Goal: Task Accomplishment & Management: Manage account settings

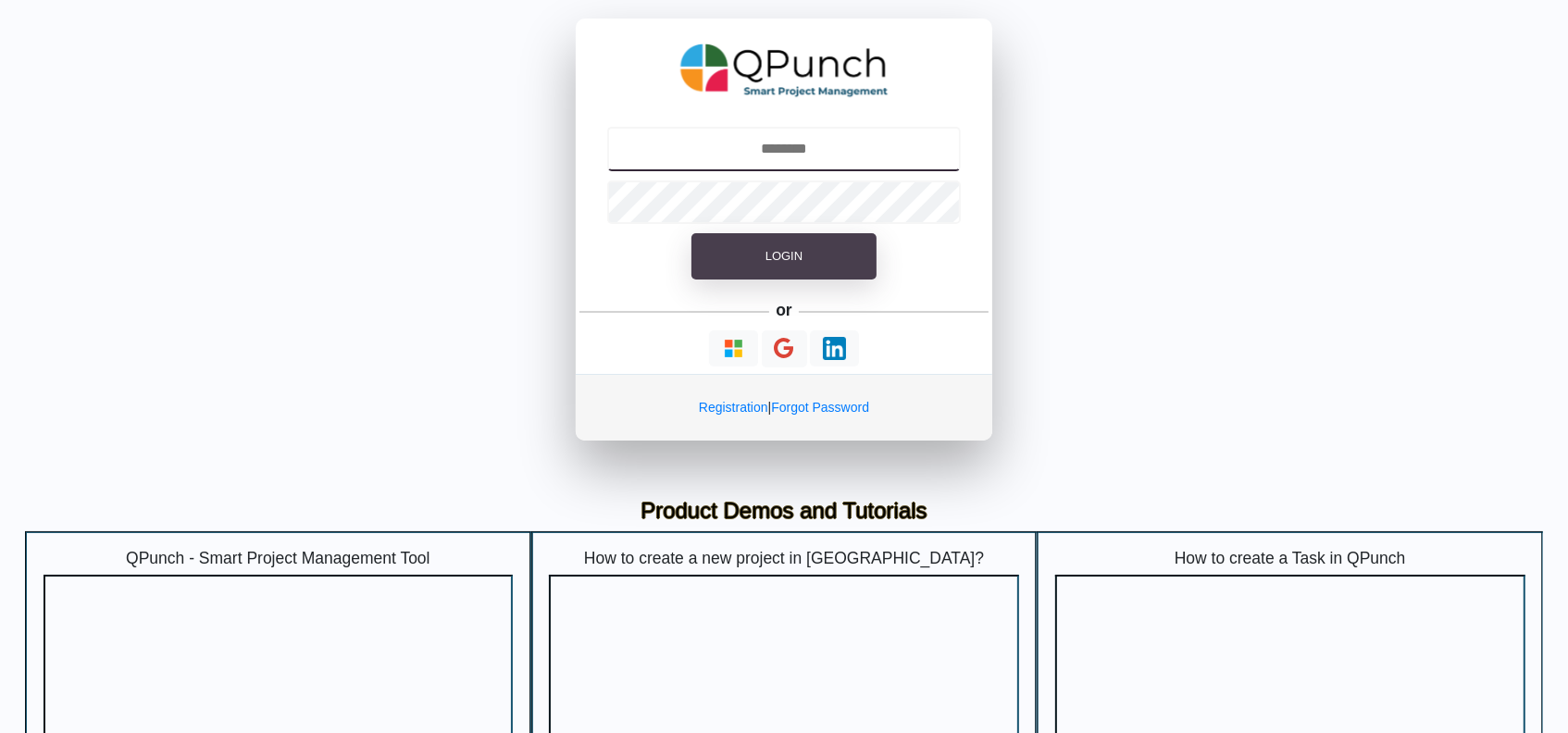
type input "**********"
click at [834, 253] on button "Login" at bounding box center [784, 257] width 185 height 46
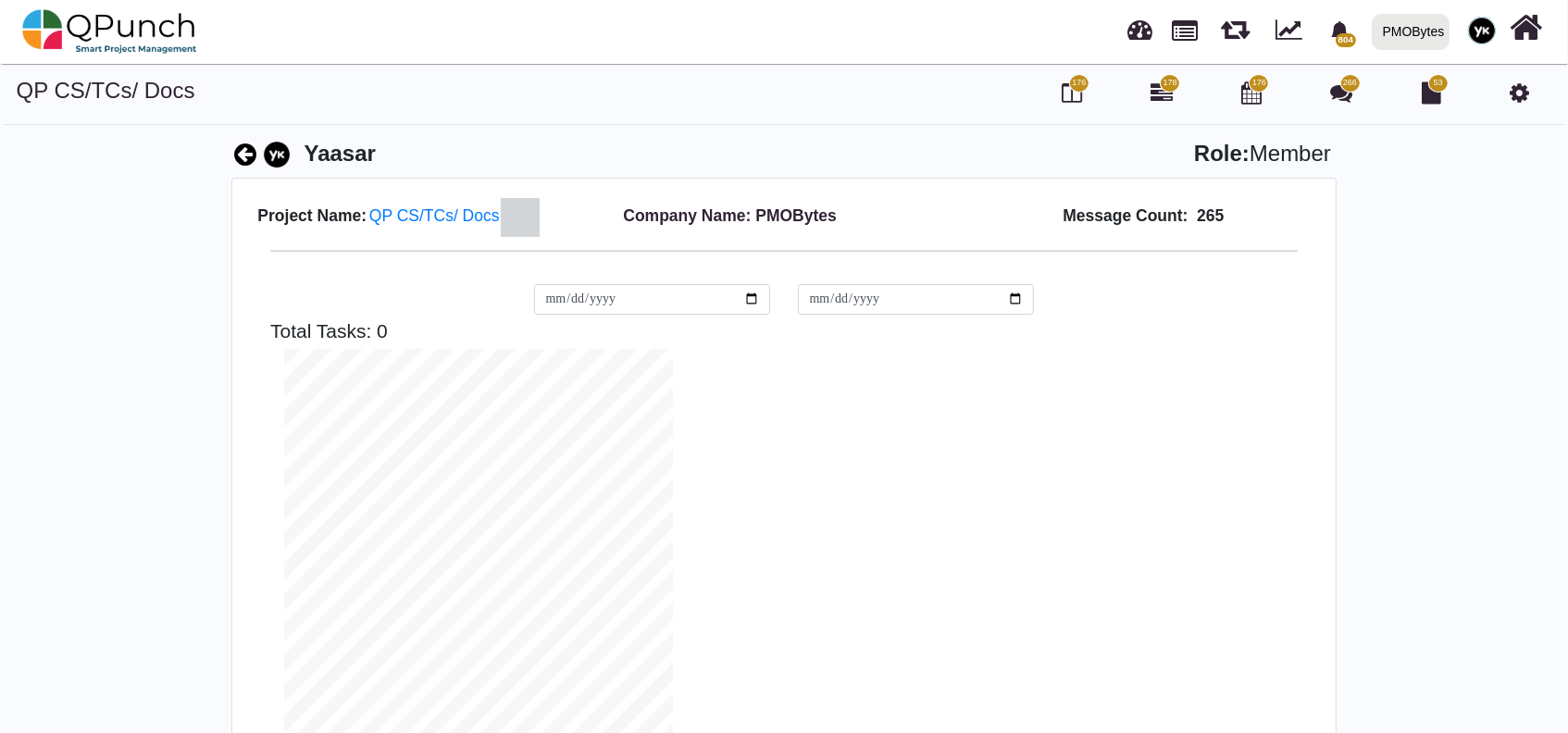
scroll to position [388, 416]
click at [1461, 39] on div at bounding box center [1482, 31] width 41 height 41
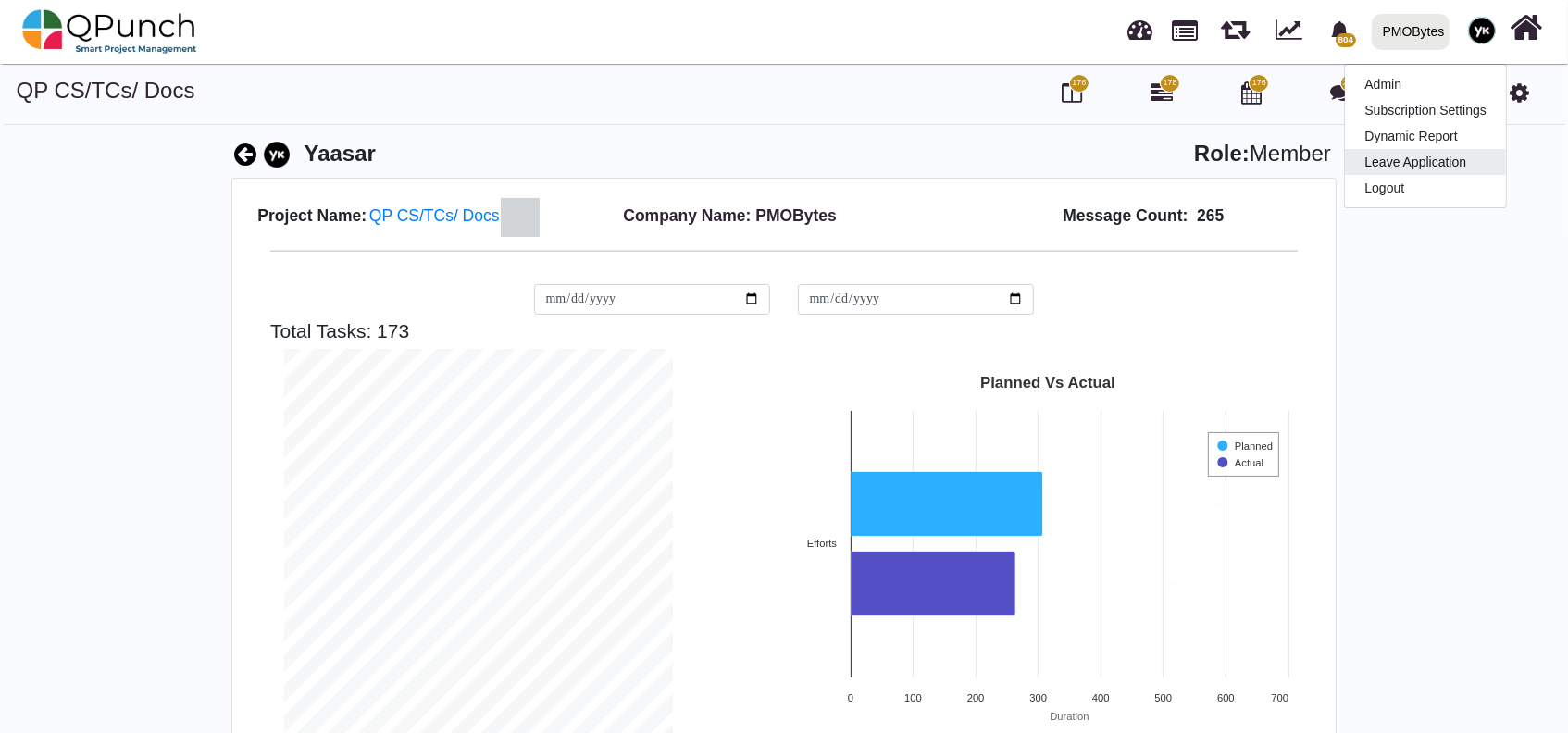
click at [1436, 171] on link "Leave Application" at bounding box center [1425, 162] width 161 height 26
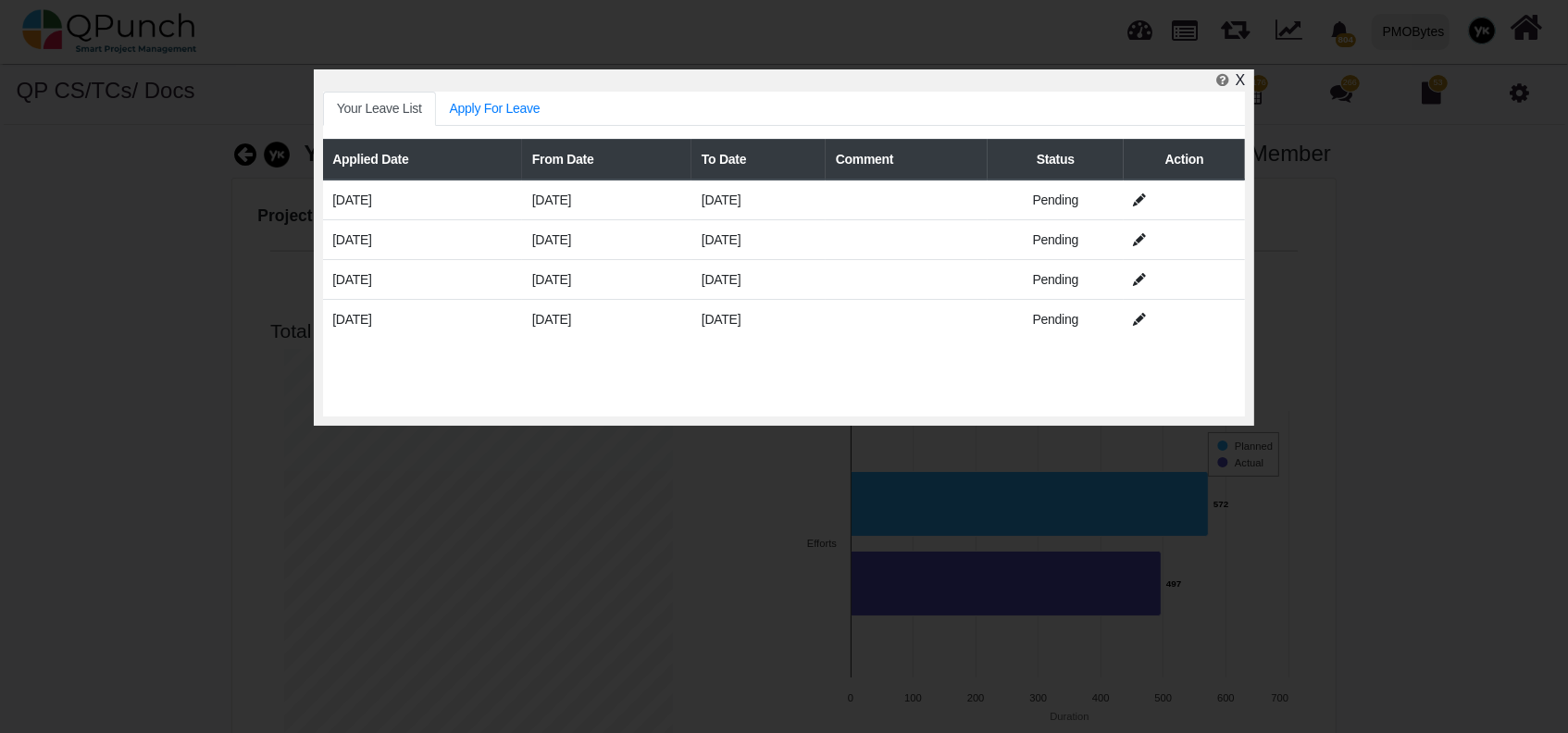
click at [1236, 72] on div "X" at bounding box center [784, 81] width 922 height 22
drag, startPoint x: 1238, startPoint y: 74, endPoint x: 1270, endPoint y: 88, distance: 34.9
click at [1242, 75] on span "X" at bounding box center [1240, 80] width 9 height 16
click at [1251, 81] on span "176" at bounding box center [1258, 84] width 20 height 19
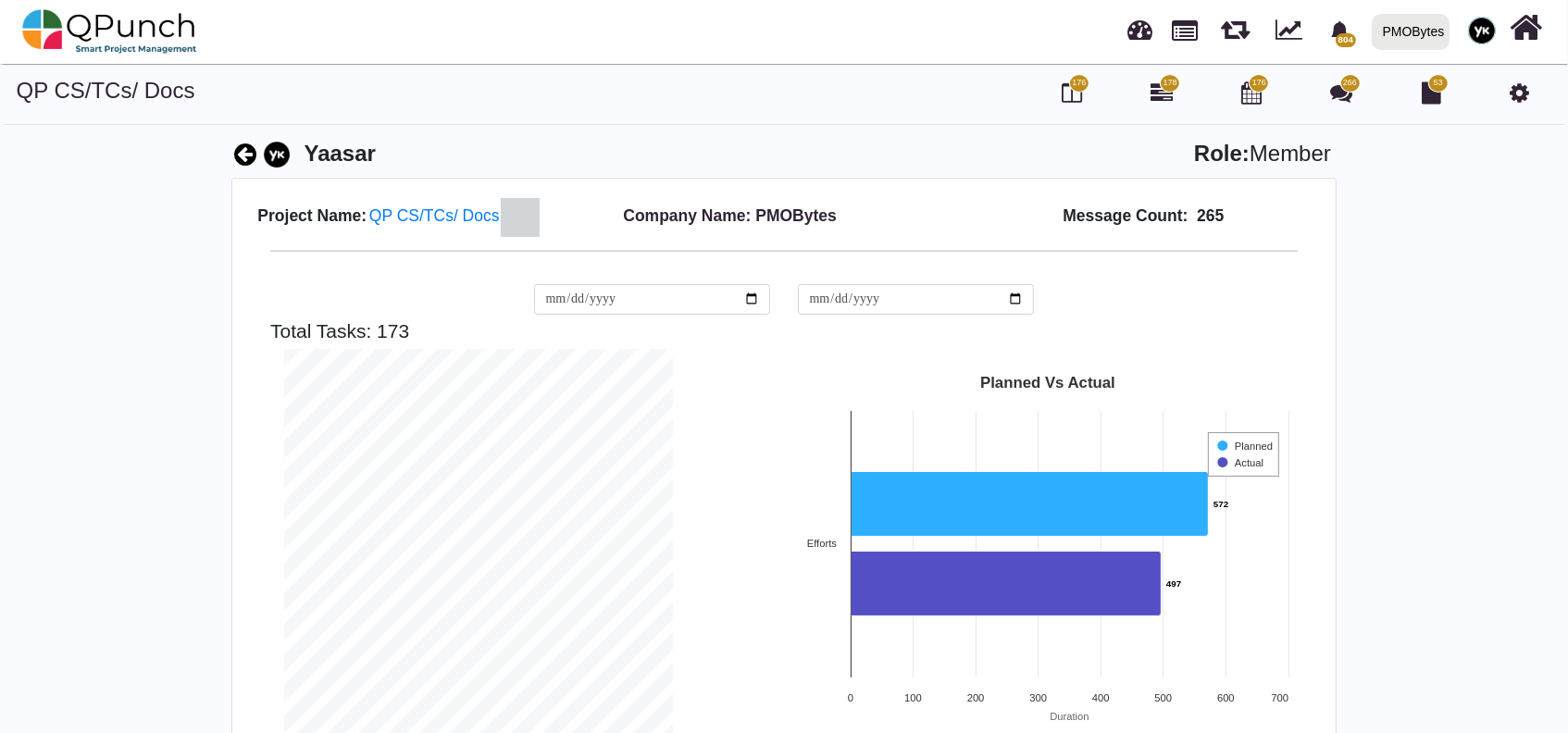
click at [1509, 26] on div at bounding box center [1526, 32] width 39 height 61
click at [1482, 36] on img at bounding box center [1482, 31] width 28 height 28
click at [1399, 183] on link "Logout" at bounding box center [1425, 188] width 161 height 26
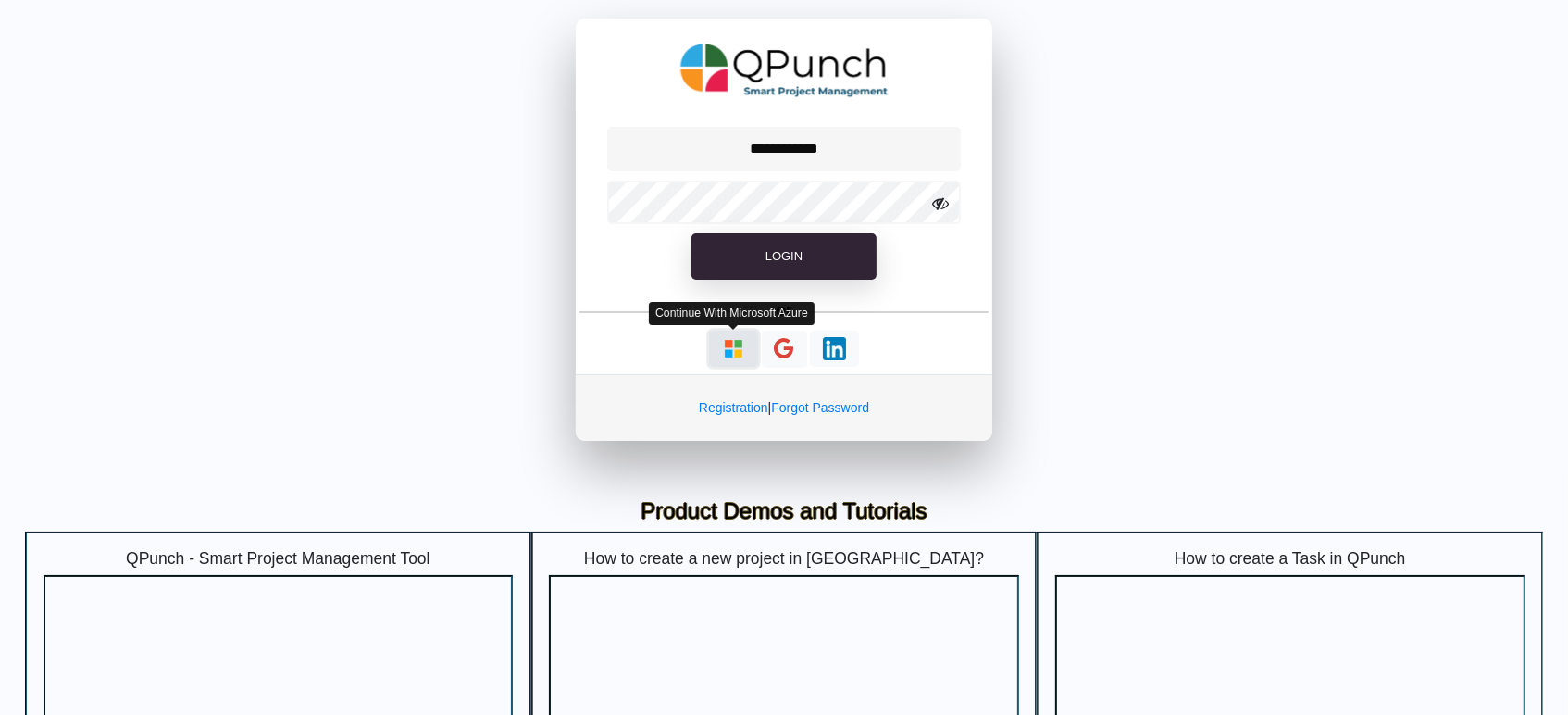
click at [734, 343] on img "button" at bounding box center [733, 348] width 23 height 23
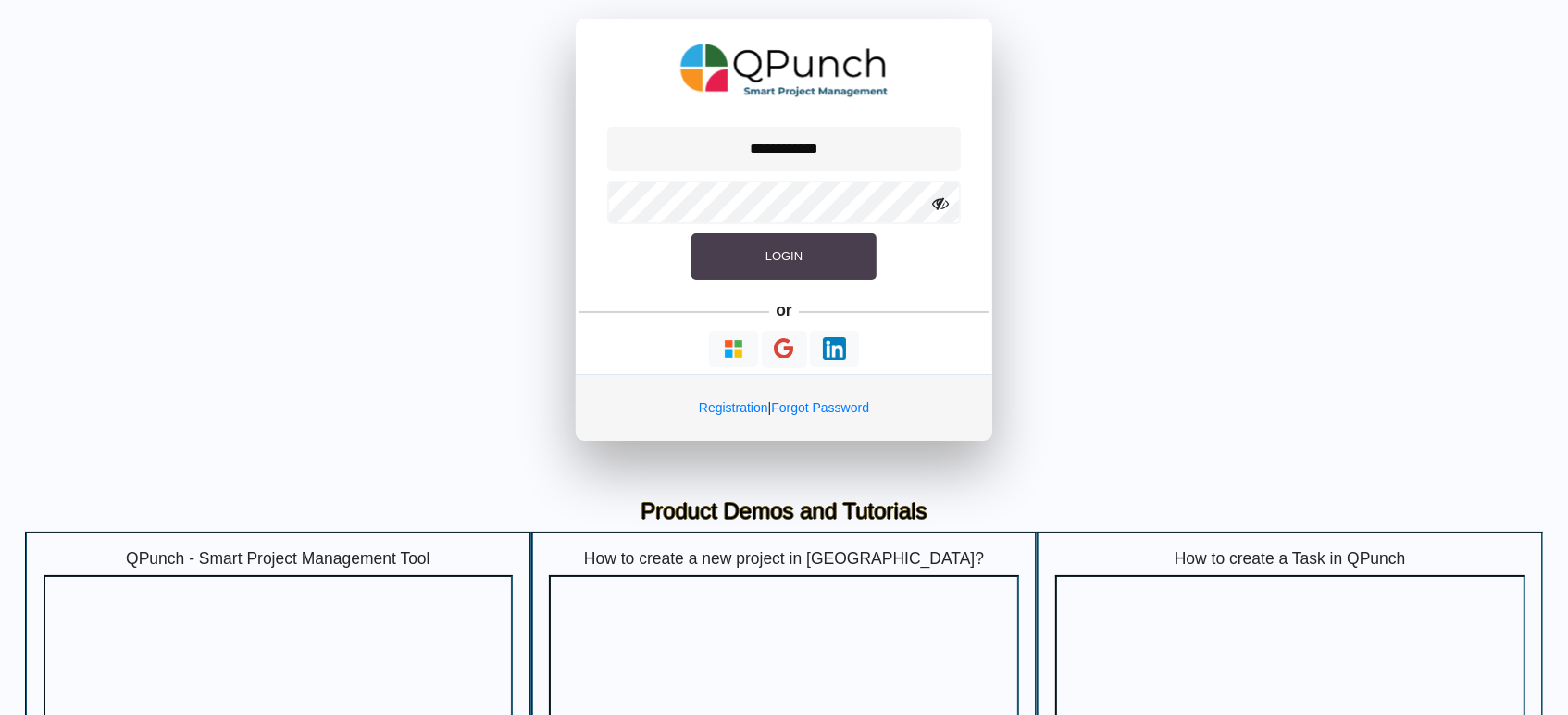
click at [728, 259] on button "Login" at bounding box center [784, 257] width 185 height 46
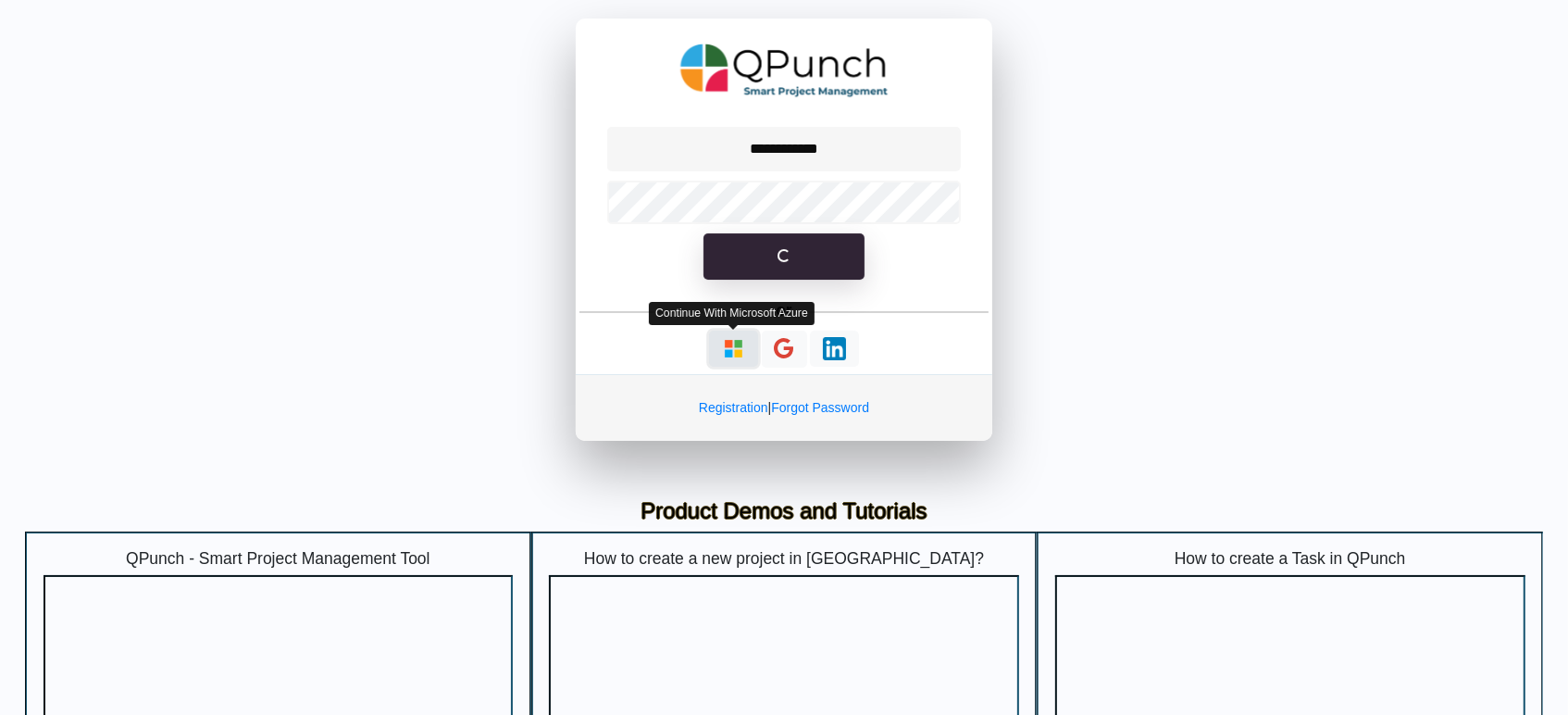
click at [740, 353] on img "button" at bounding box center [733, 348] width 23 height 23
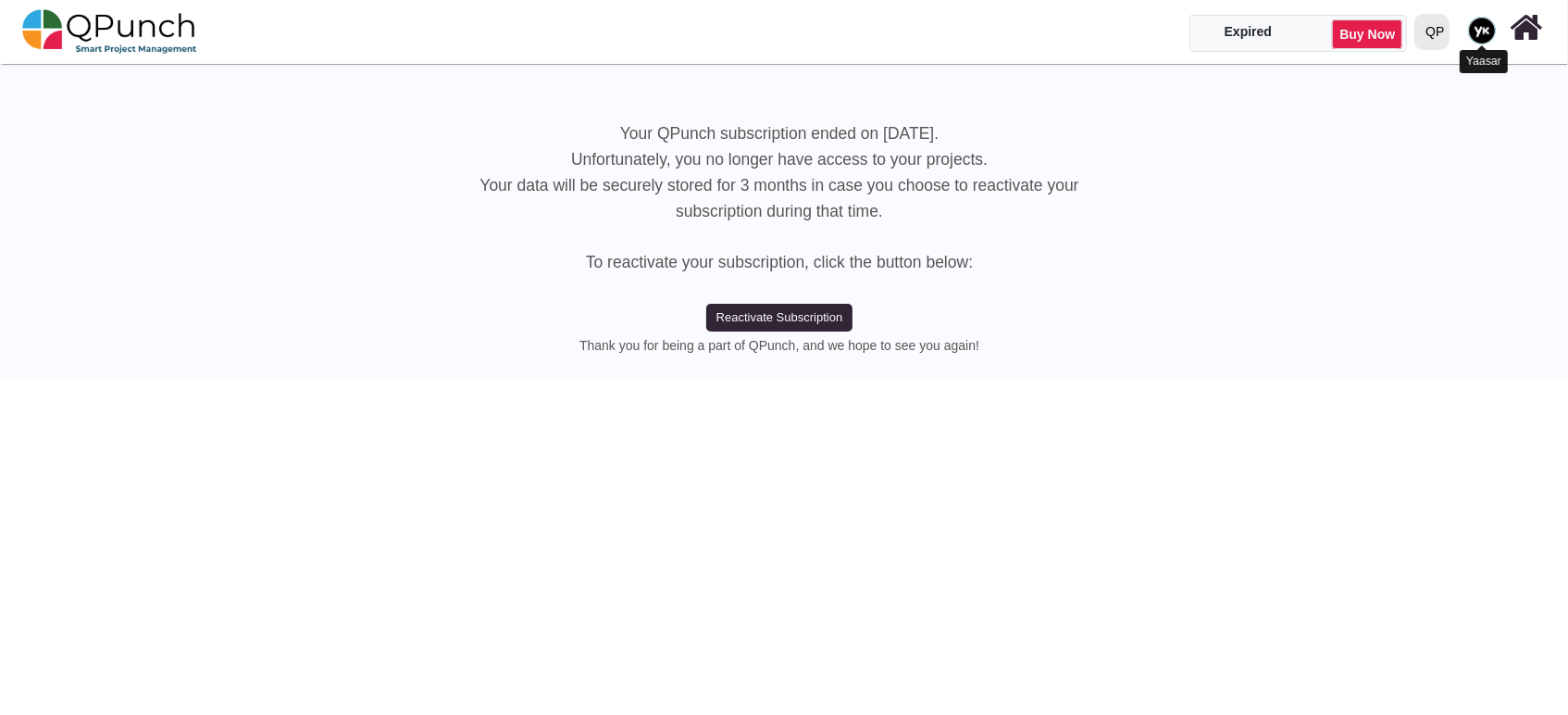
click at [1483, 32] on img at bounding box center [1482, 31] width 28 height 28
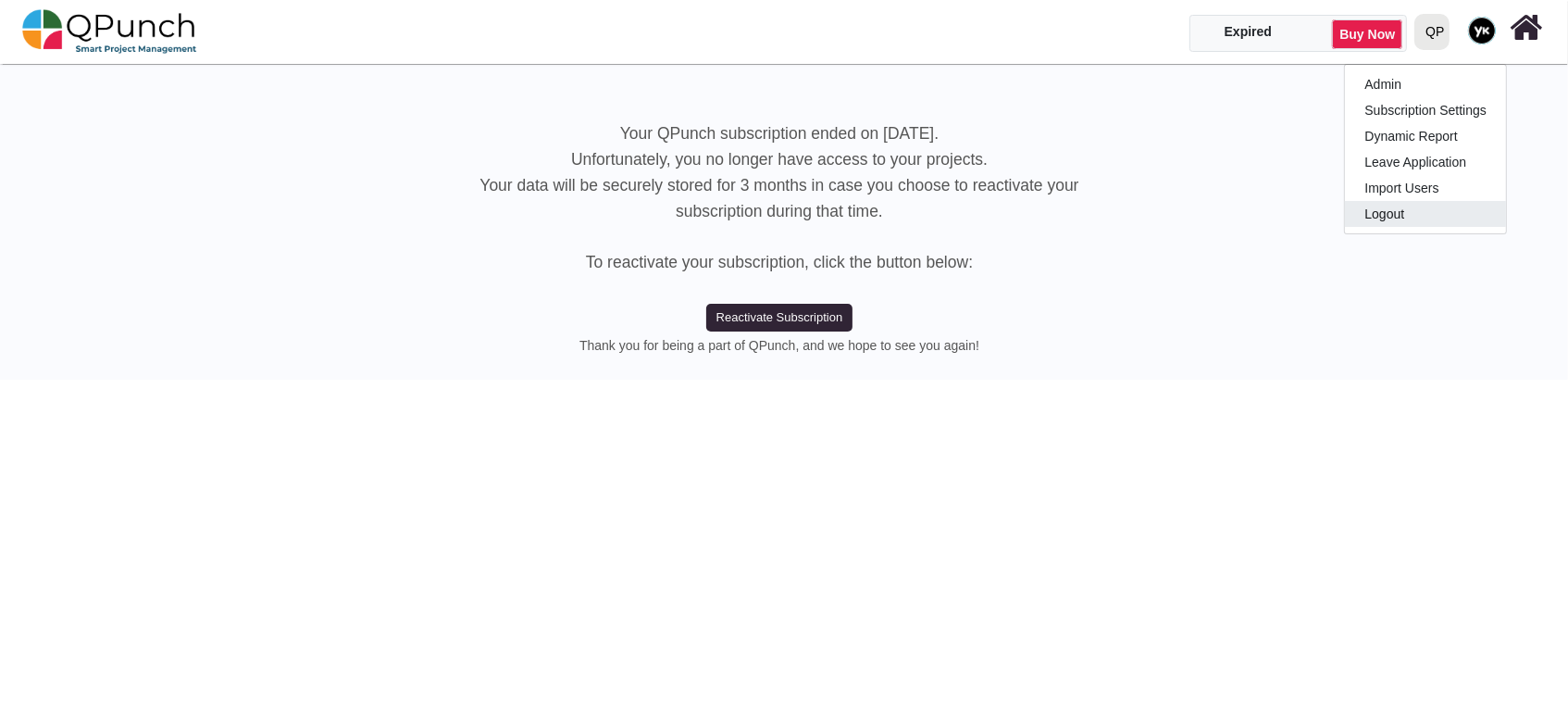
click at [1392, 216] on link "Logout" at bounding box center [1425, 214] width 161 height 26
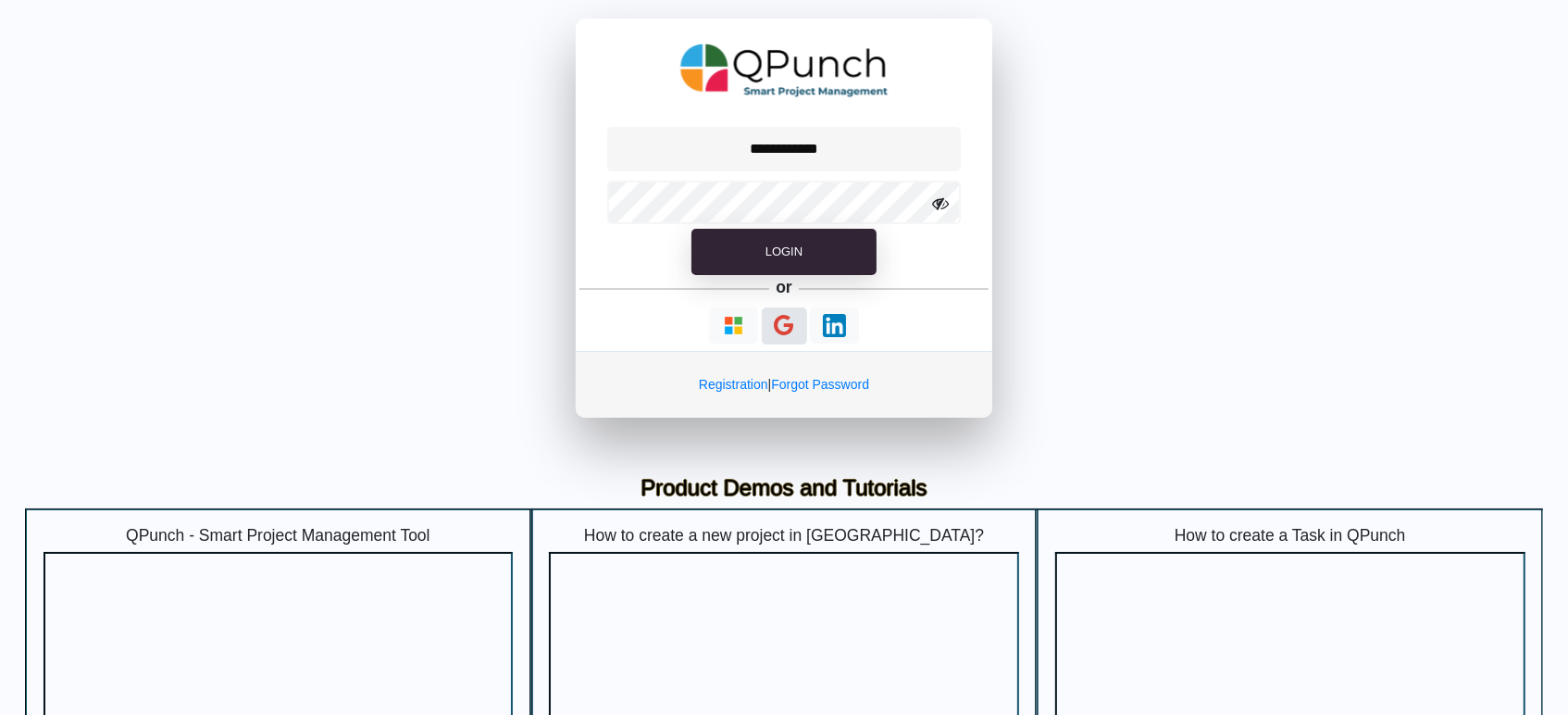
click at [779, 333] on icon "button" at bounding box center [784, 325] width 19 height 23
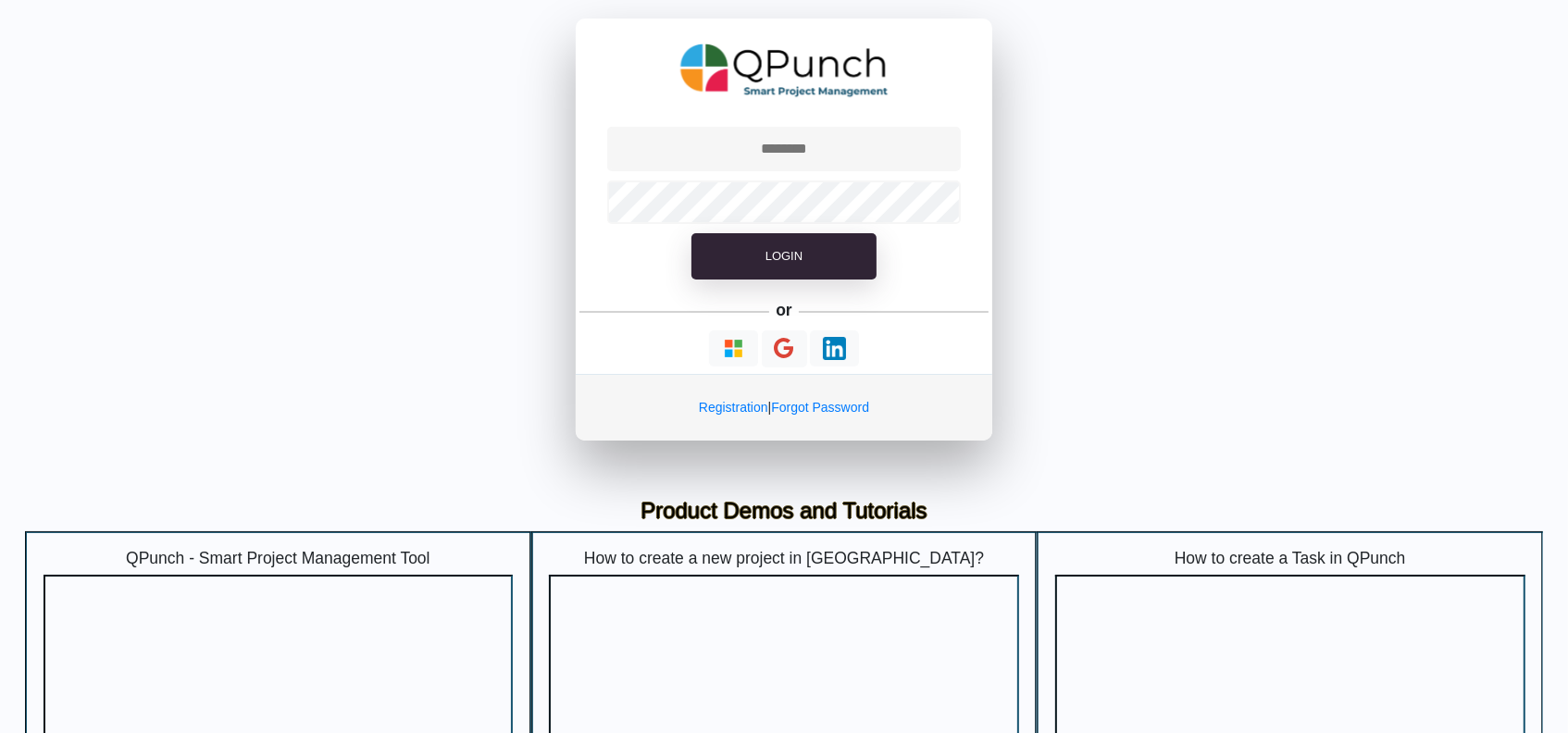
type input "**********"
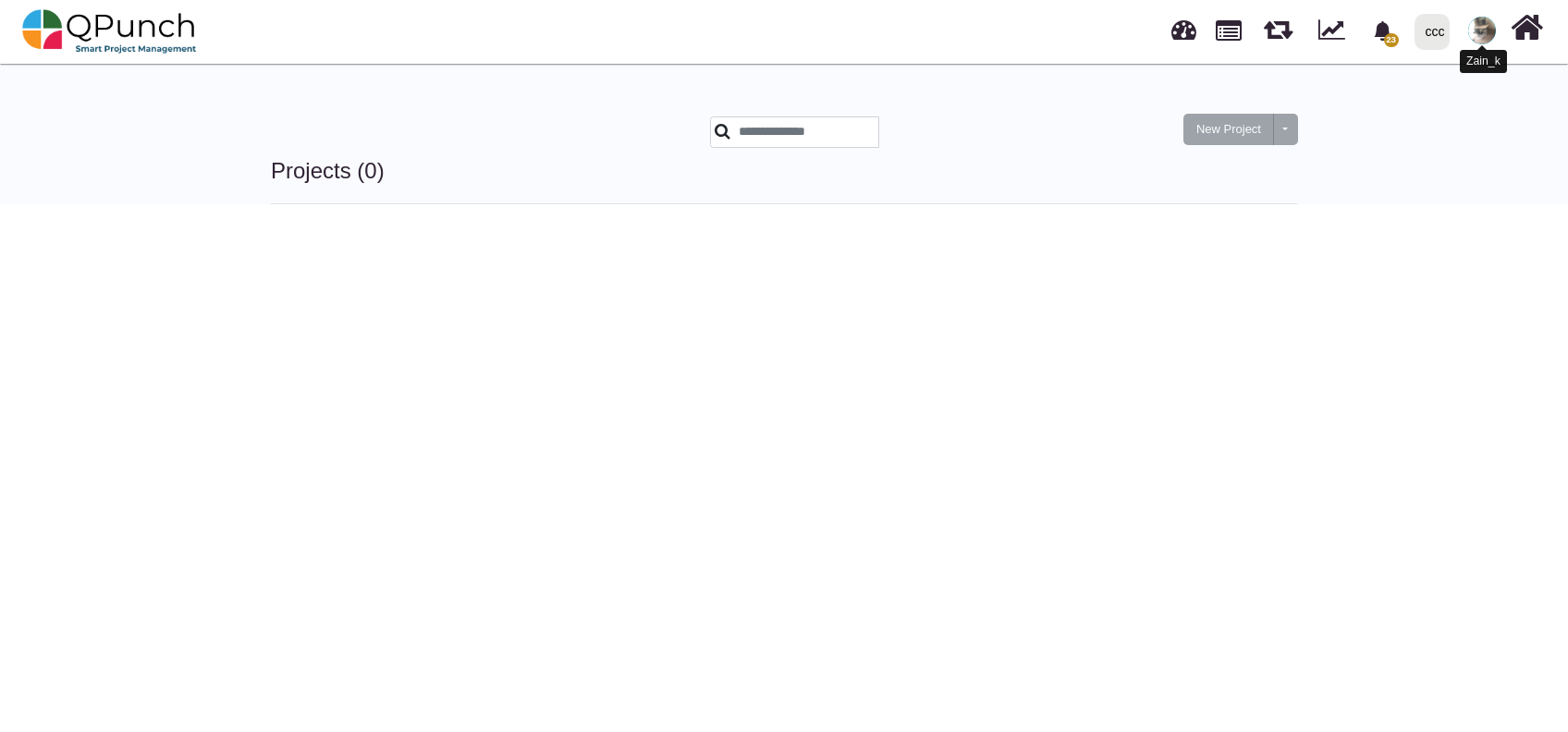
click at [1472, 28] on img at bounding box center [1482, 31] width 28 height 28
click at [1406, 155] on link "Logout" at bounding box center [1425, 162] width 161 height 26
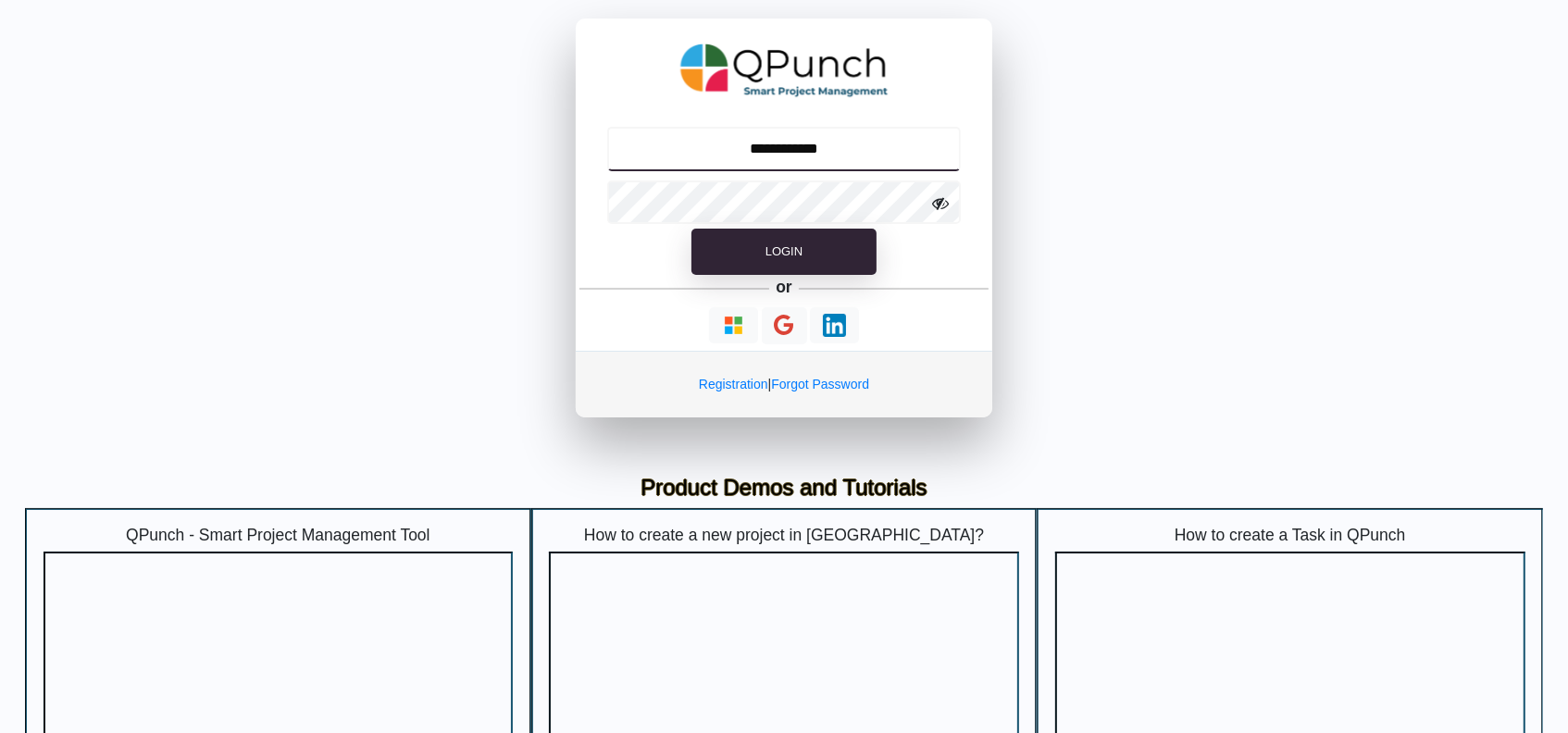
click at [842, 143] on input "**********" at bounding box center [784, 149] width 354 height 45
type input "**********"
click at [808, 145] on input "**********" at bounding box center [784, 149] width 354 height 45
drag, startPoint x: 600, startPoint y: 210, endPoint x: 606, endPoint y: 221, distance: 12.5
click at [605, 218] on div at bounding box center [784, 203] width 416 height 54
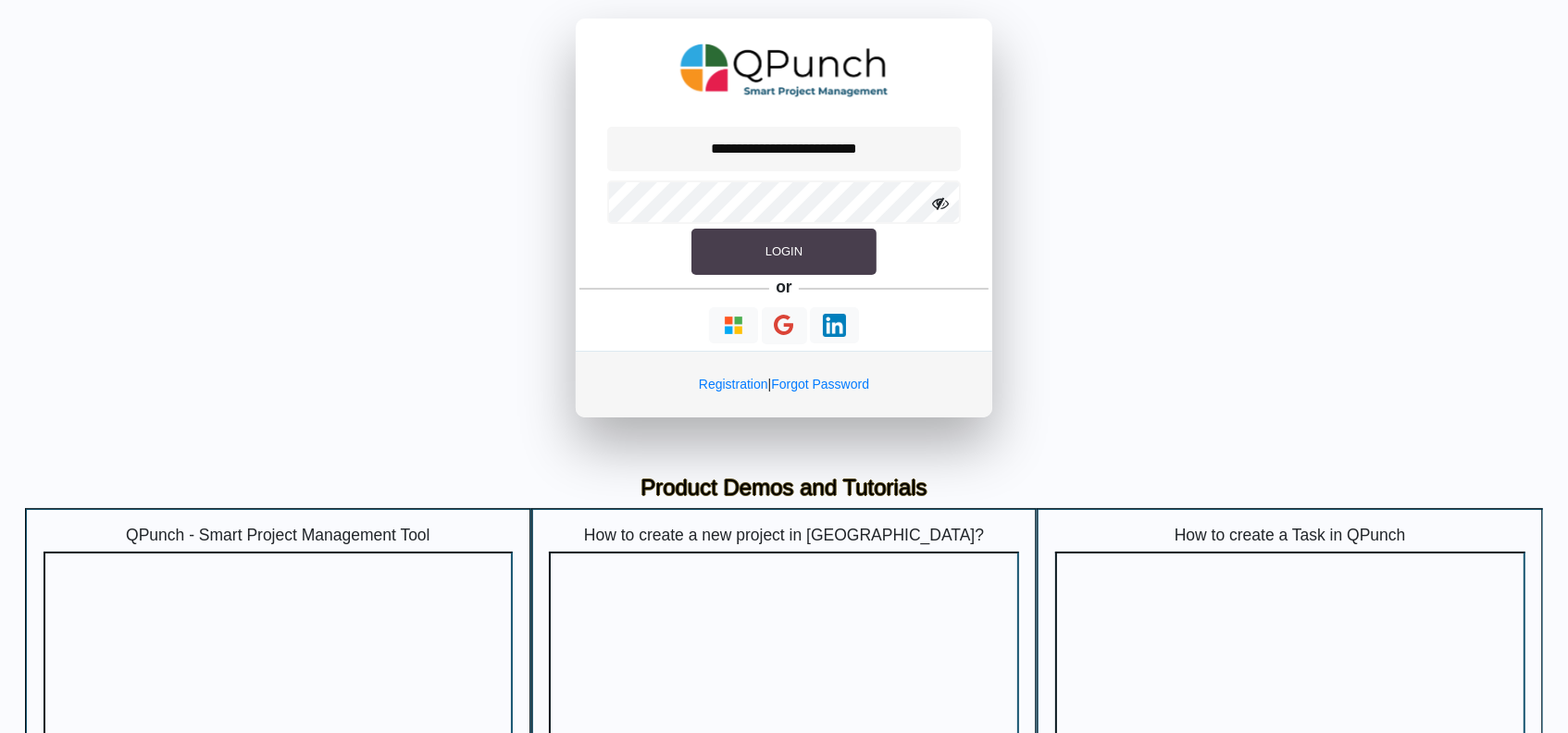
click at [760, 248] on button "Login" at bounding box center [784, 252] width 185 height 46
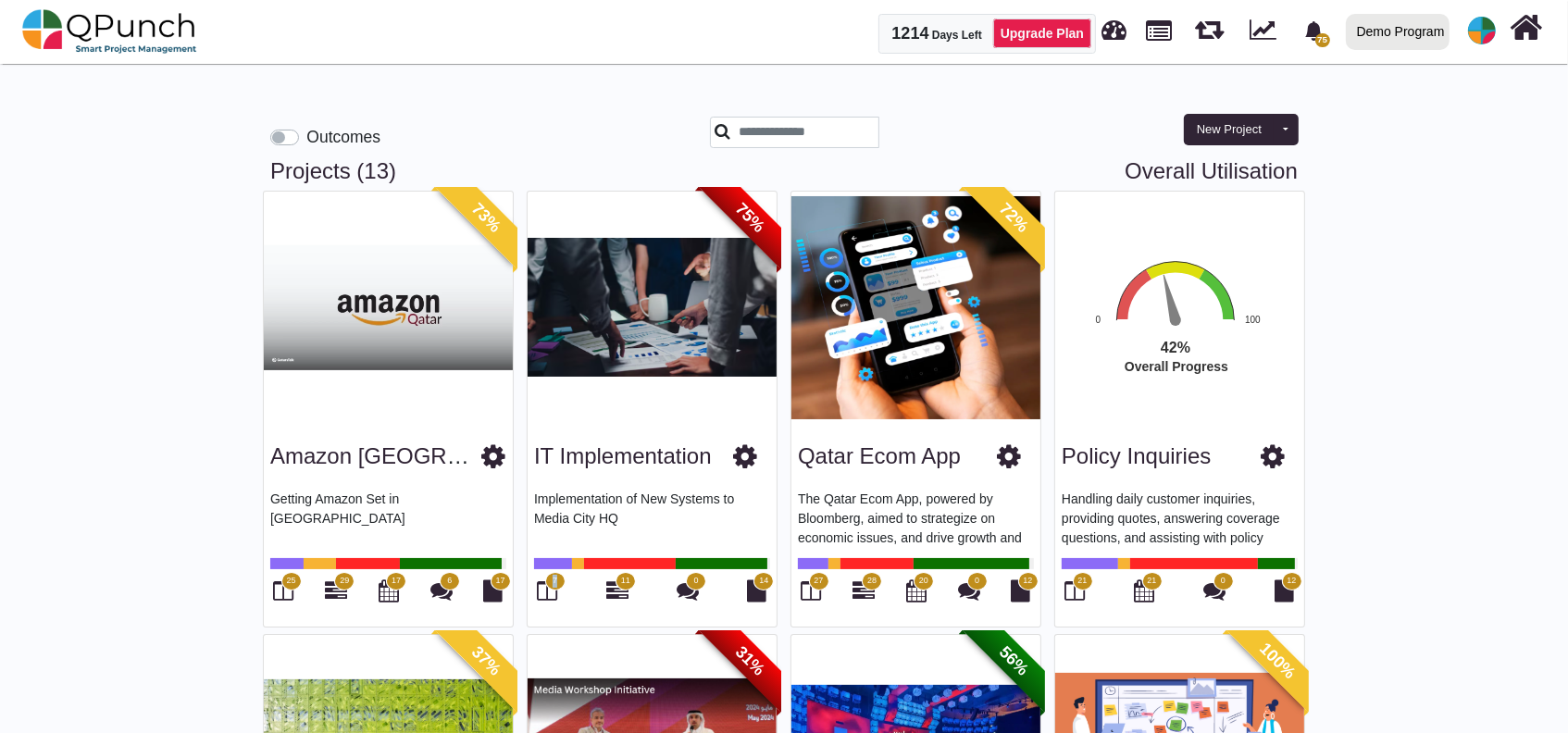
click at [555, 587] on span "7" at bounding box center [555, 582] width 20 height 19
click at [555, 591] on icon at bounding box center [548, 591] width 20 height 22
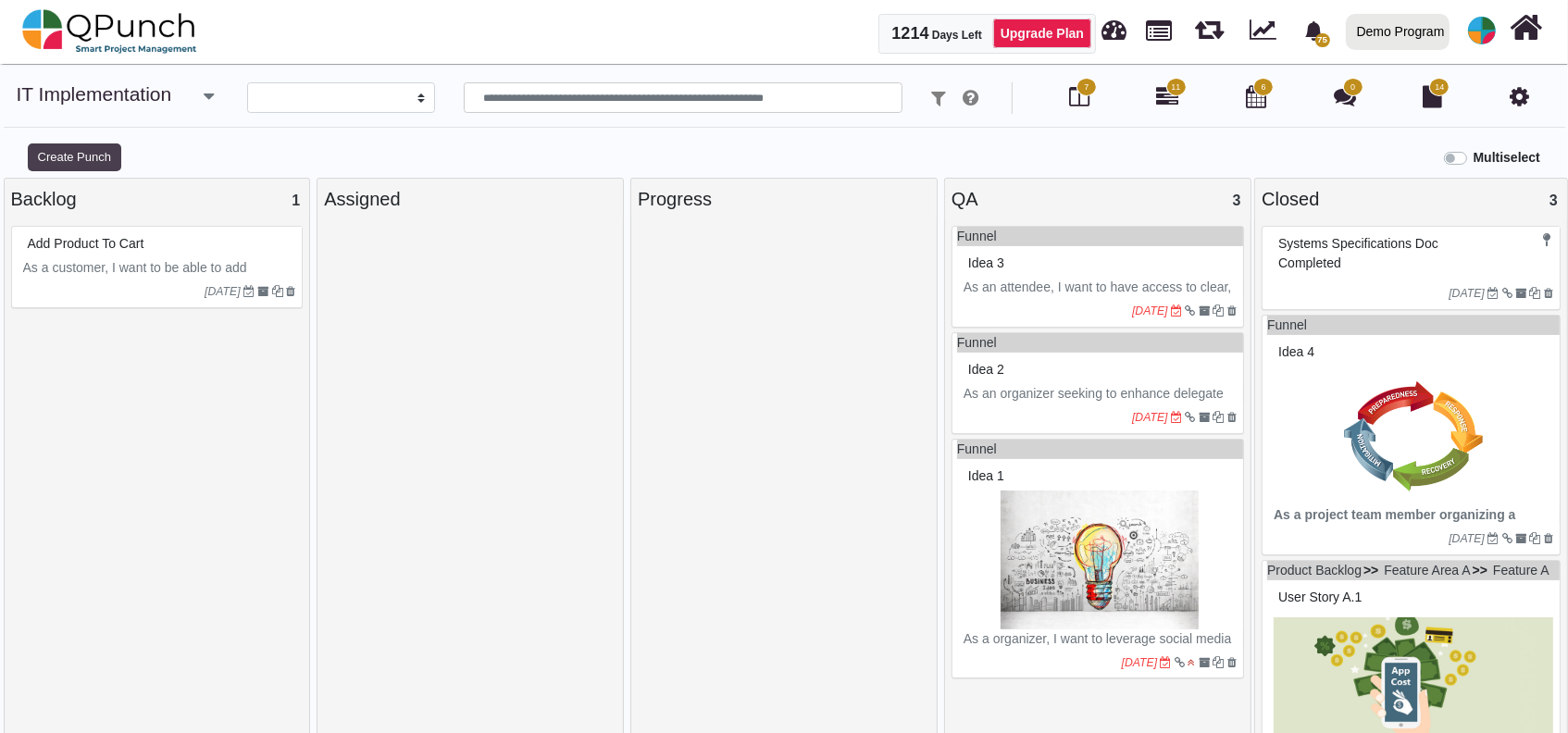
select select
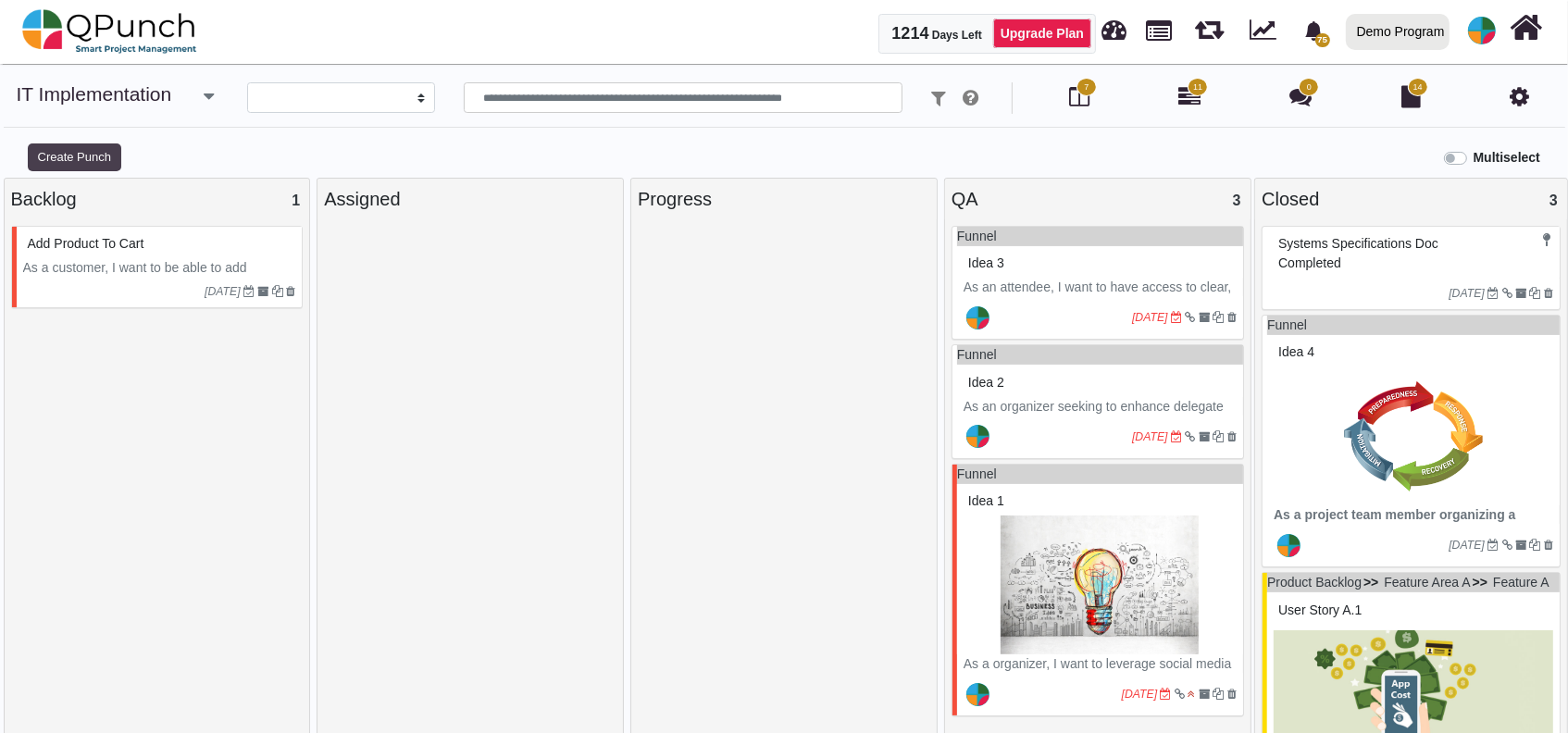
click at [49, 166] on button "Create Punch" at bounding box center [74, 158] width 94 height 28
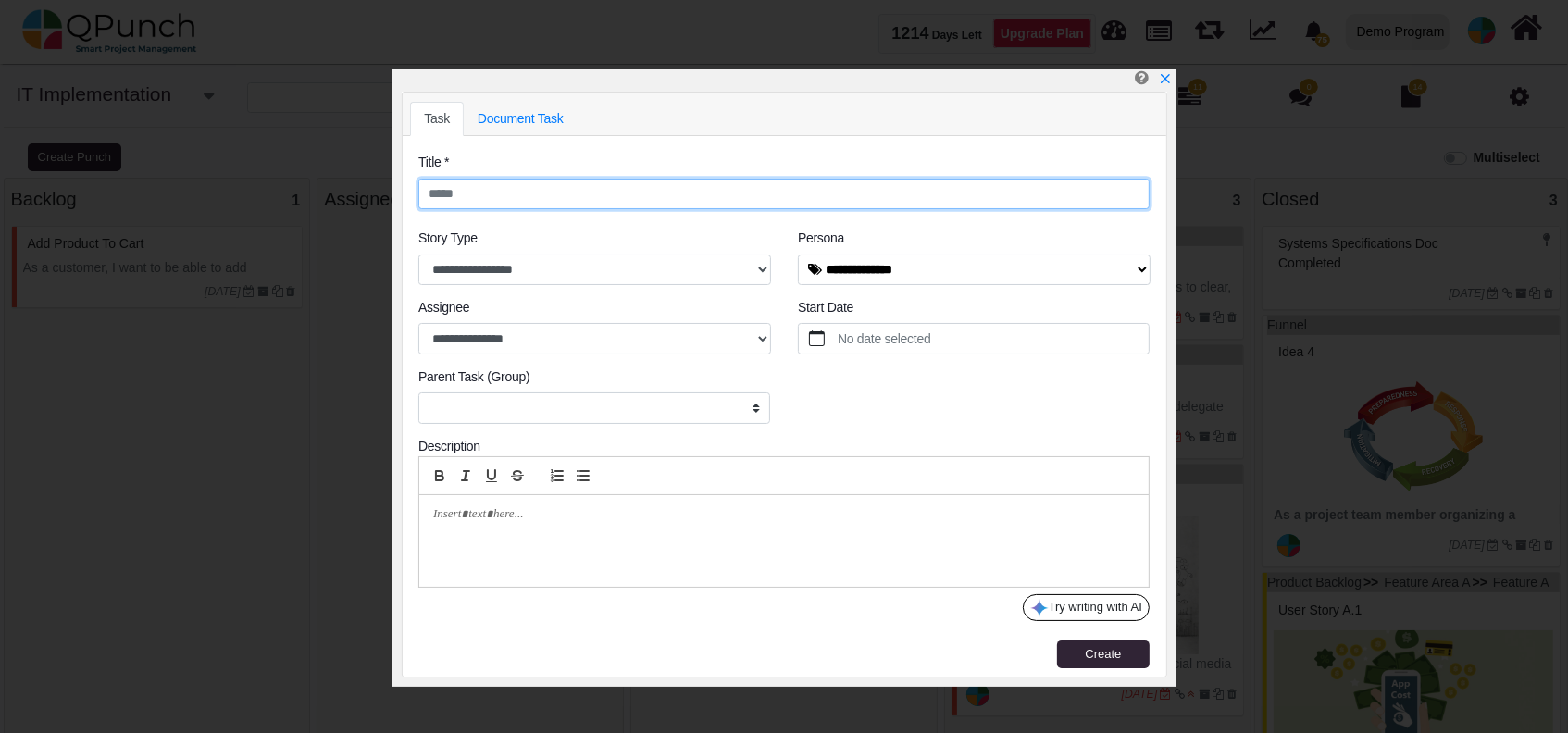
click at [558, 179] on input "text" at bounding box center [784, 195] width 731 height 32
type input "**********"
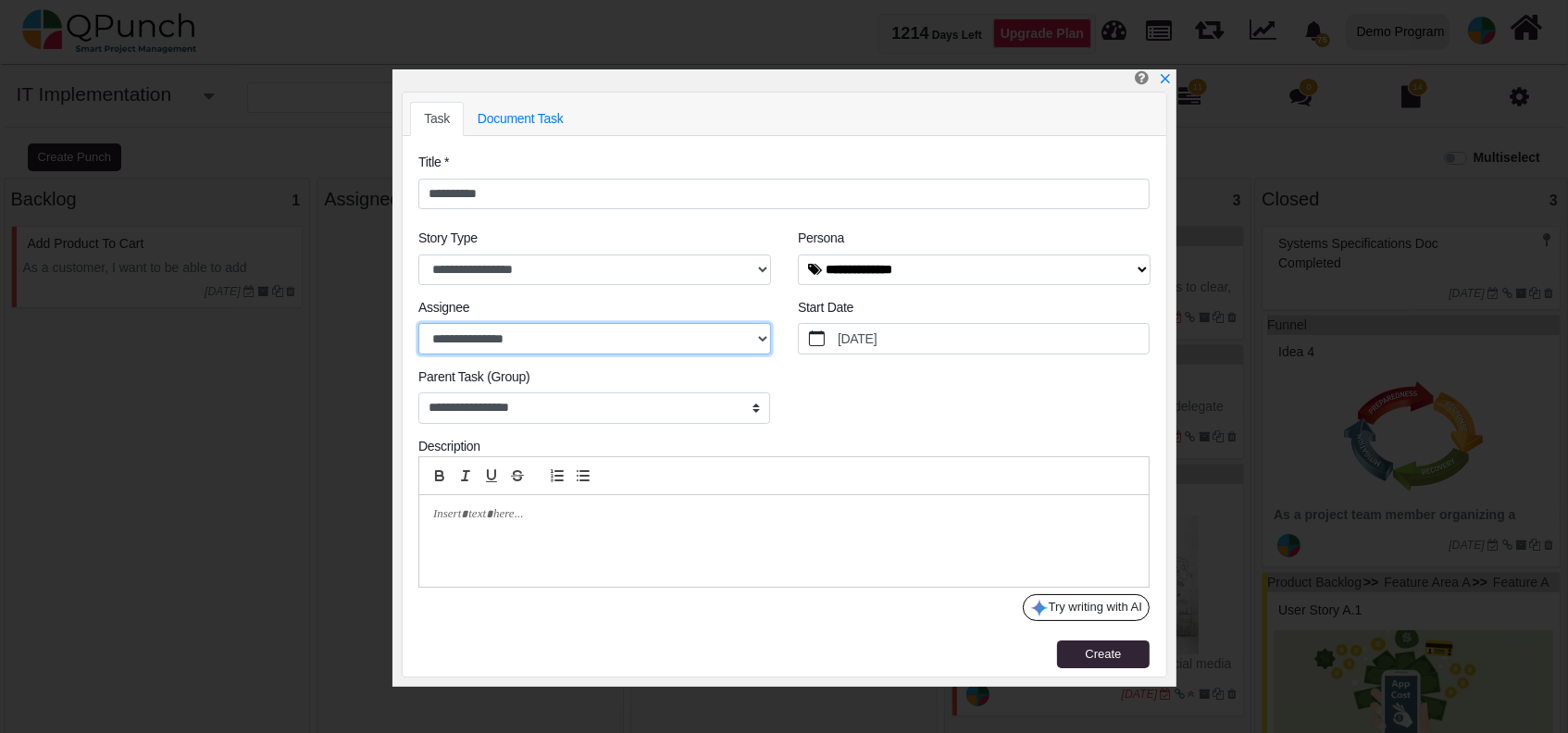
click at [529, 326] on select "**********" at bounding box center [594, 339] width 352 height 32
select select "****"
click at [418, 323] on select "**********" at bounding box center [594, 339] width 352 height 32
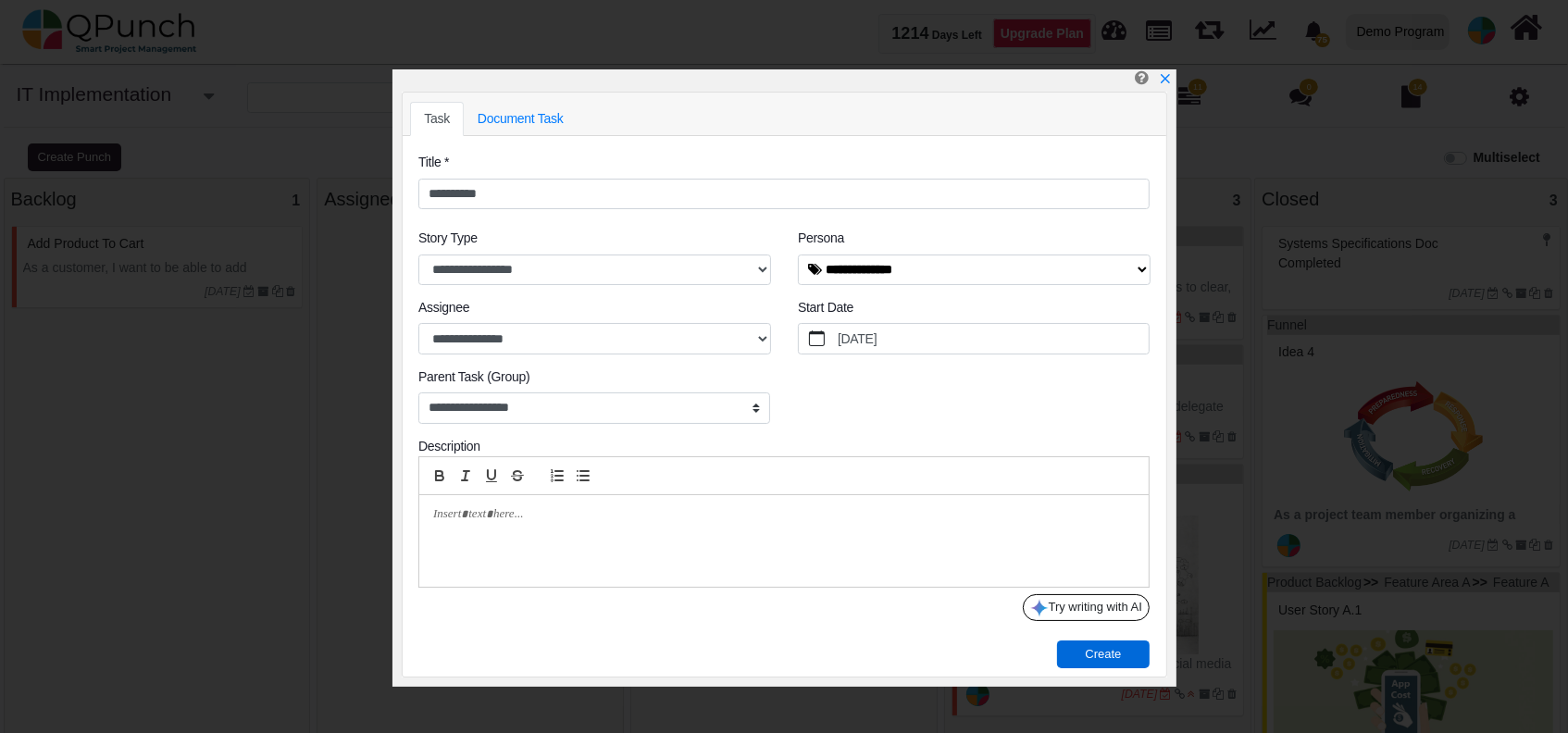
click at [1090, 667] on div "**********" at bounding box center [784, 406] width 763 height 540
click at [1094, 665] on button "Create" at bounding box center [1103, 655] width 93 height 28
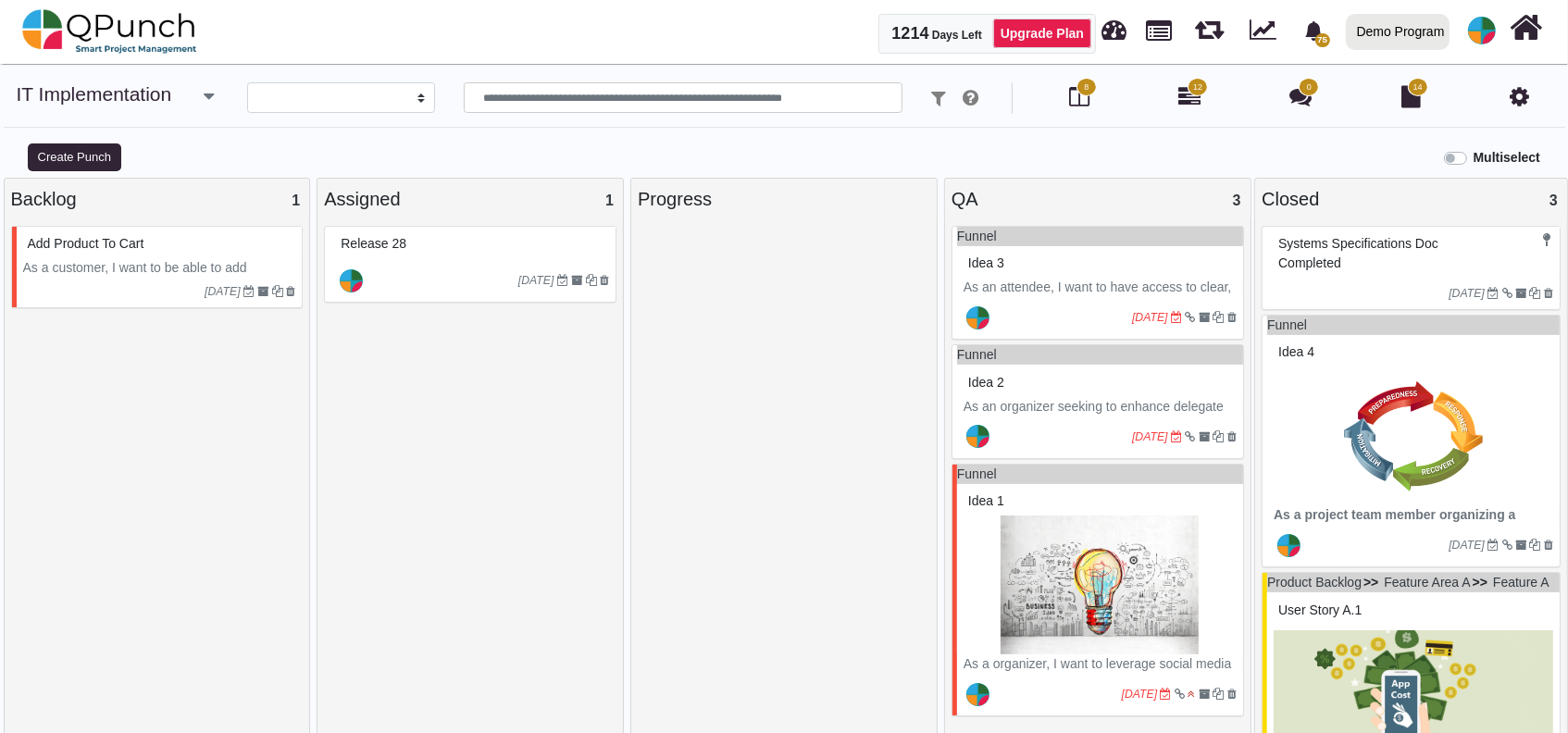
click at [517, 251] on div "Release 28" at bounding box center [472, 244] width 273 height 29
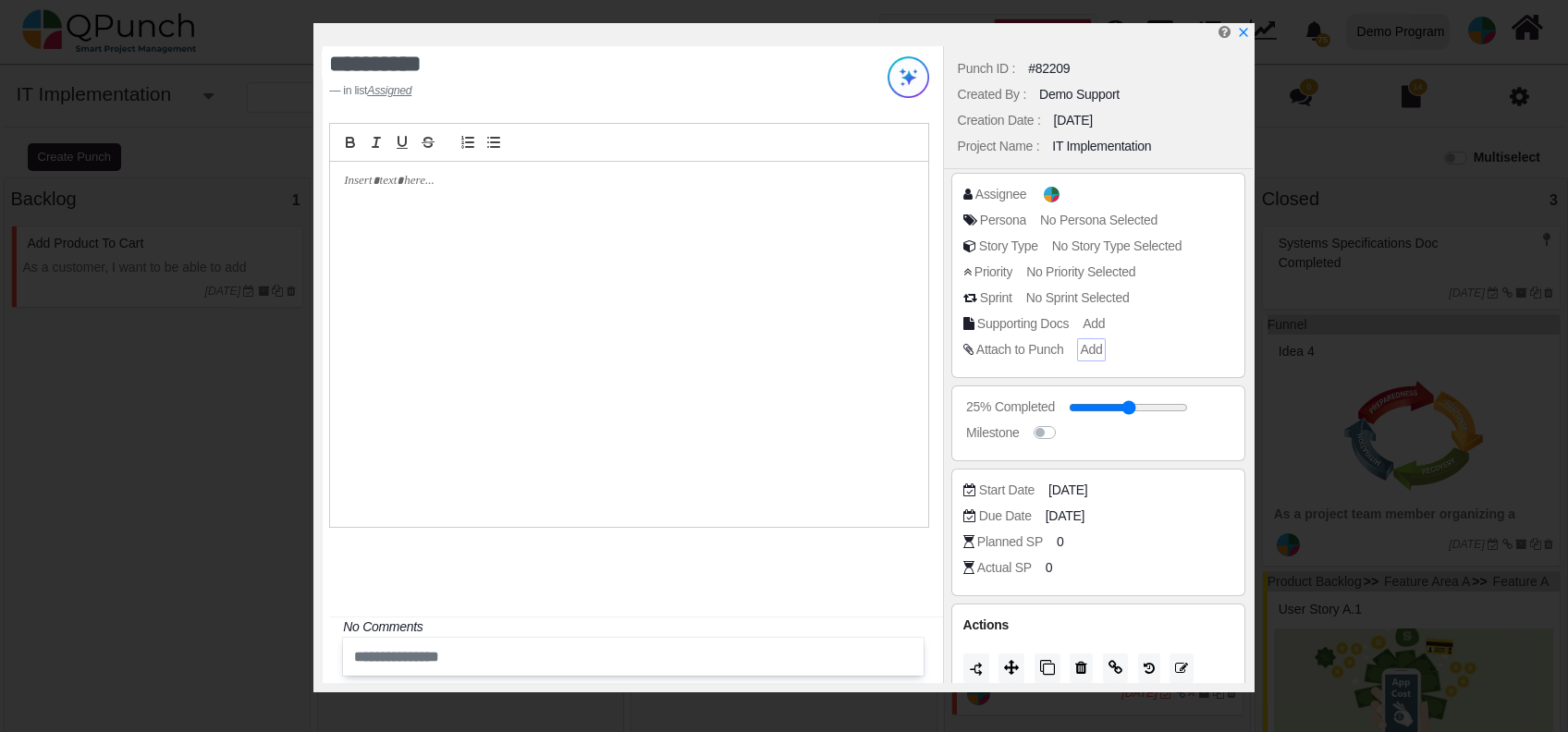
click at [1090, 343] on span "Add" at bounding box center [1091, 349] width 22 height 15
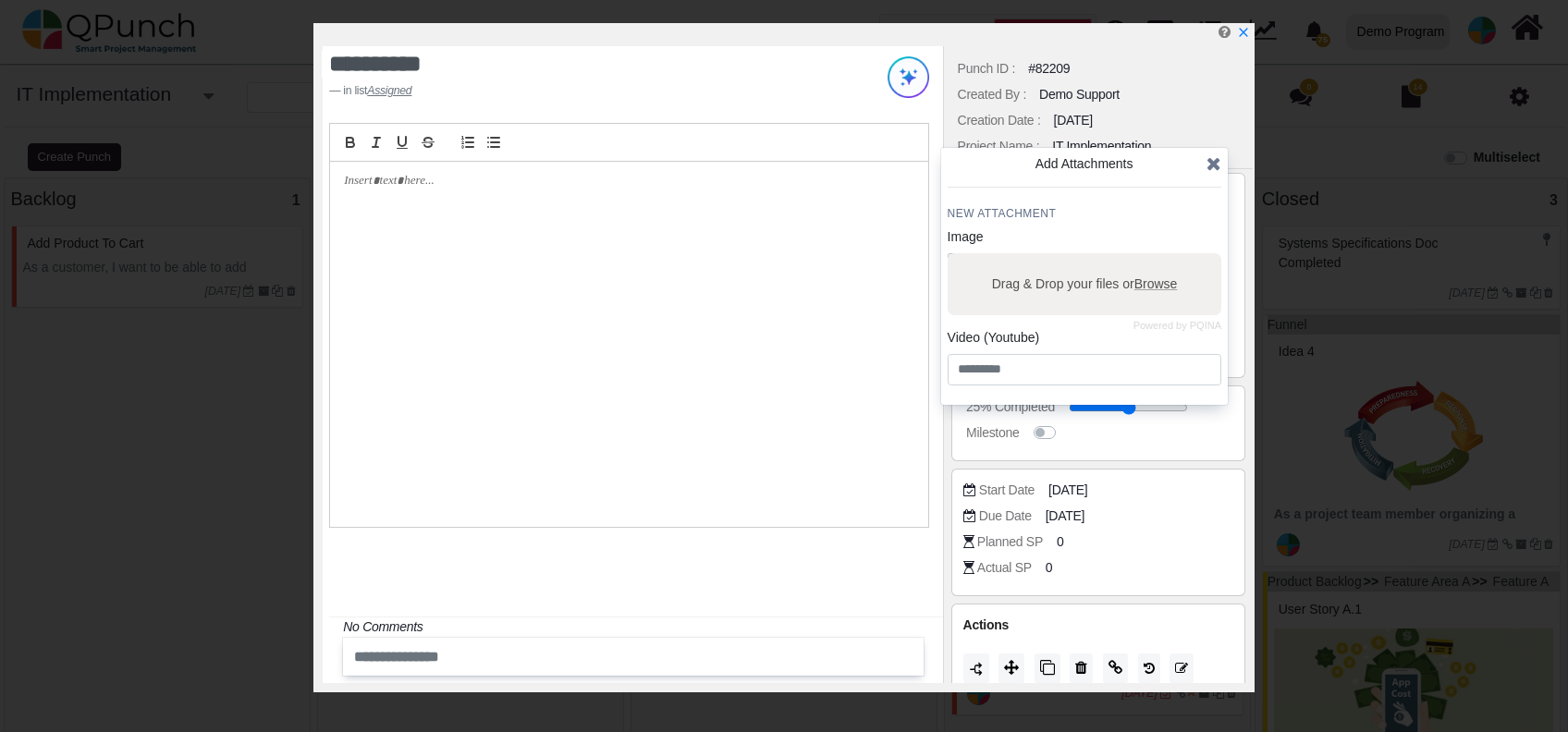
click at [988, 301] on div "Drag & Drop your files or Browse" at bounding box center [1084, 284] width 273 height 62
click at [947, 253] on input "Drag & Drop your files or Browse" at bounding box center [1084, 256] width 273 height 6
type input "**********"
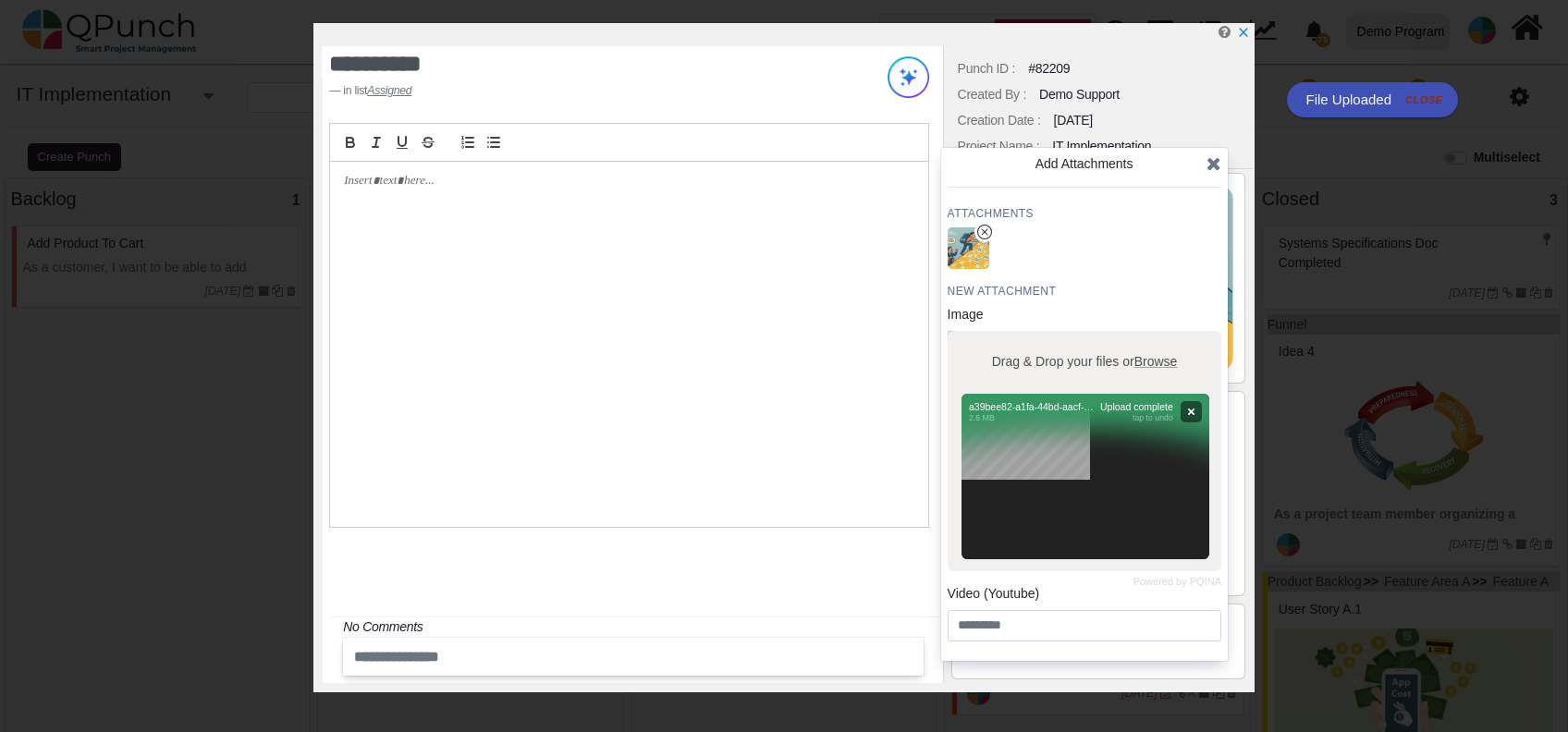
click at [1215, 171] on icon at bounding box center [1213, 164] width 15 height 19
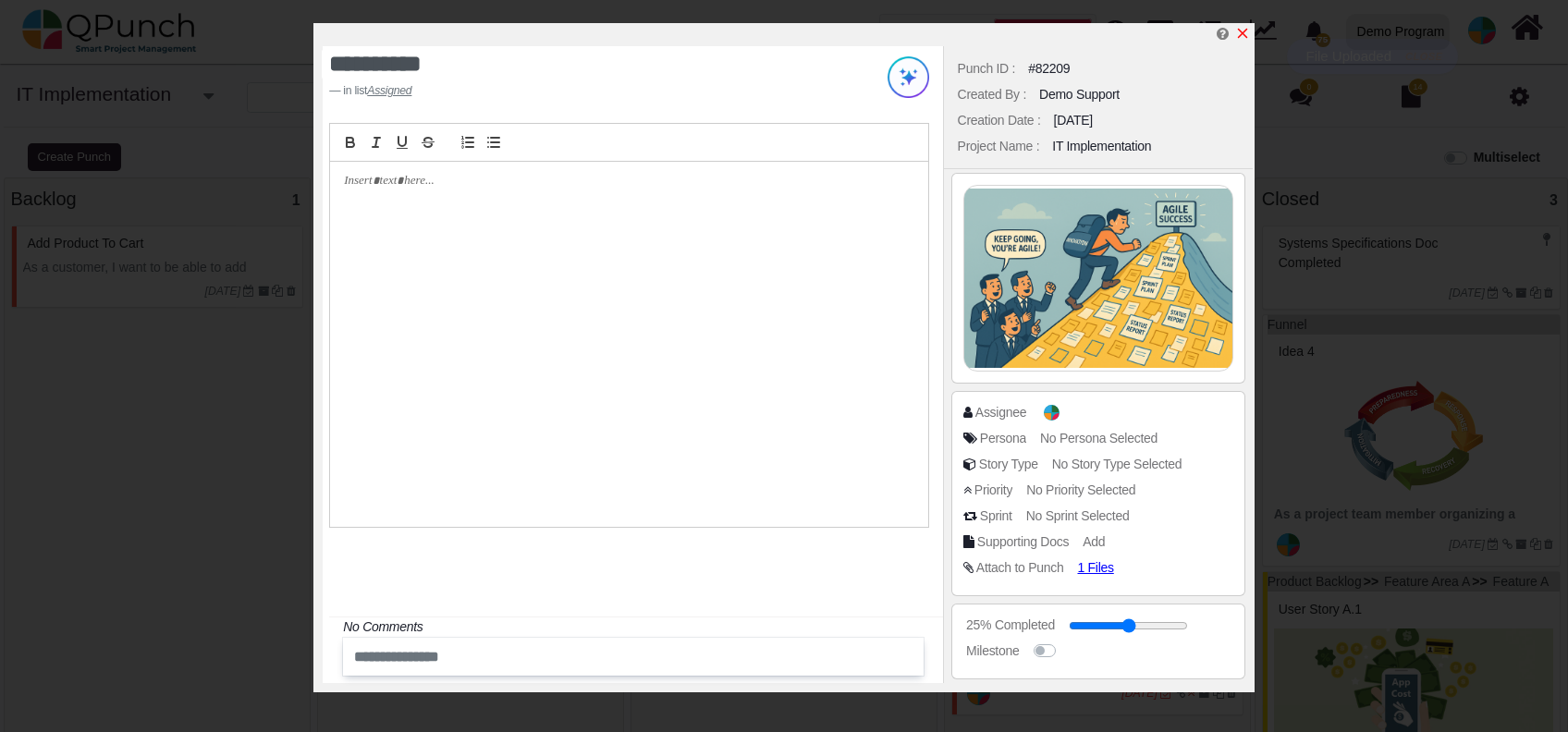
click at [1243, 26] on link at bounding box center [1242, 33] width 15 height 16
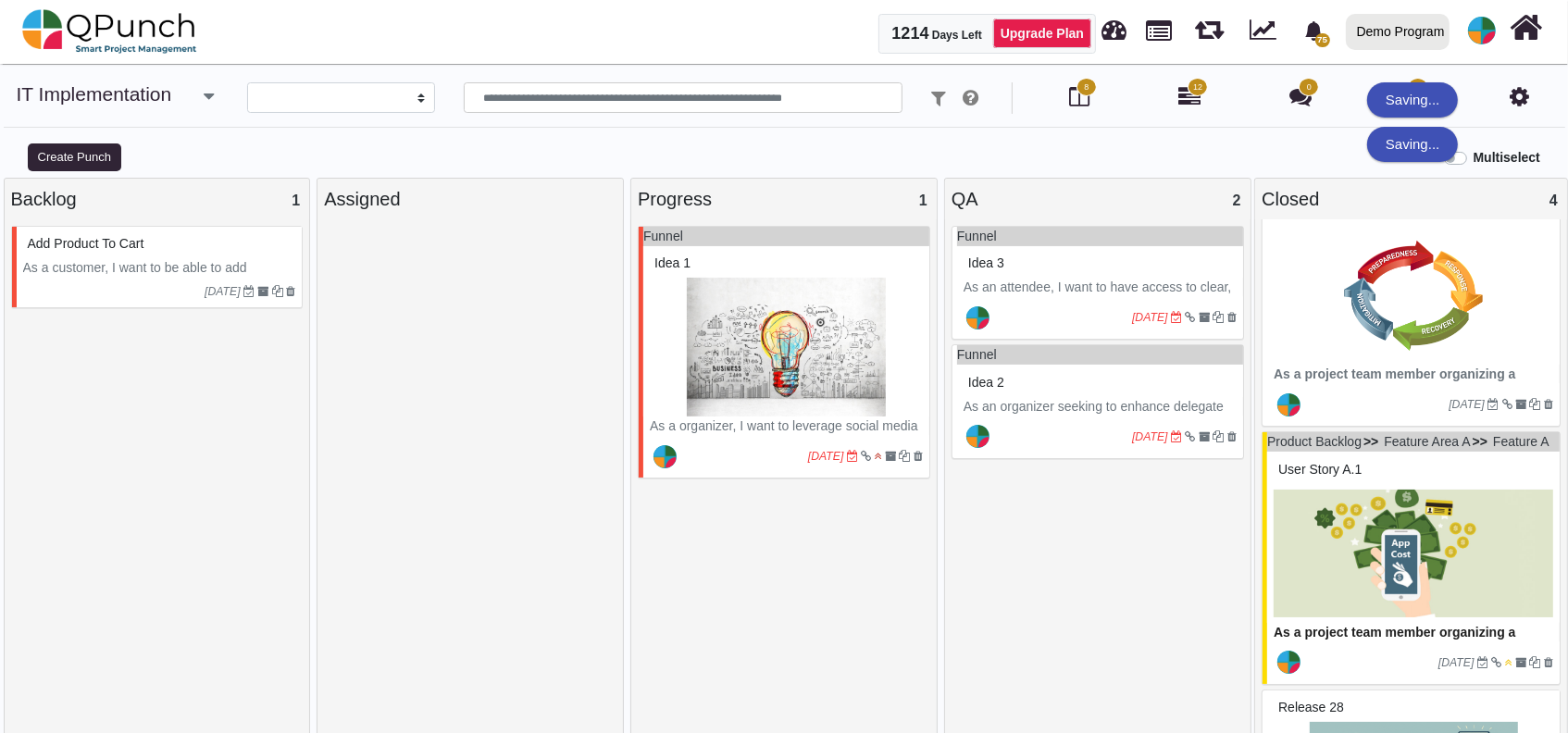
scroll to position [341, 0]
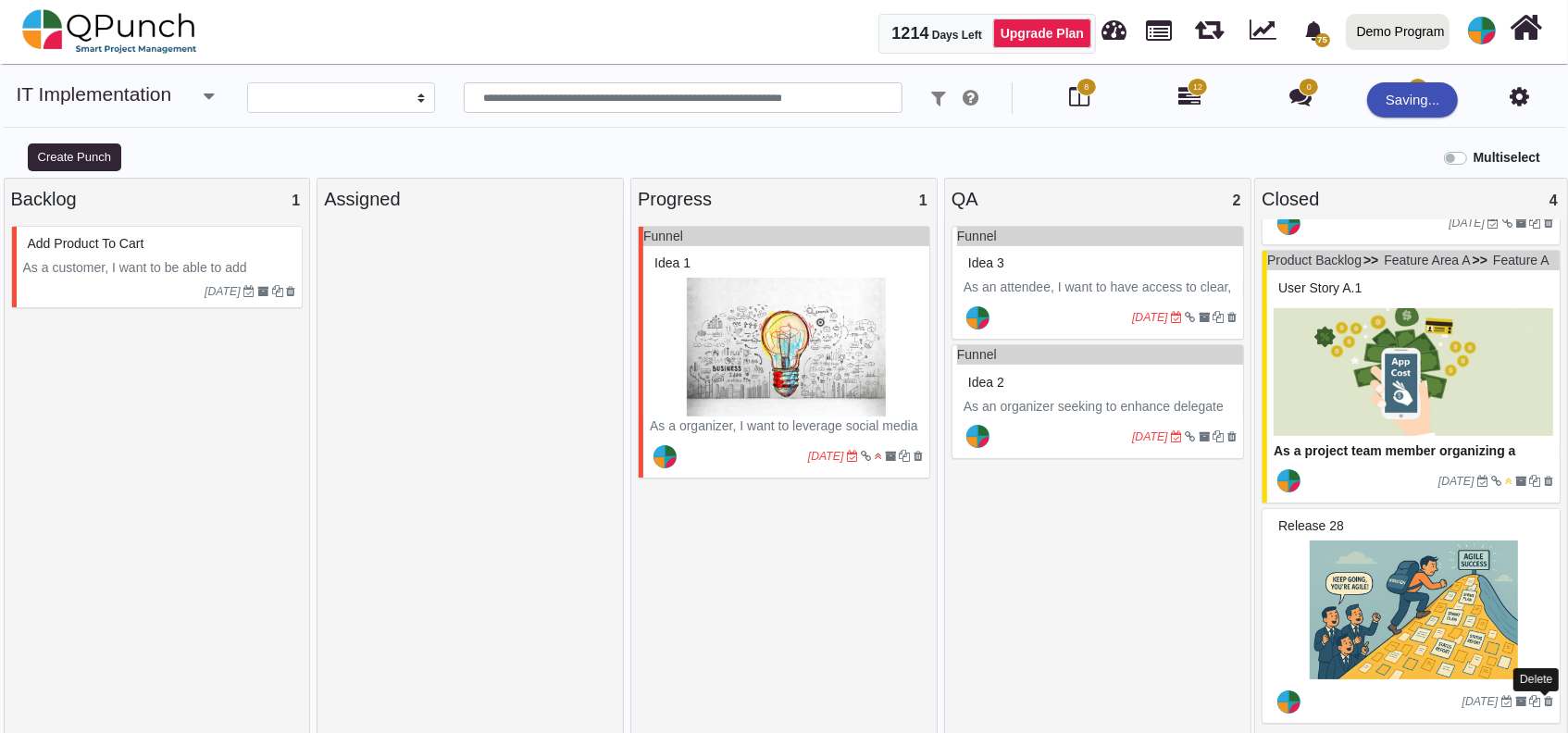
click at [1548, 704] on icon at bounding box center [1549, 702] width 9 height 11
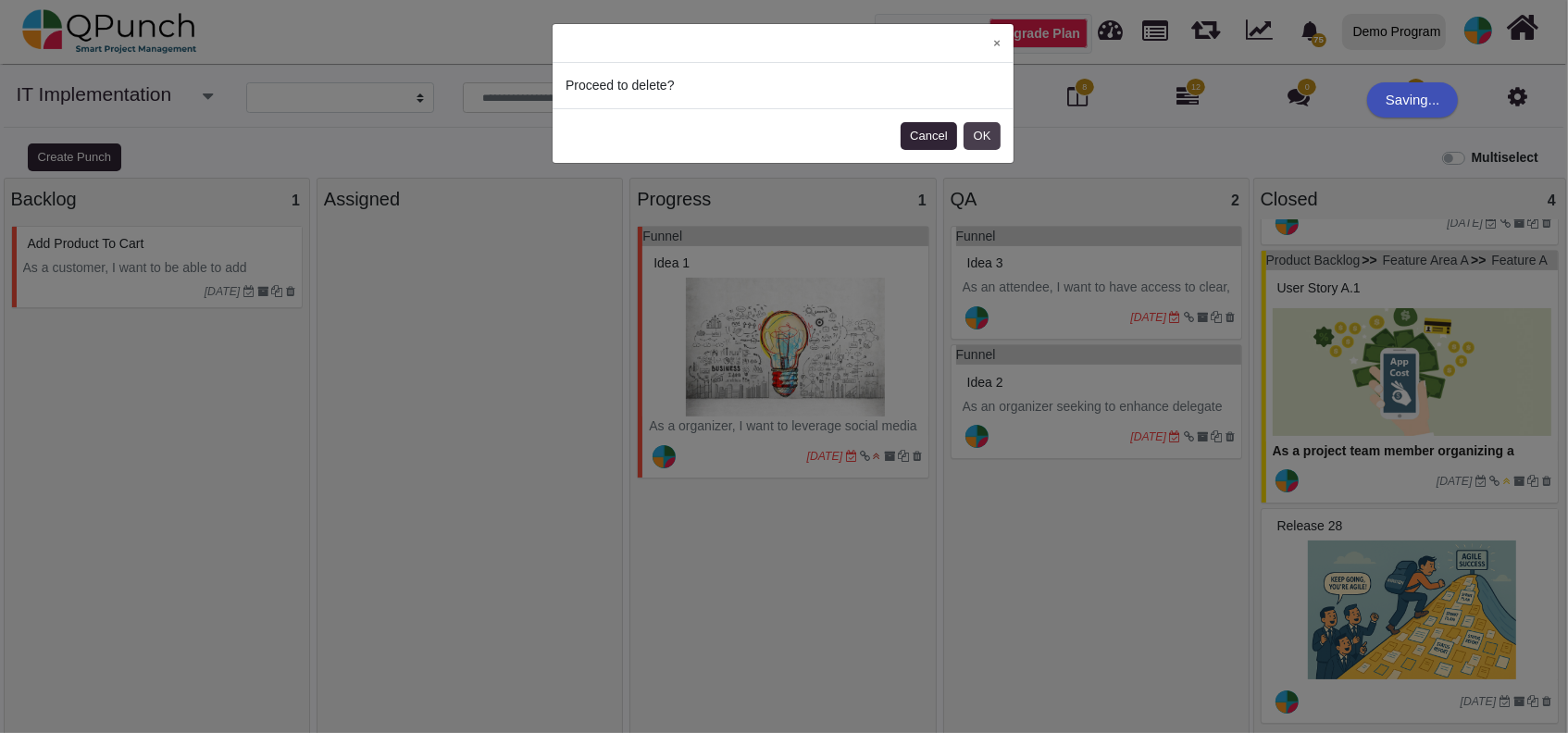
click at [992, 133] on button "OK" at bounding box center [982, 136] width 37 height 28
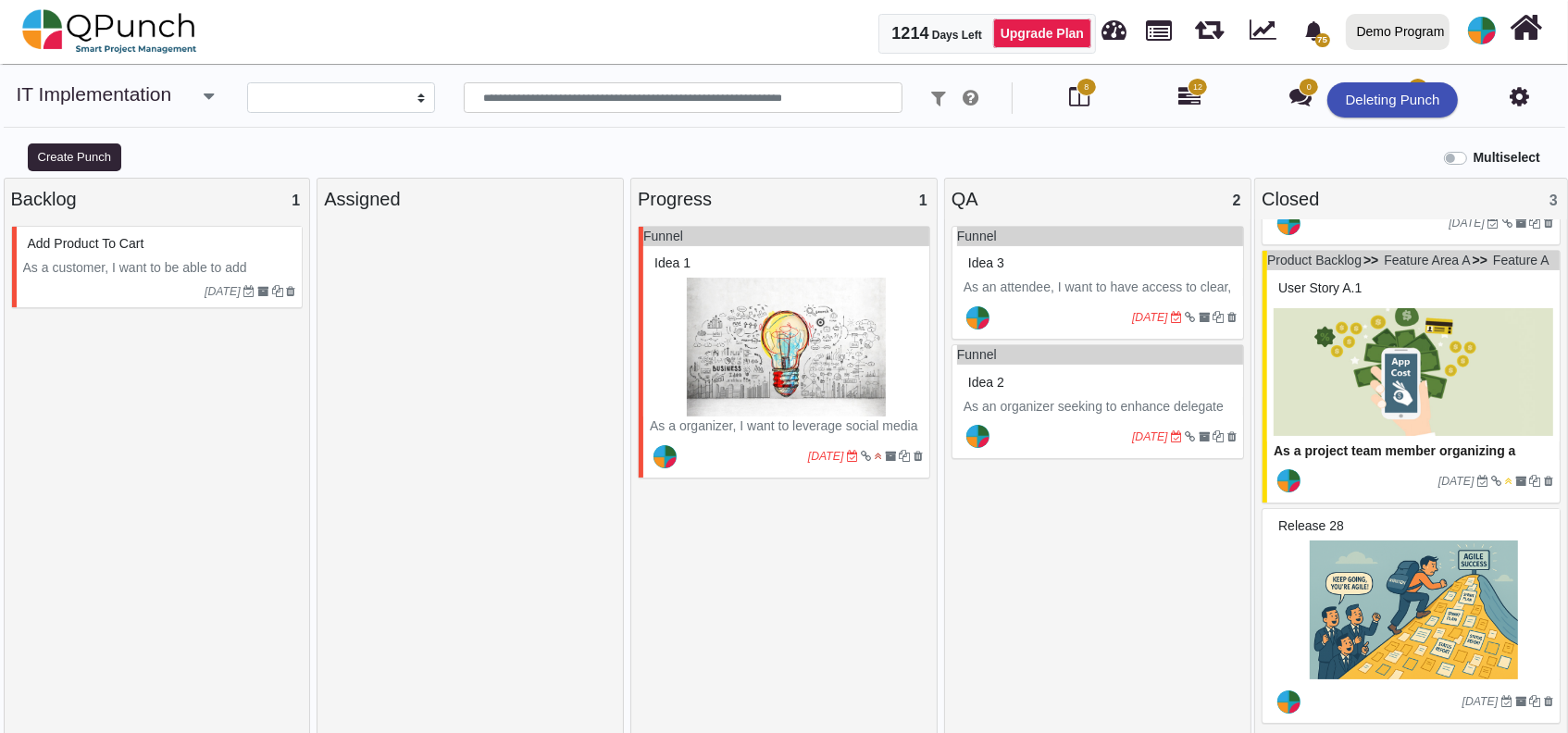
scroll to position [120, 0]
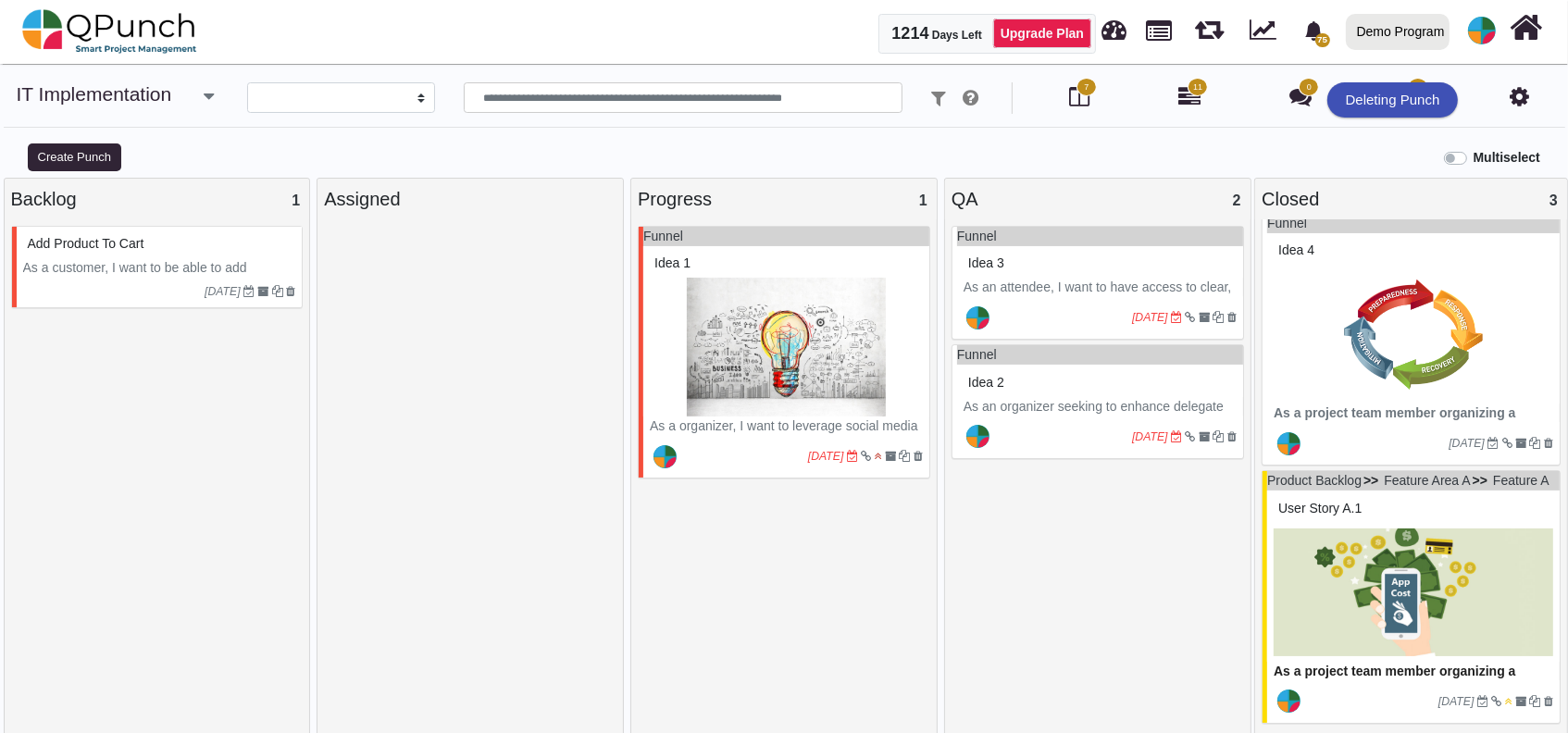
click at [1418, 78] on div "Deleting Punch" at bounding box center [1393, 96] width 132 height 45
drag, startPoint x: 1424, startPoint y: 104, endPoint x: 1270, endPoint y: 126, distance: 155.6
click at [1241, 124] on body "1214 Days Left Upgrade Plan 75 Notification Clear MTRC - Google (Copy) Demo Sup…" at bounding box center [784, 376] width 1568 height 752
click at [1412, 89] on span "14" at bounding box center [1418, 87] width 20 height 19
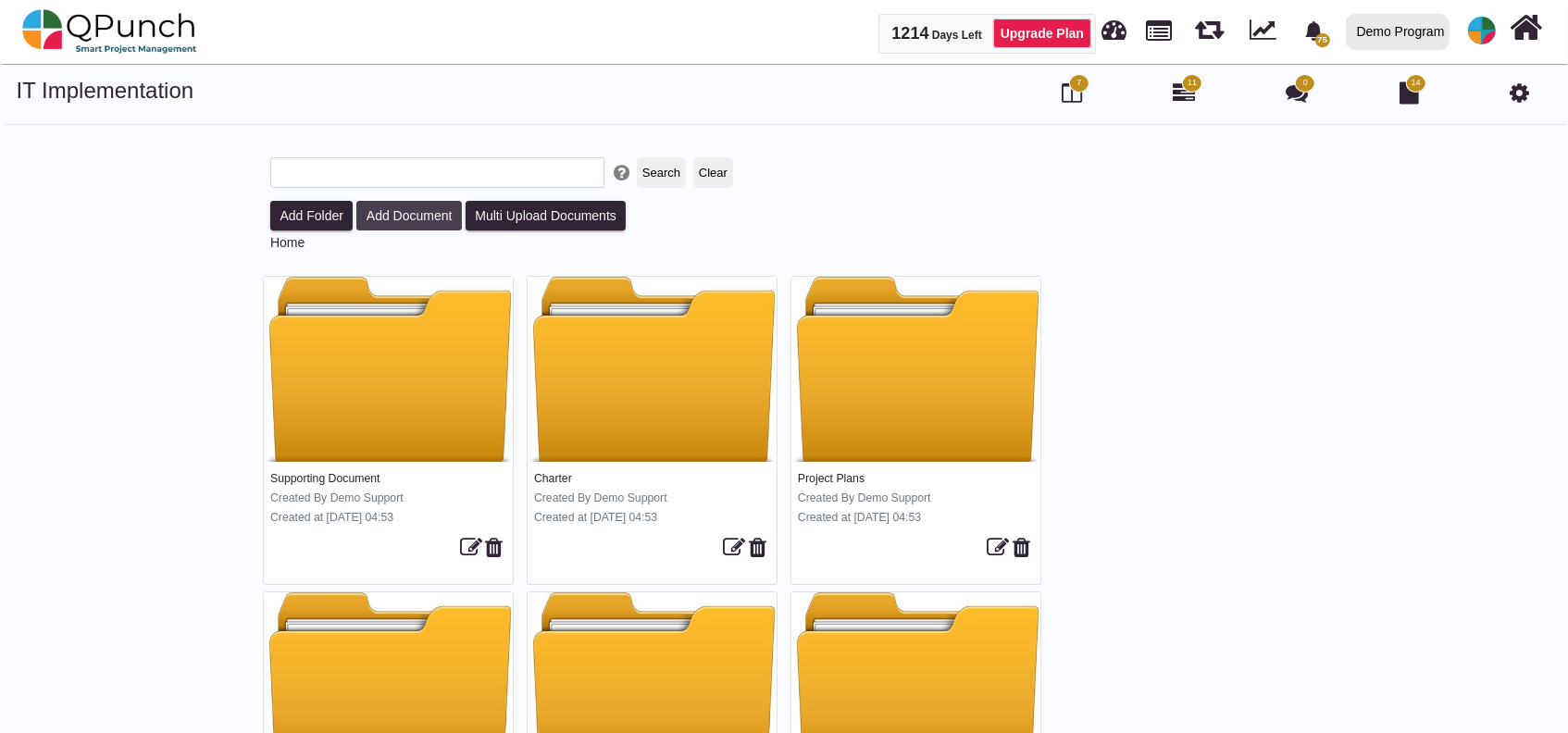
click at [424, 212] on button "Add Document" at bounding box center [409, 216] width 106 height 30
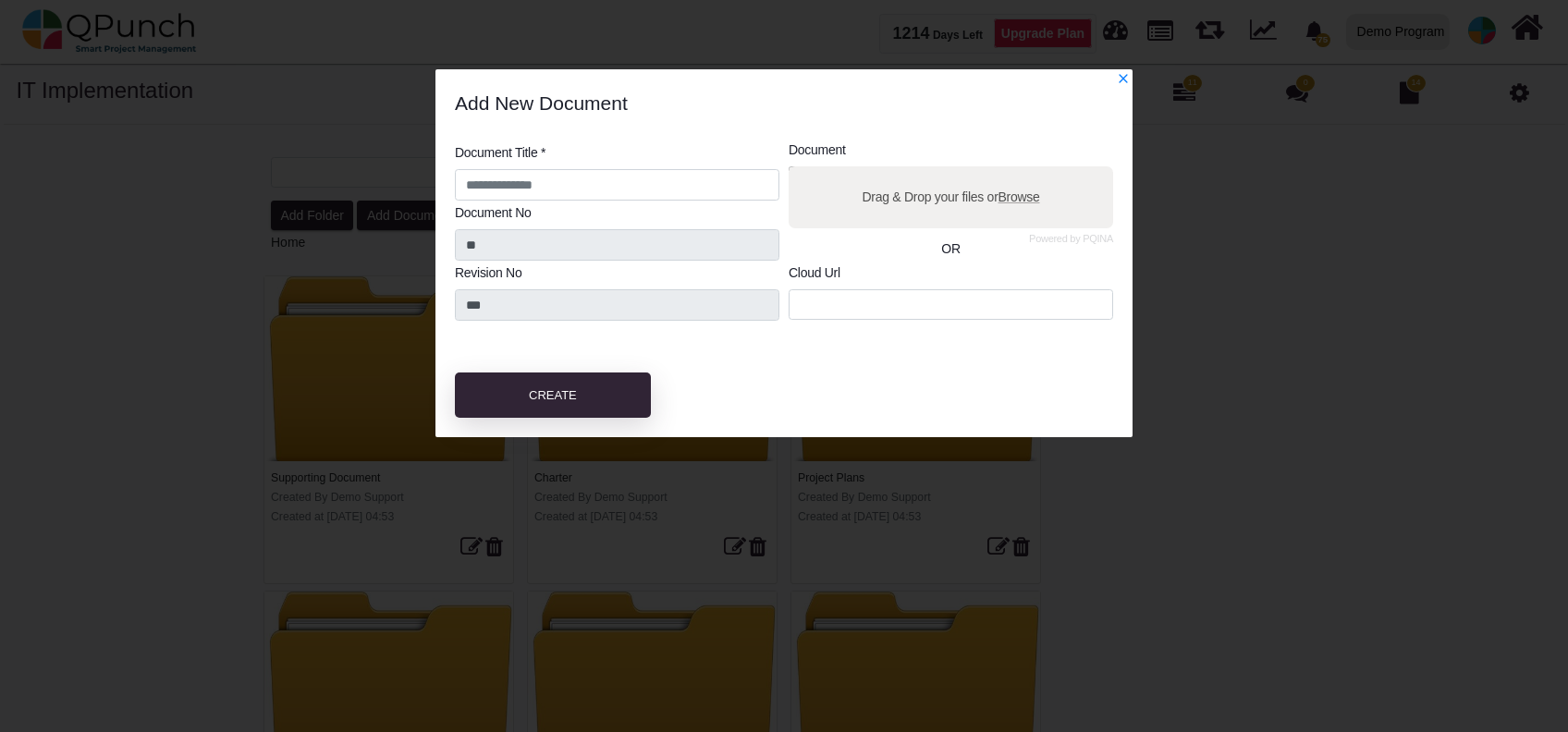
click at [996, 206] on label "Drag & Drop your files or Browse" at bounding box center [950, 197] width 191 height 32
click at [996, 172] on input "Drag & Drop your files or Browse" at bounding box center [950, 170] width 324 height 6
type input "**********"
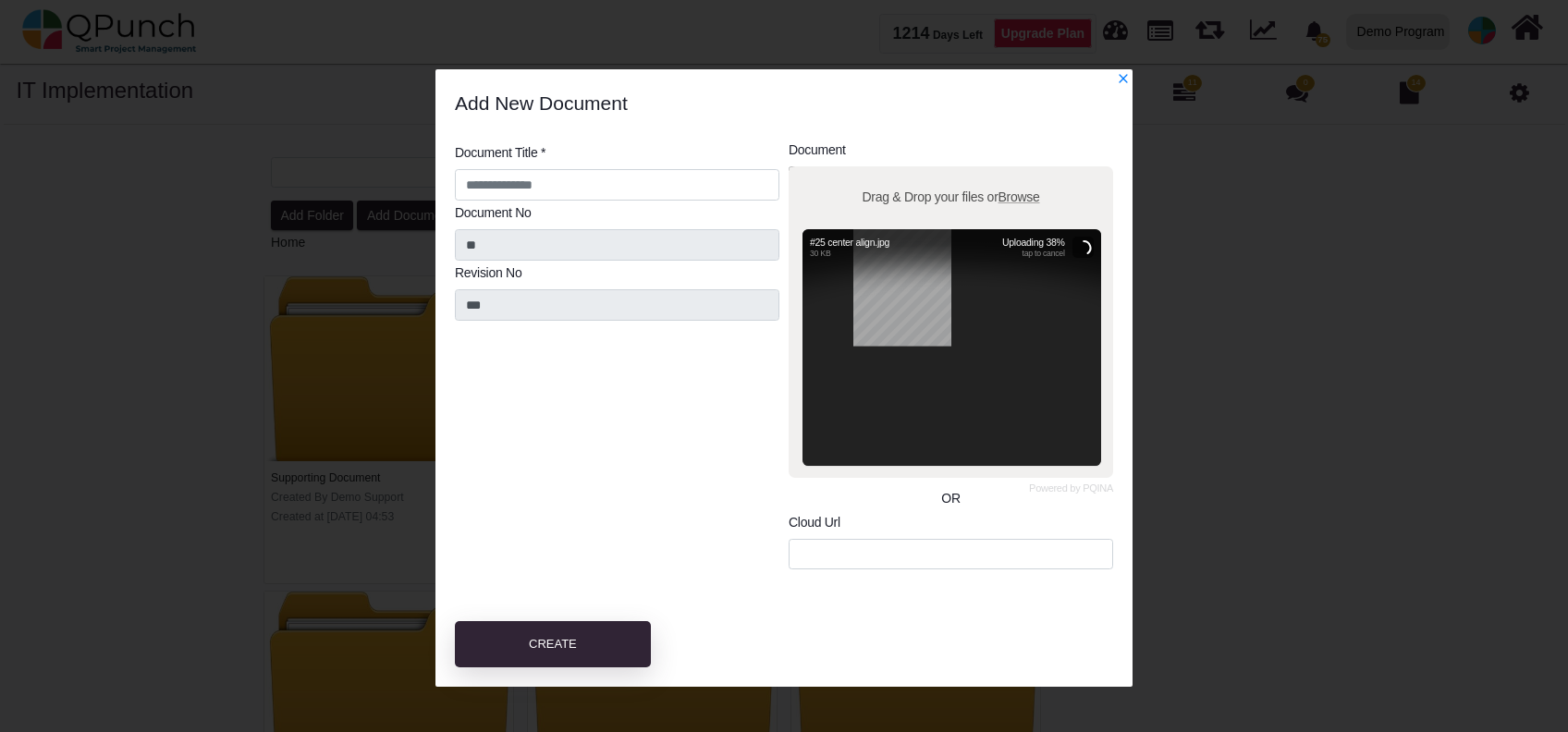
type input "**********"
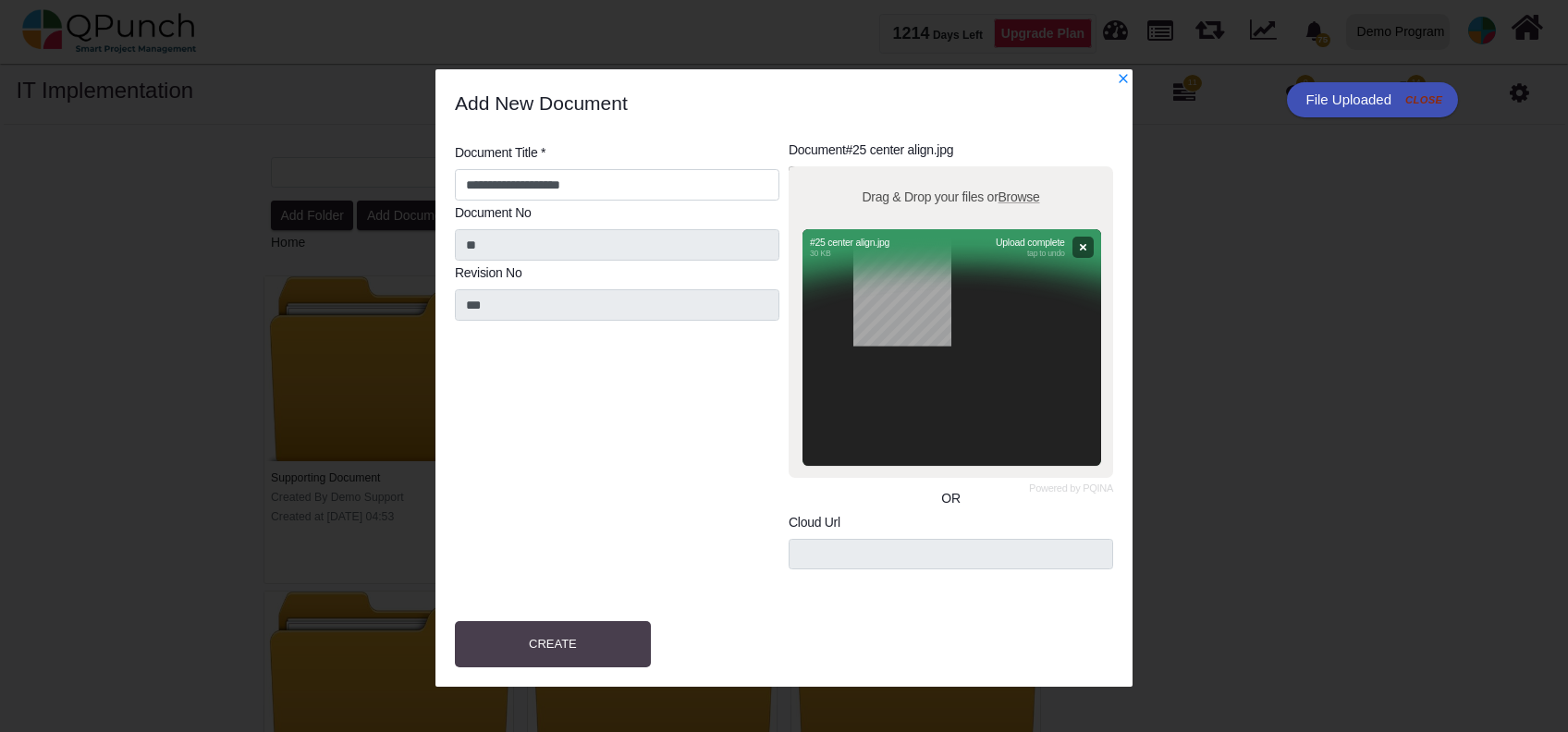
click at [588, 658] on button "Create" at bounding box center [553, 645] width 196 height 46
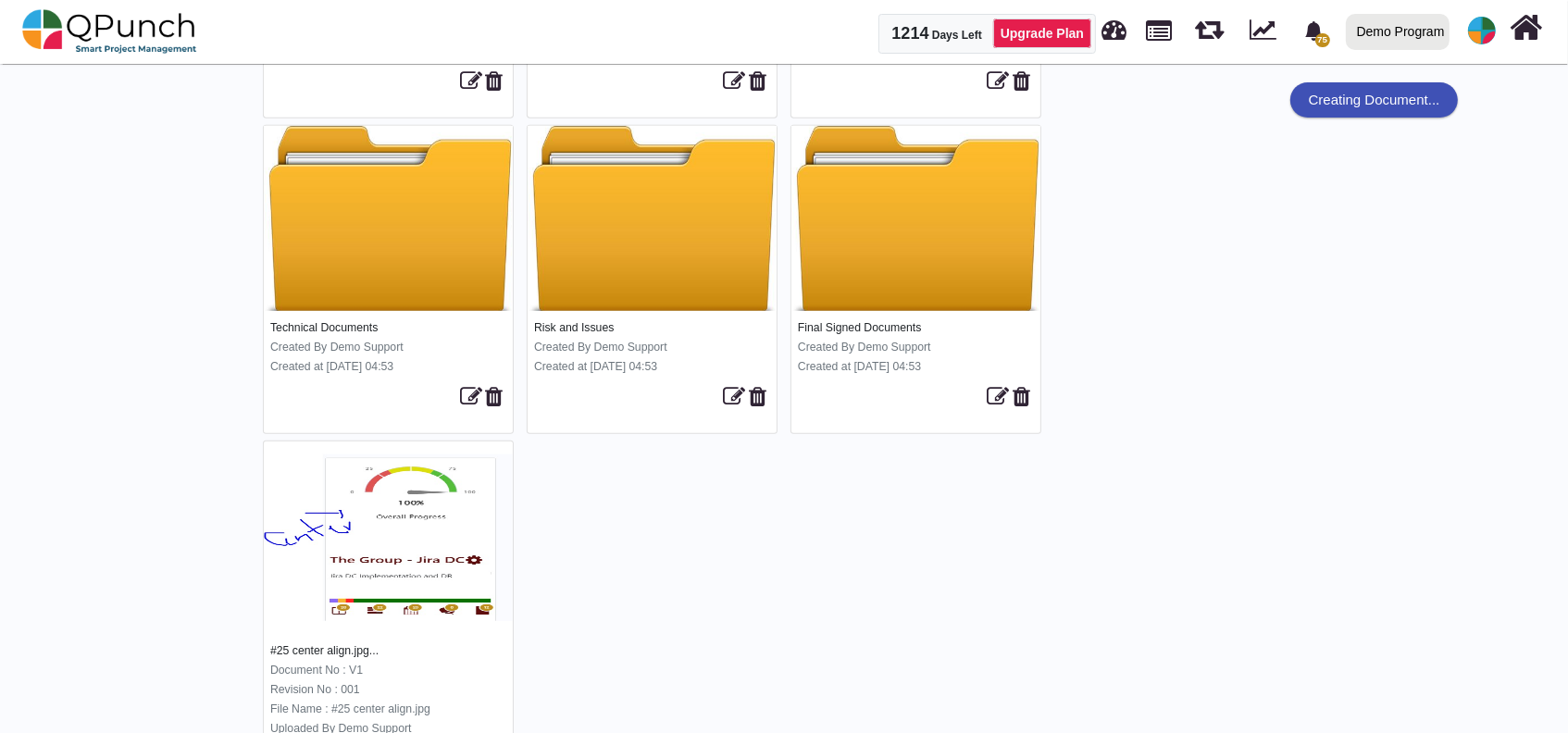
scroll to position [1198, 0]
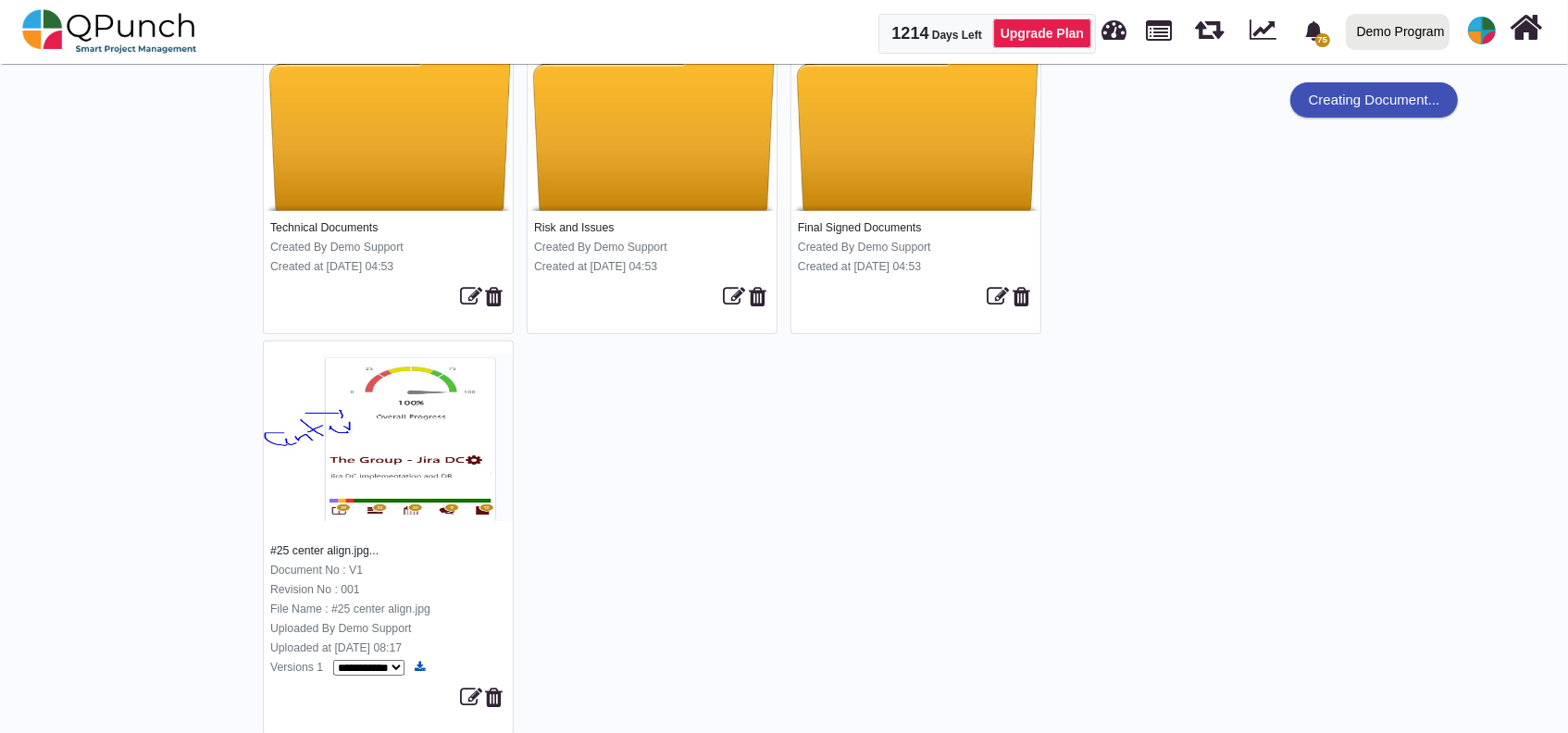
click at [419, 662] on link at bounding box center [419, 668] width 10 height 13
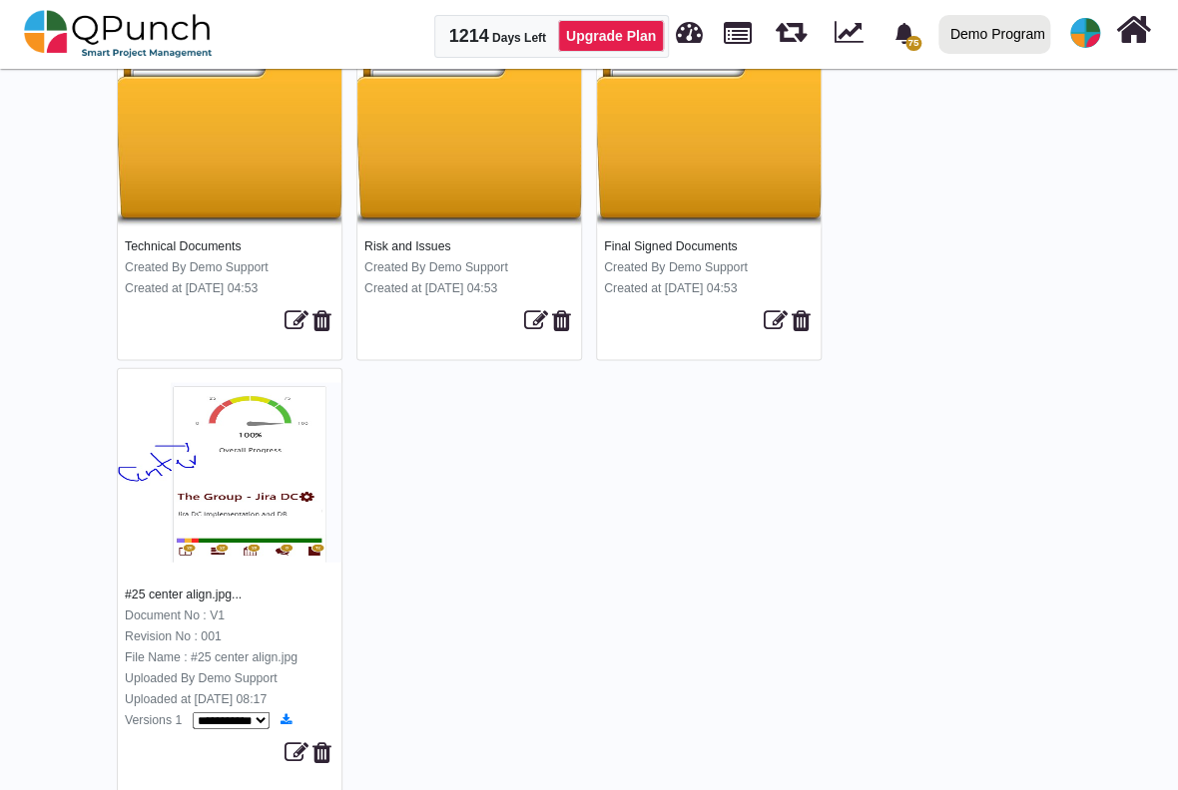
click at [230, 483] on img at bounding box center [230, 472] width 224 height 180
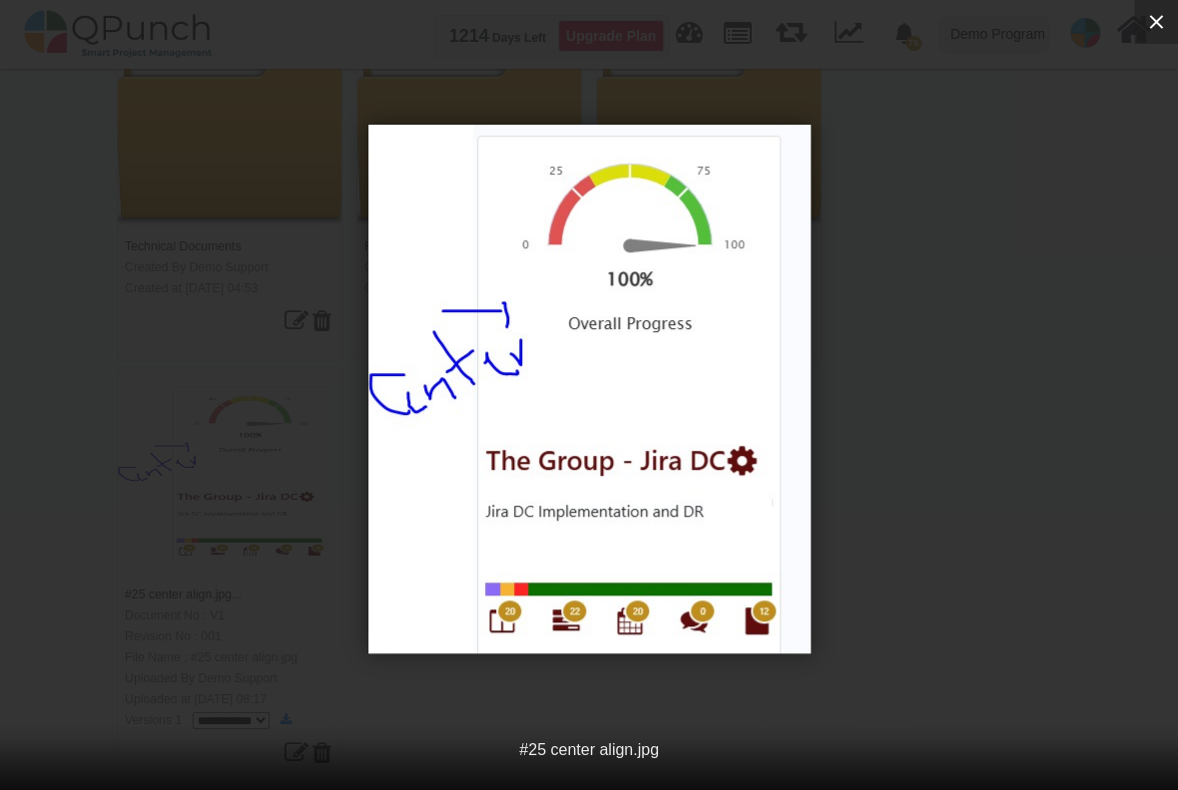
click at [1149, 25] on icon "button" at bounding box center [1156, 22] width 24 height 24
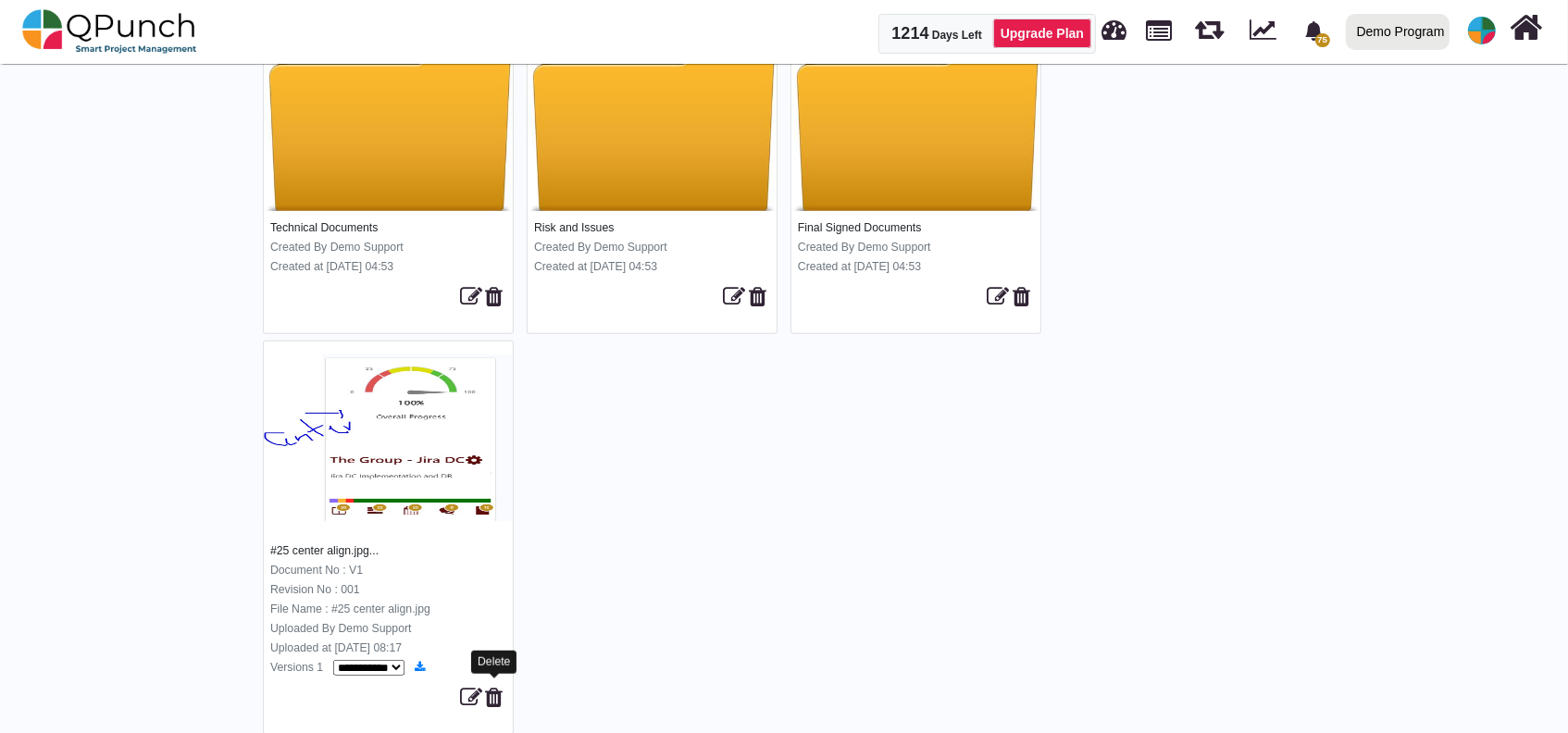
click at [497, 698] on icon at bounding box center [493, 698] width 18 height 22
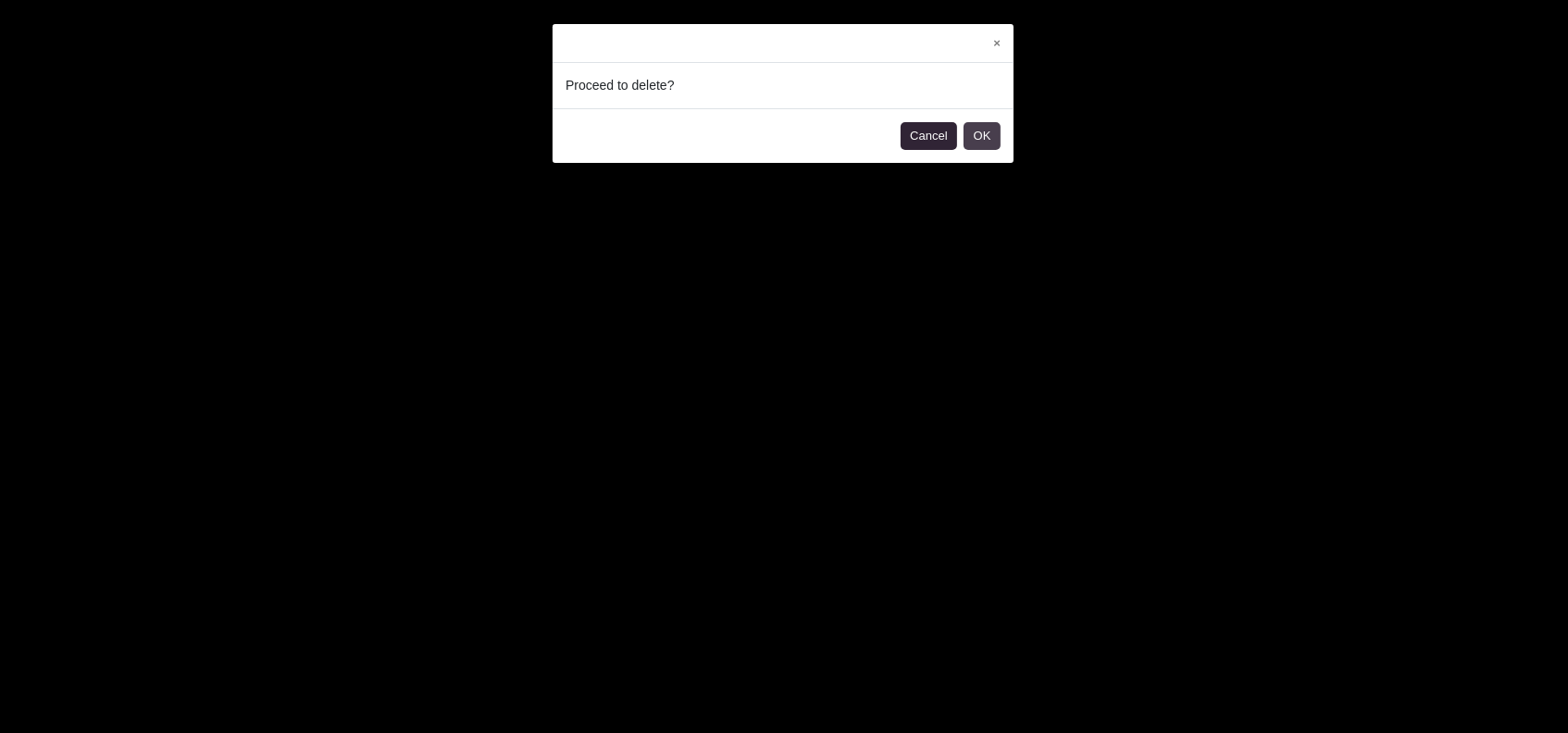
drag, startPoint x: 974, startPoint y: 115, endPoint x: 988, endPoint y: 135, distance: 24.4
click at [977, 120] on footer "Cancel OK" at bounding box center [783, 135] width 461 height 55
click at [992, 146] on button "OK" at bounding box center [982, 136] width 37 height 28
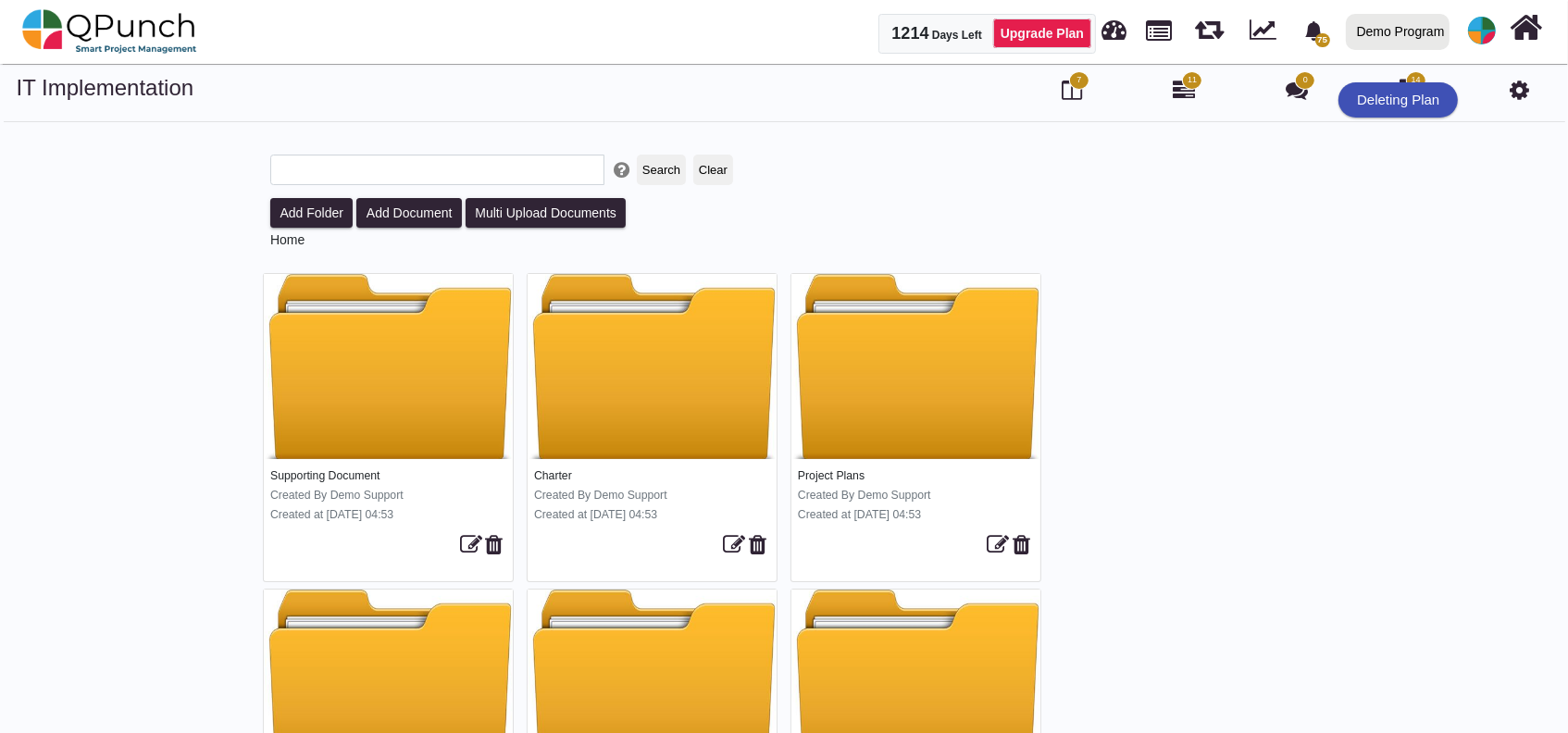
scroll to position [0, 0]
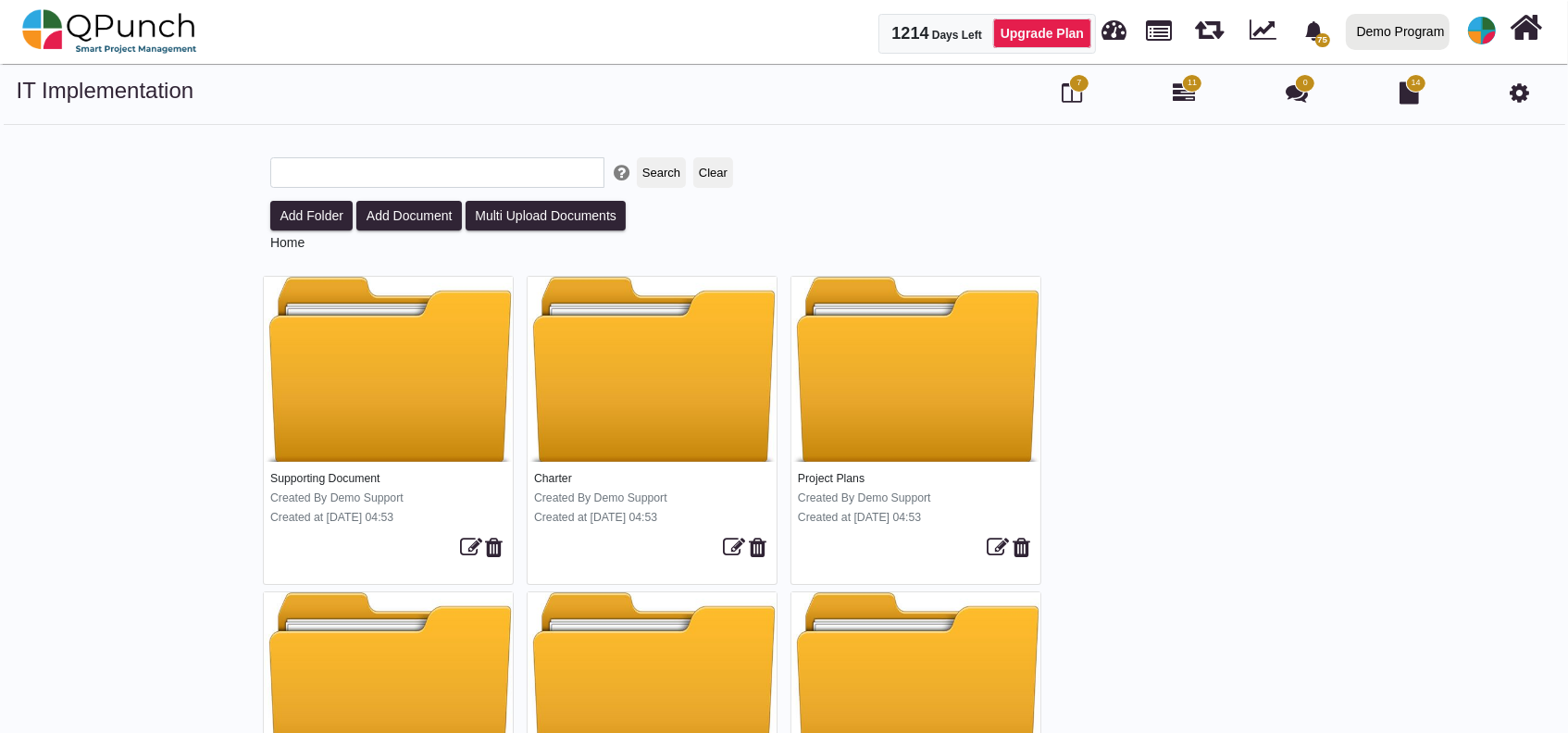
click at [1527, 102] on icon at bounding box center [1519, 93] width 19 height 22
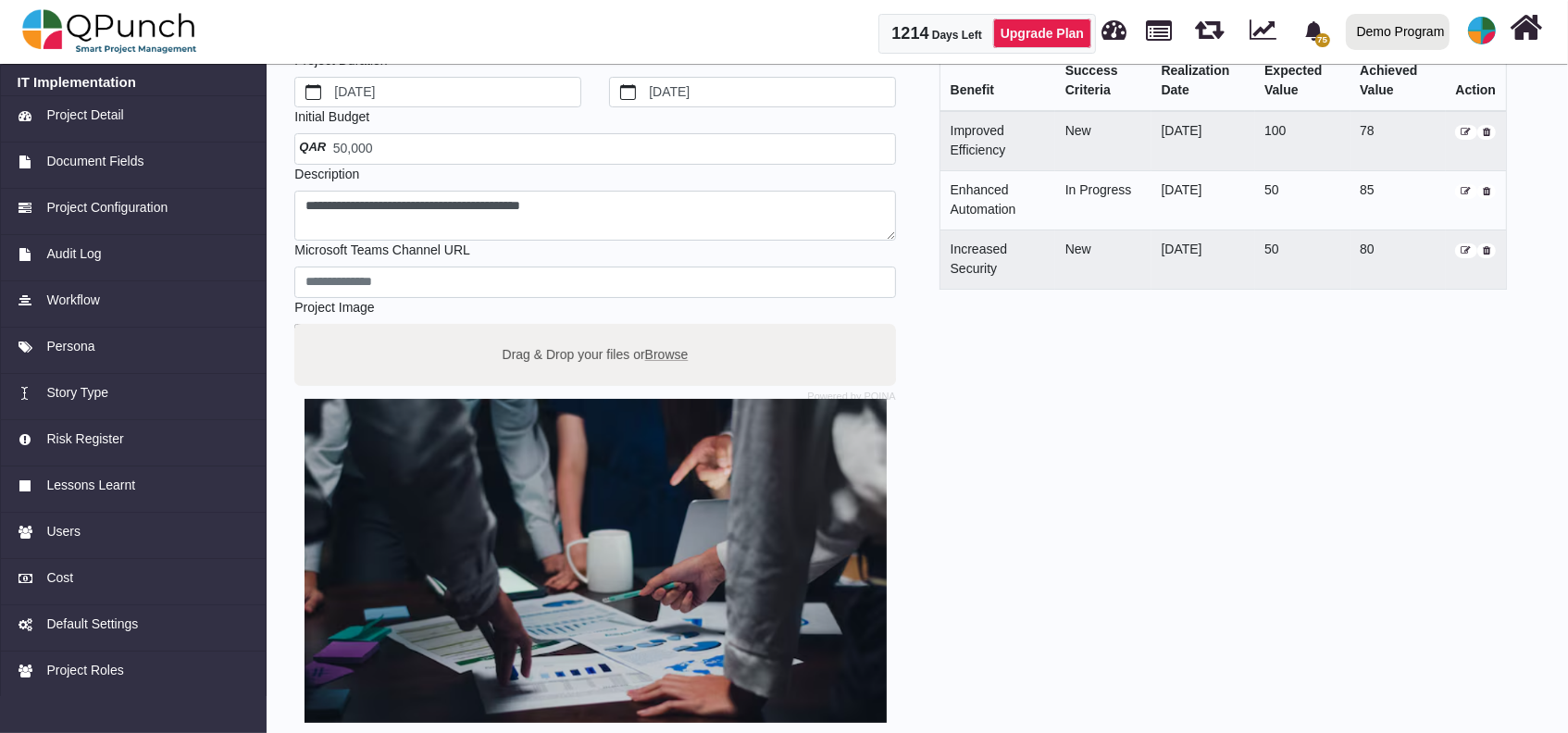
scroll to position [252, 0]
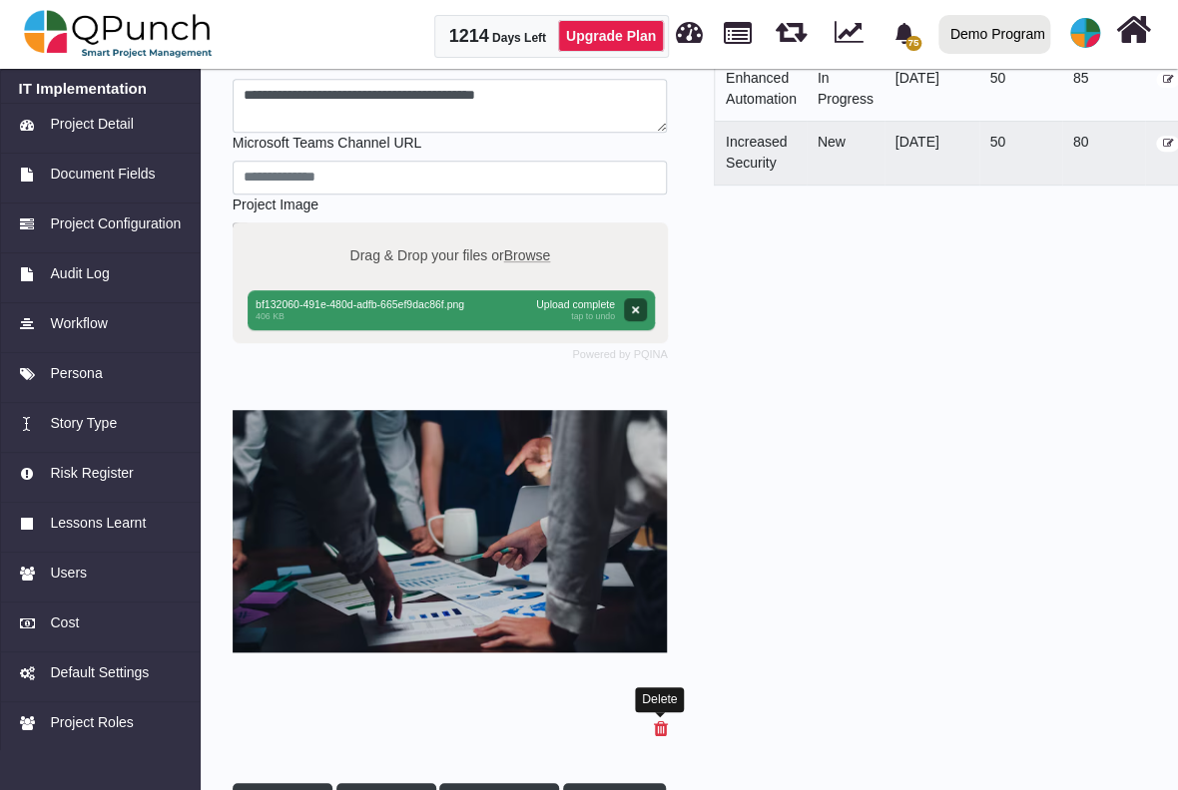
click at [662, 730] on icon at bounding box center [660, 730] width 14 height 18
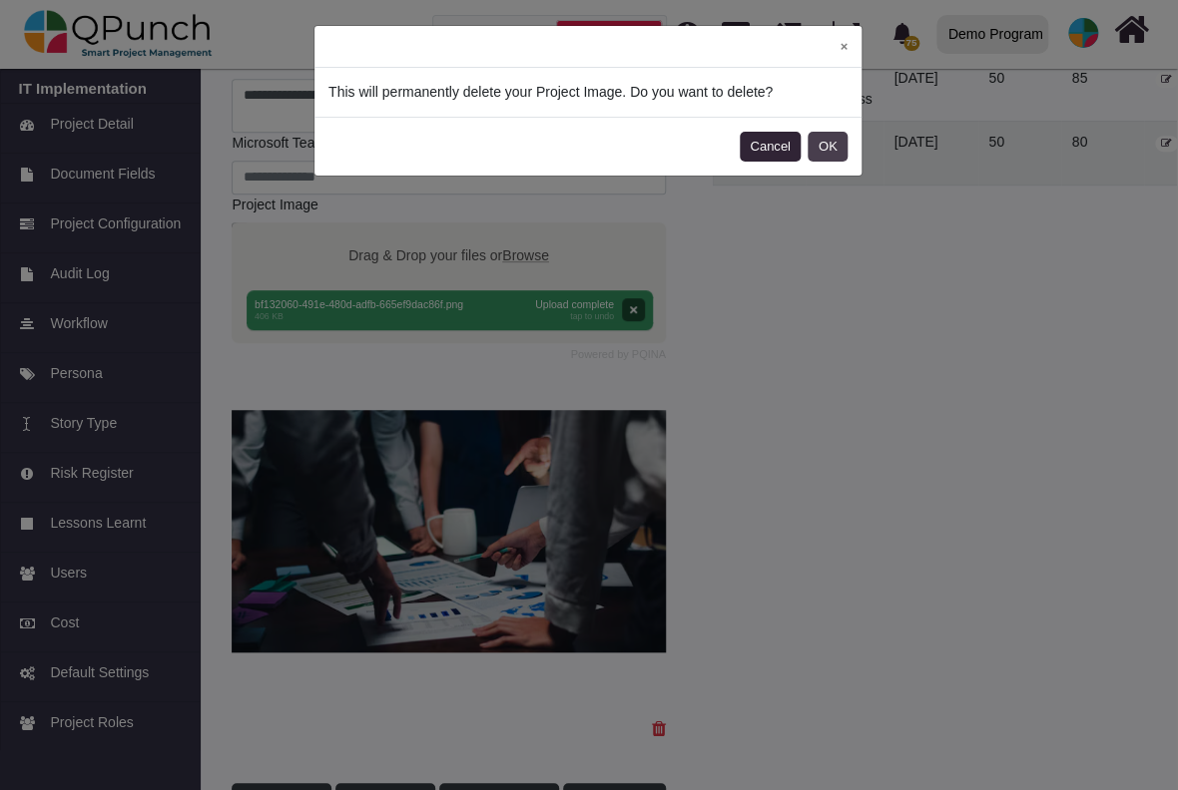
click at [828, 147] on button "OK" at bounding box center [827, 147] width 40 height 30
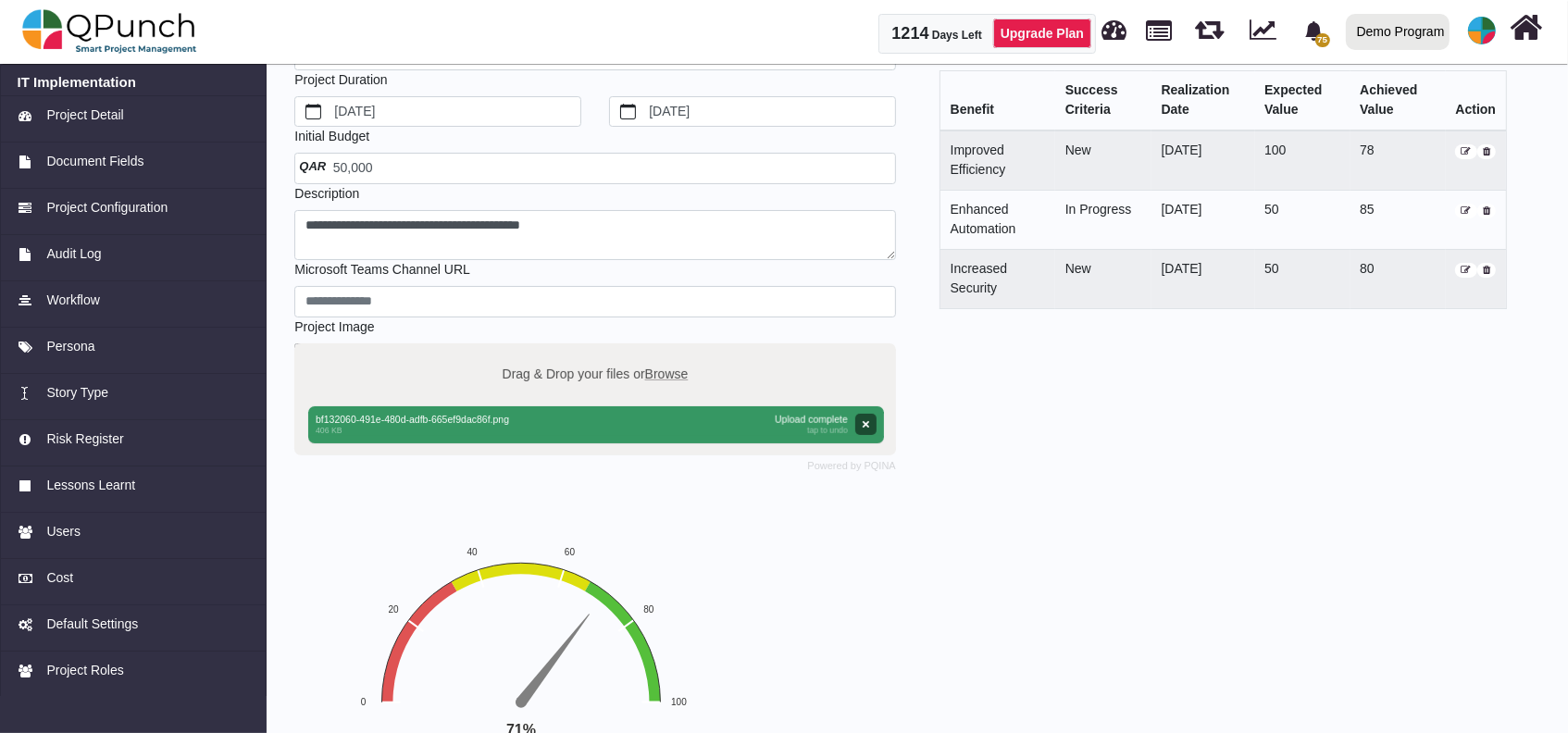
scroll to position [0, 0]
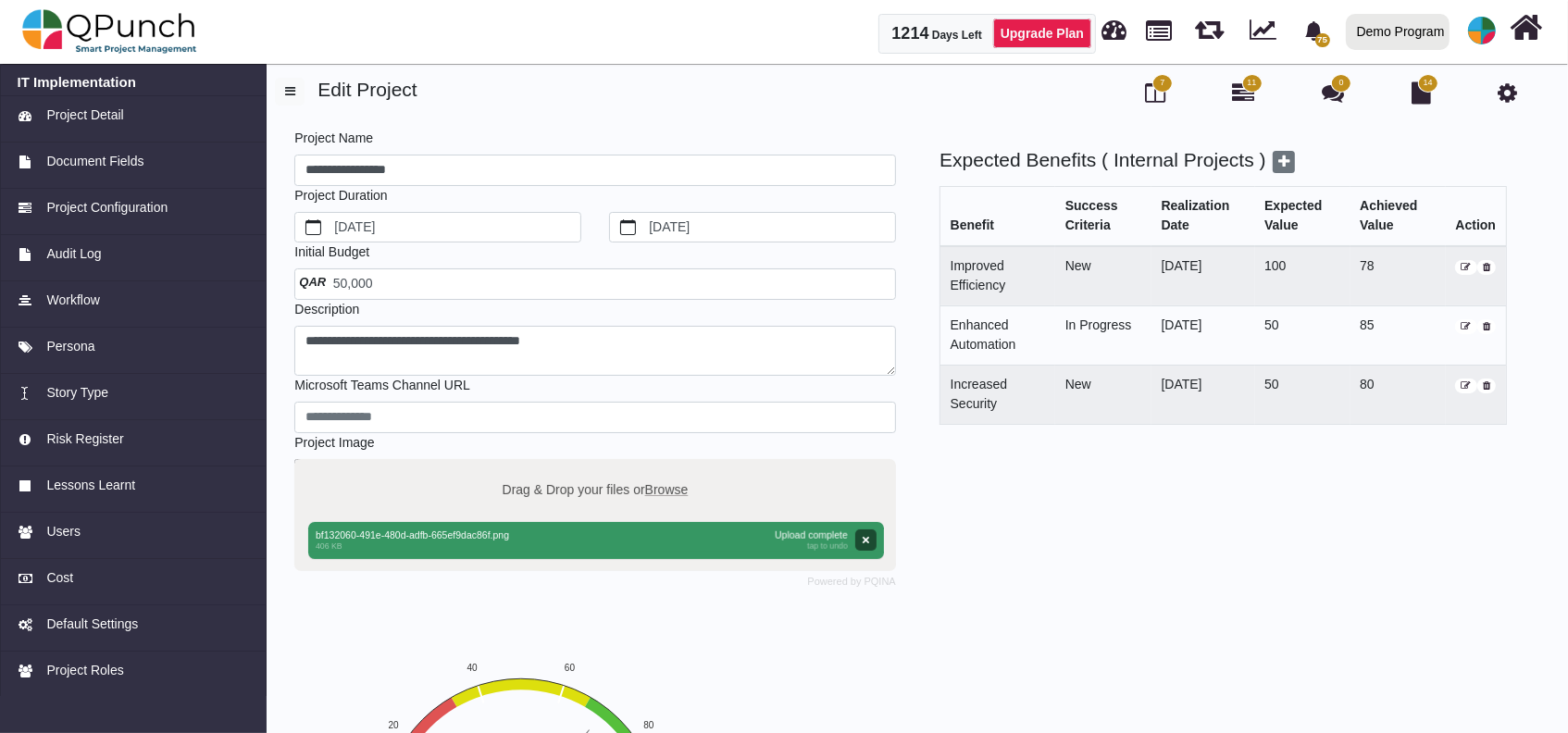
drag, startPoint x: 576, startPoint y: 501, endPoint x: 518, endPoint y: 493, distance: 58.5
click at [518, 493] on label "Drag & Drop your files or Browse" at bounding box center [595, 489] width 199 height 32
click at [518, 465] on input "Drag & Drop your files or Browse" at bounding box center [594, 462] width 602 height 6
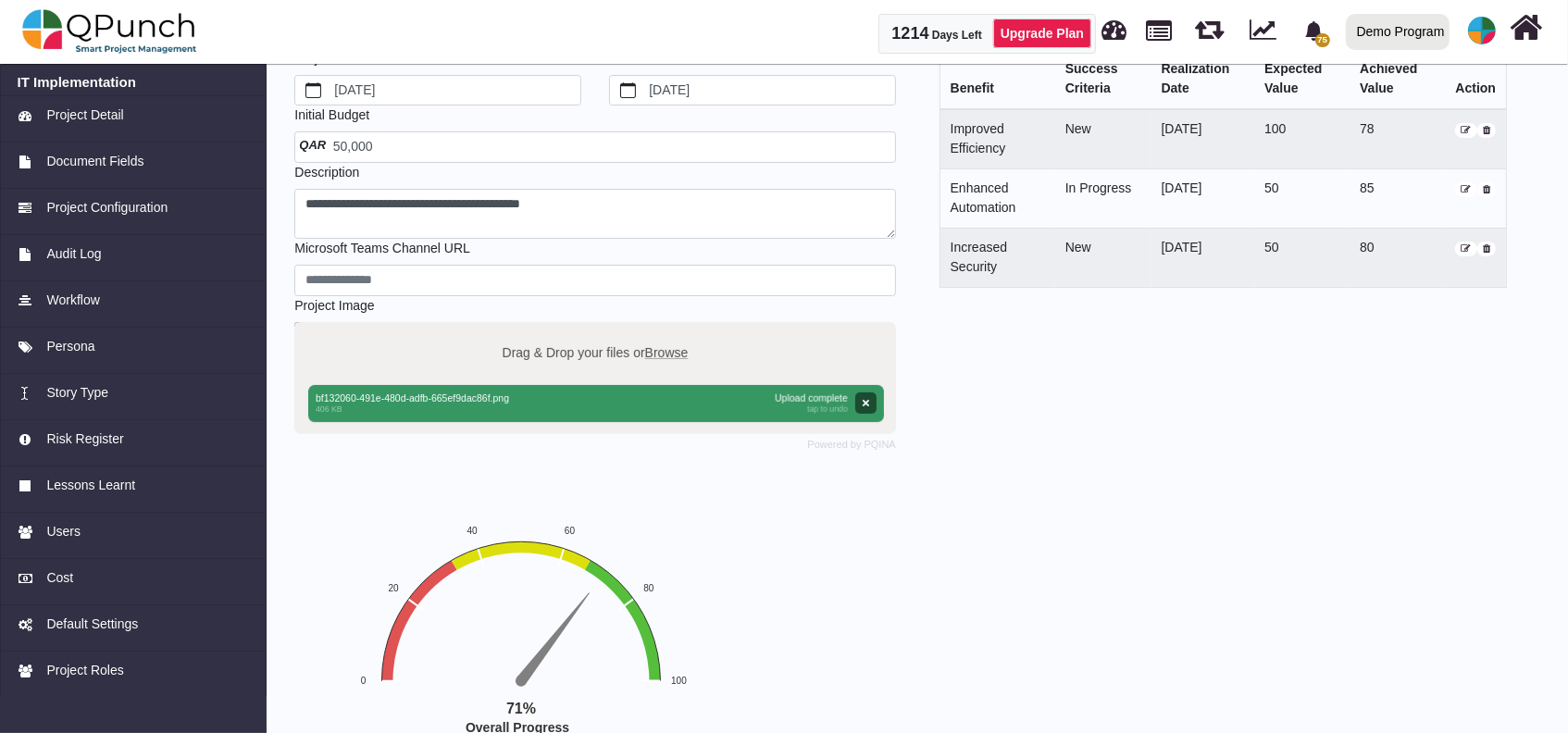
scroll to position [257, 0]
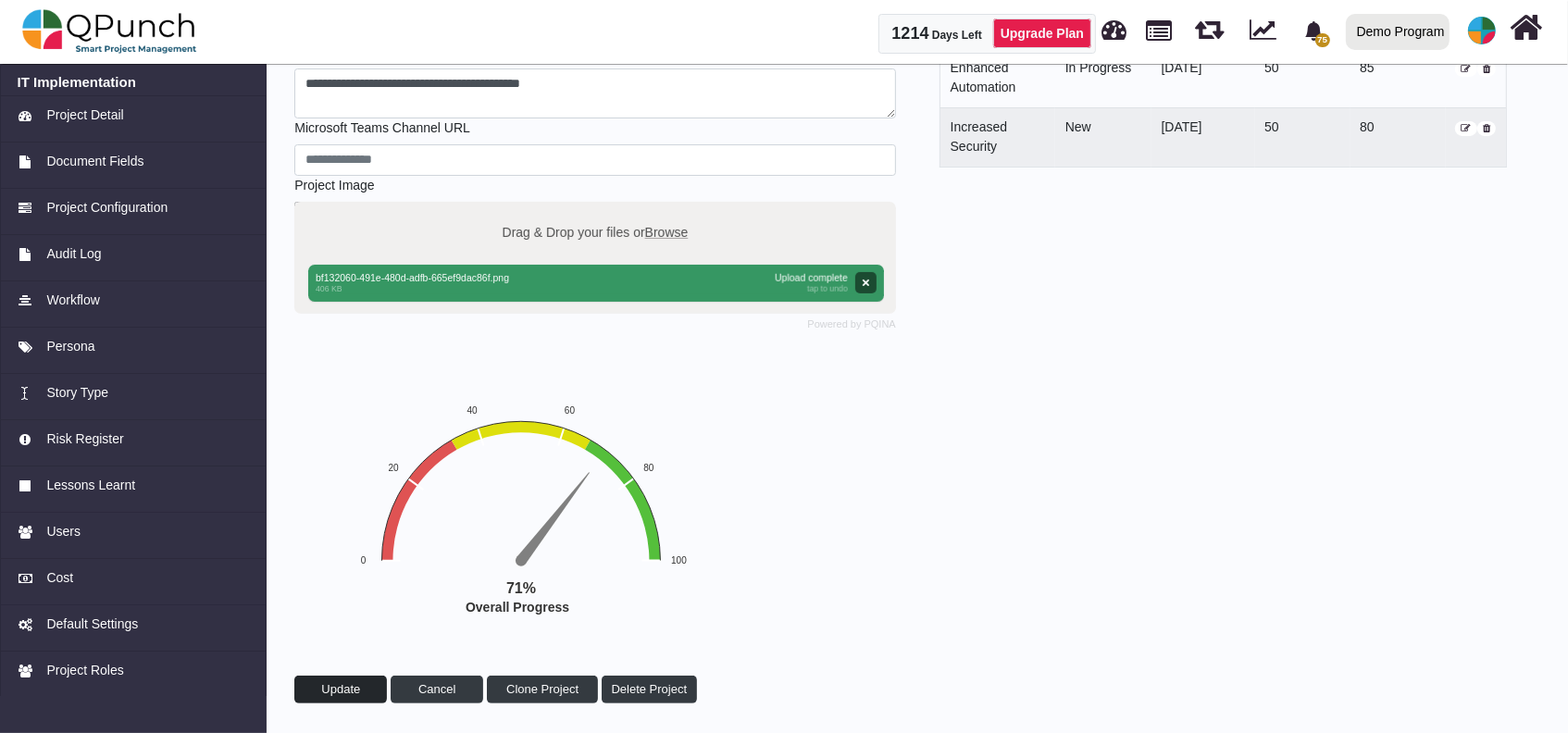
click at [337, 687] on span "Update" at bounding box center [340, 689] width 39 height 14
click at [154, 8] on img at bounding box center [109, 32] width 175 height 56
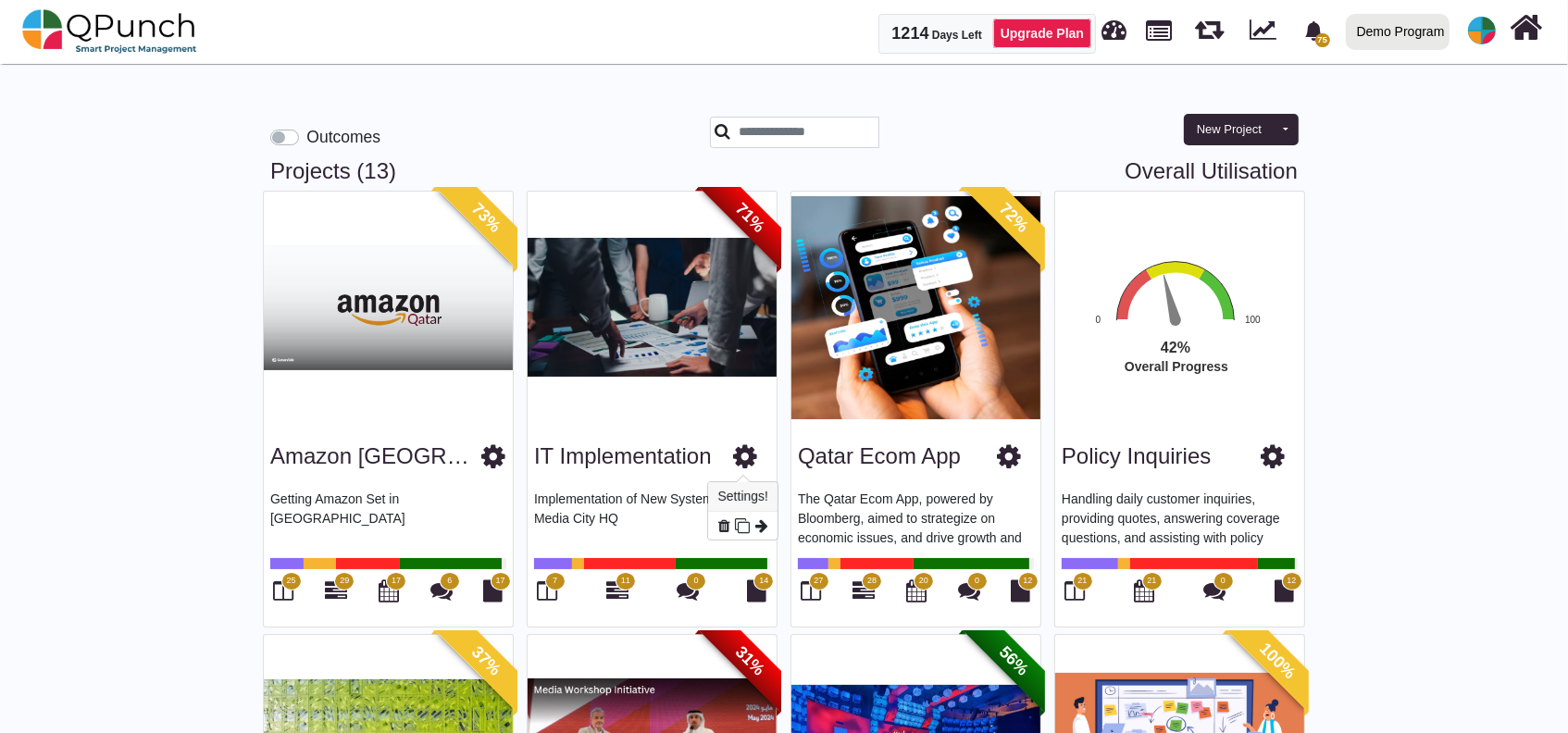
click at [746, 465] on icon at bounding box center [745, 457] width 24 height 28
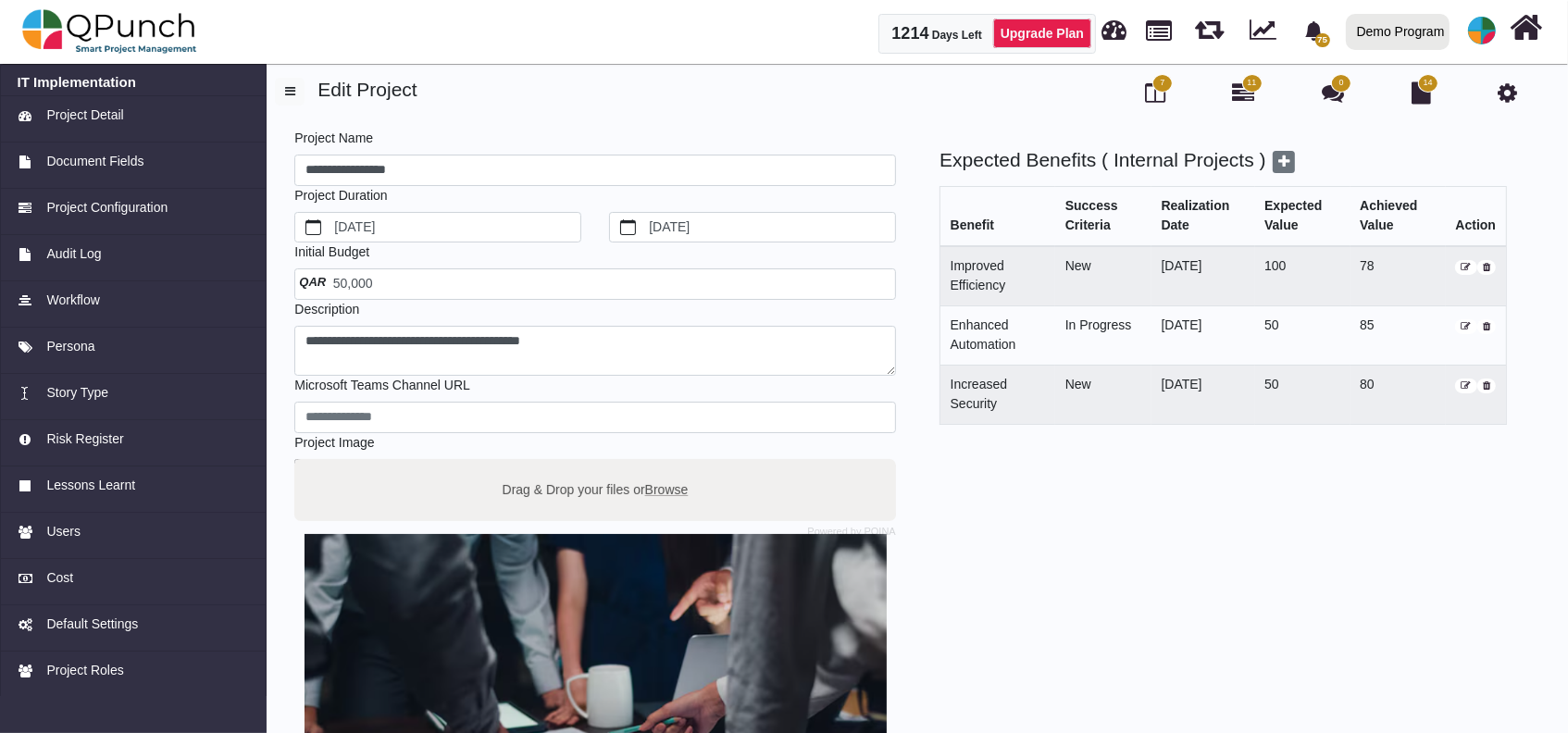
scroll to position [252, 0]
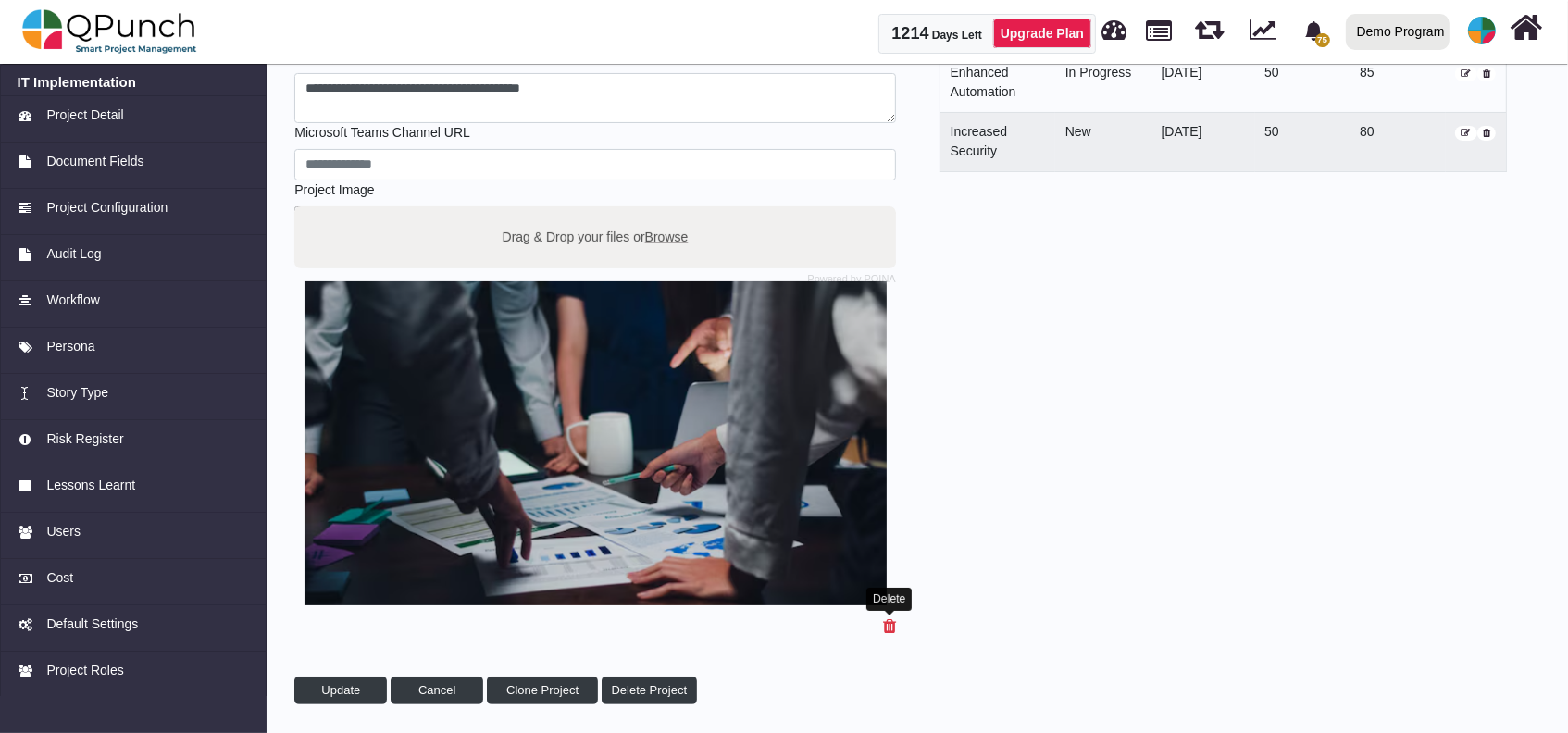
click at [889, 624] on icon at bounding box center [889, 627] width 13 height 17
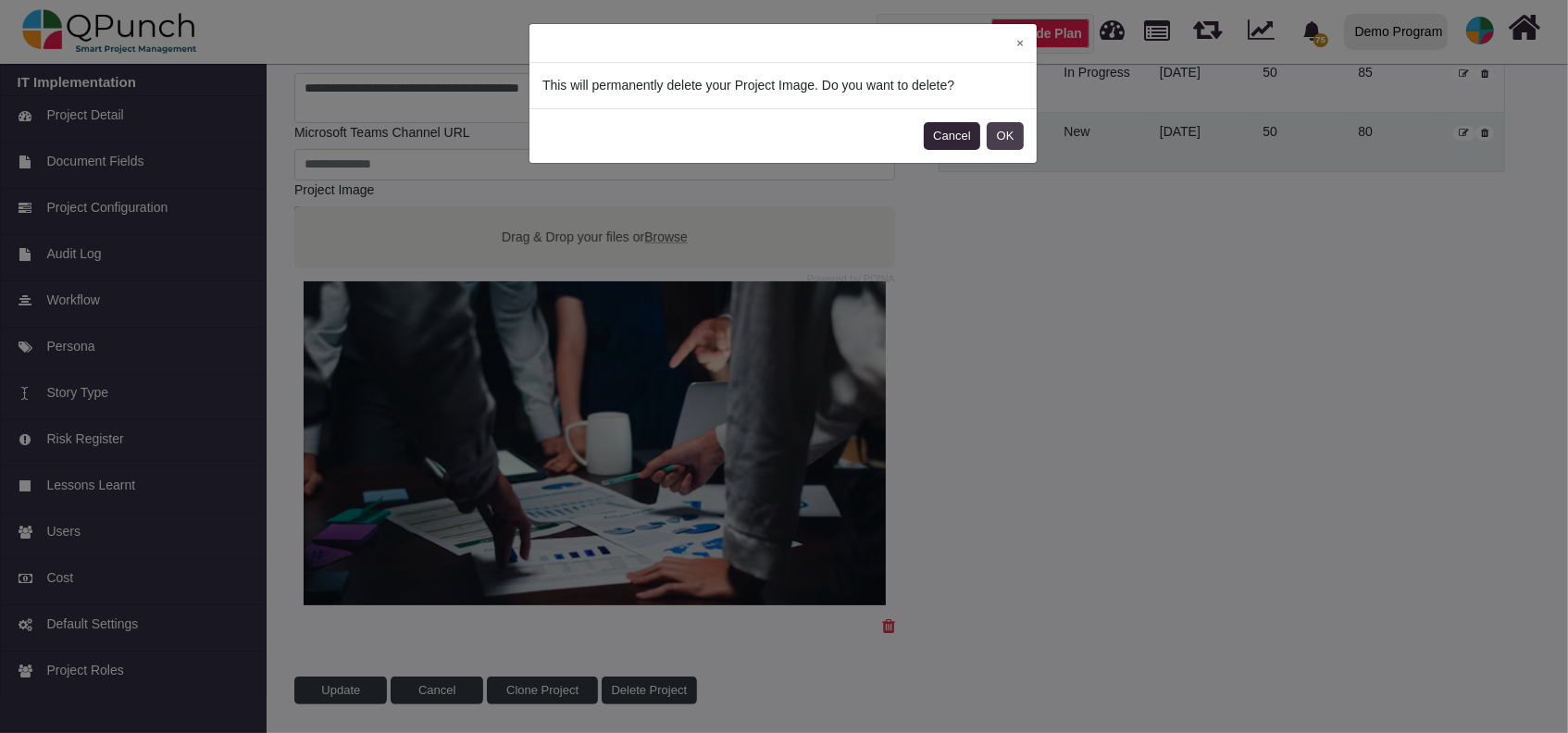
click at [1007, 137] on button "OK" at bounding box center [1005, 136] width 37 height 28
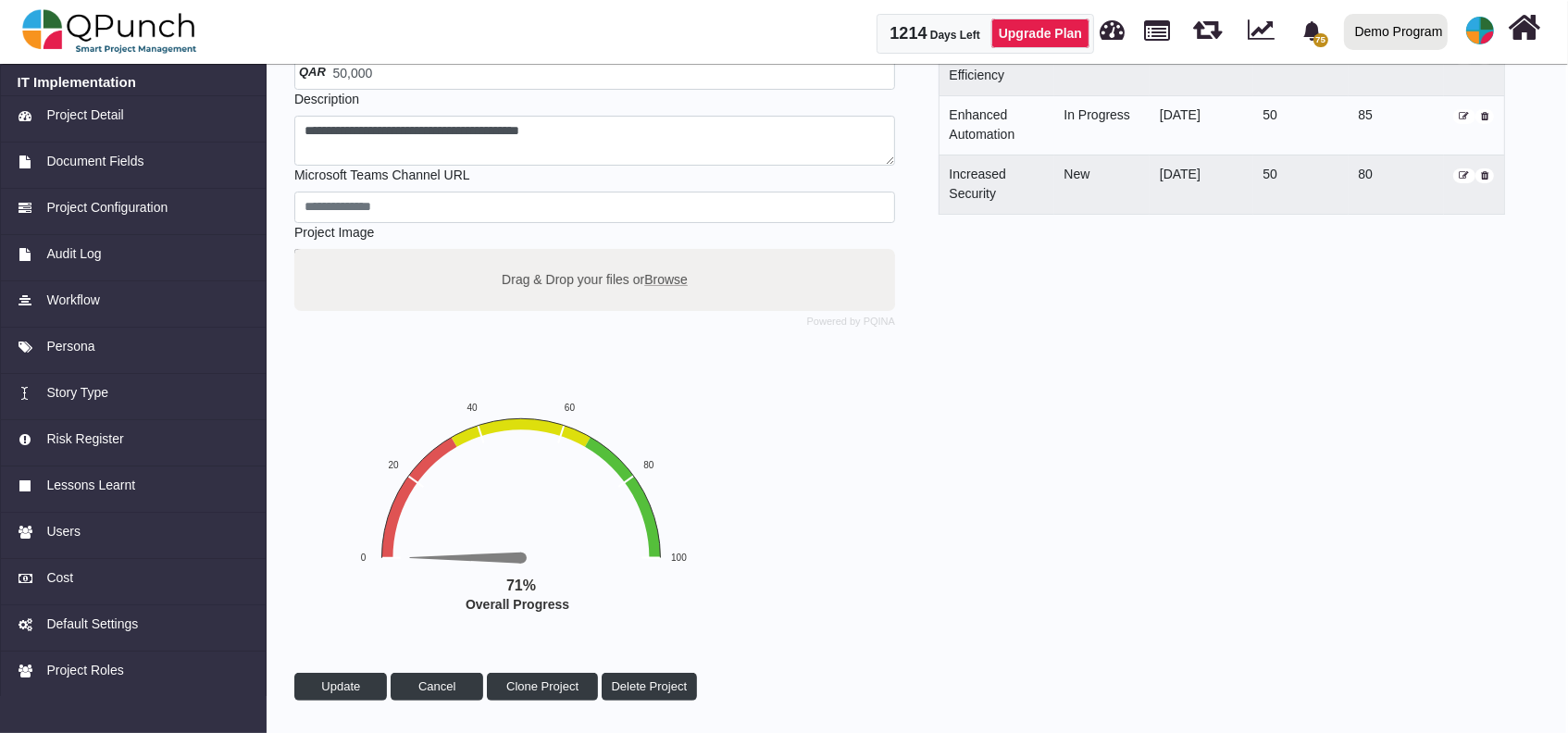
scroll to position [208, 0]
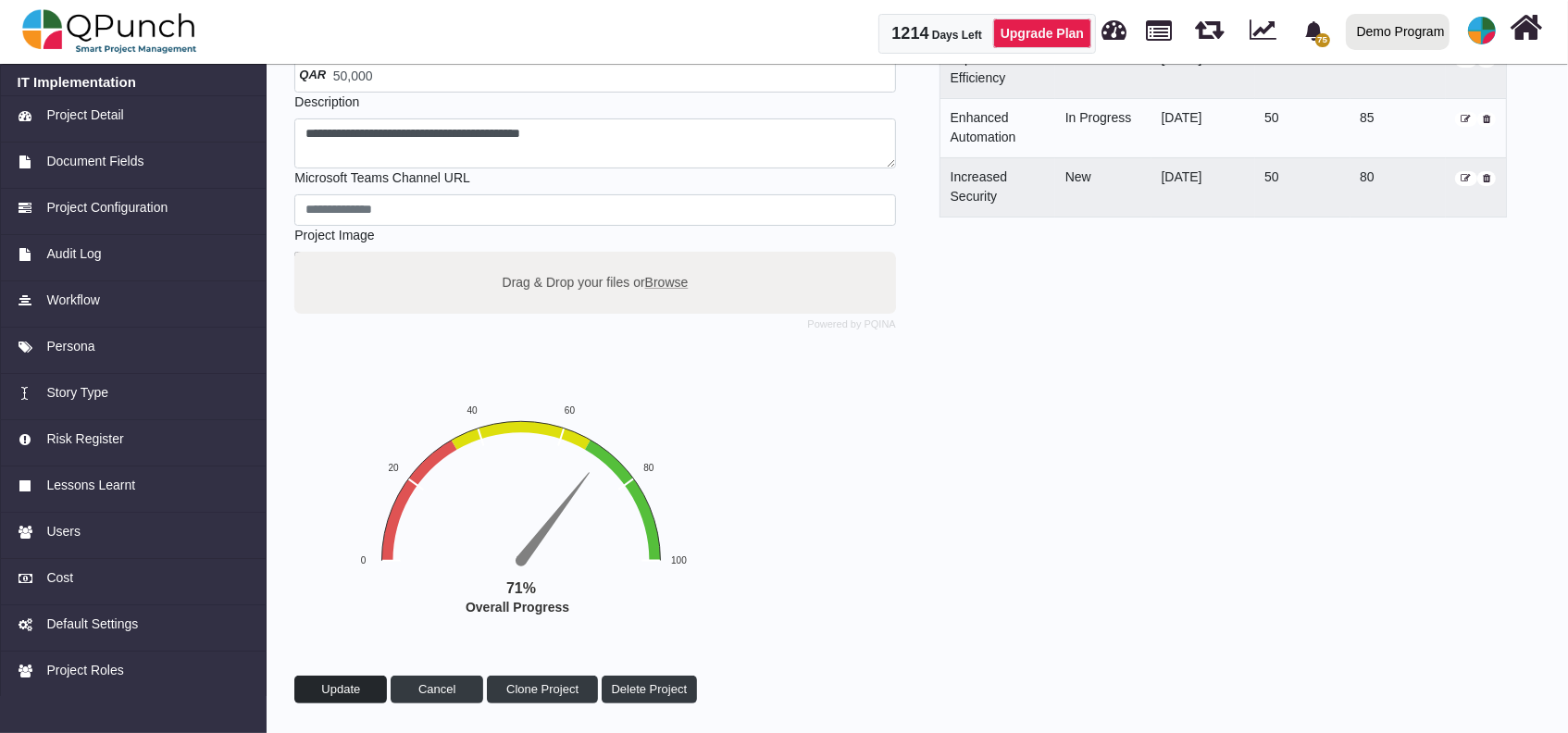
click at [351, 688] on span "Update" at bounding box center [340, 689] width 39 height 14
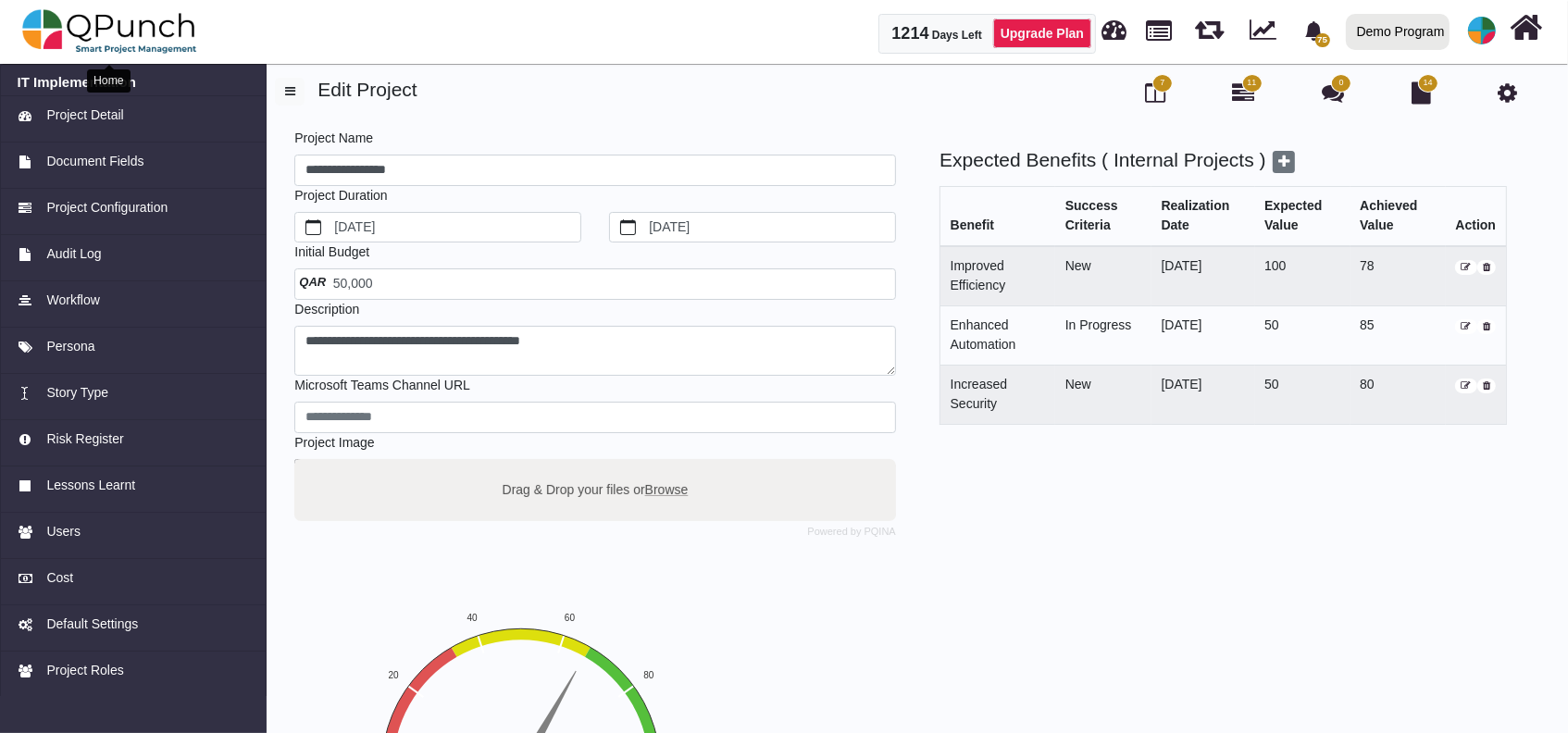
click at [104, 28] on img at bounding box center [109, 32] width 175 height 56
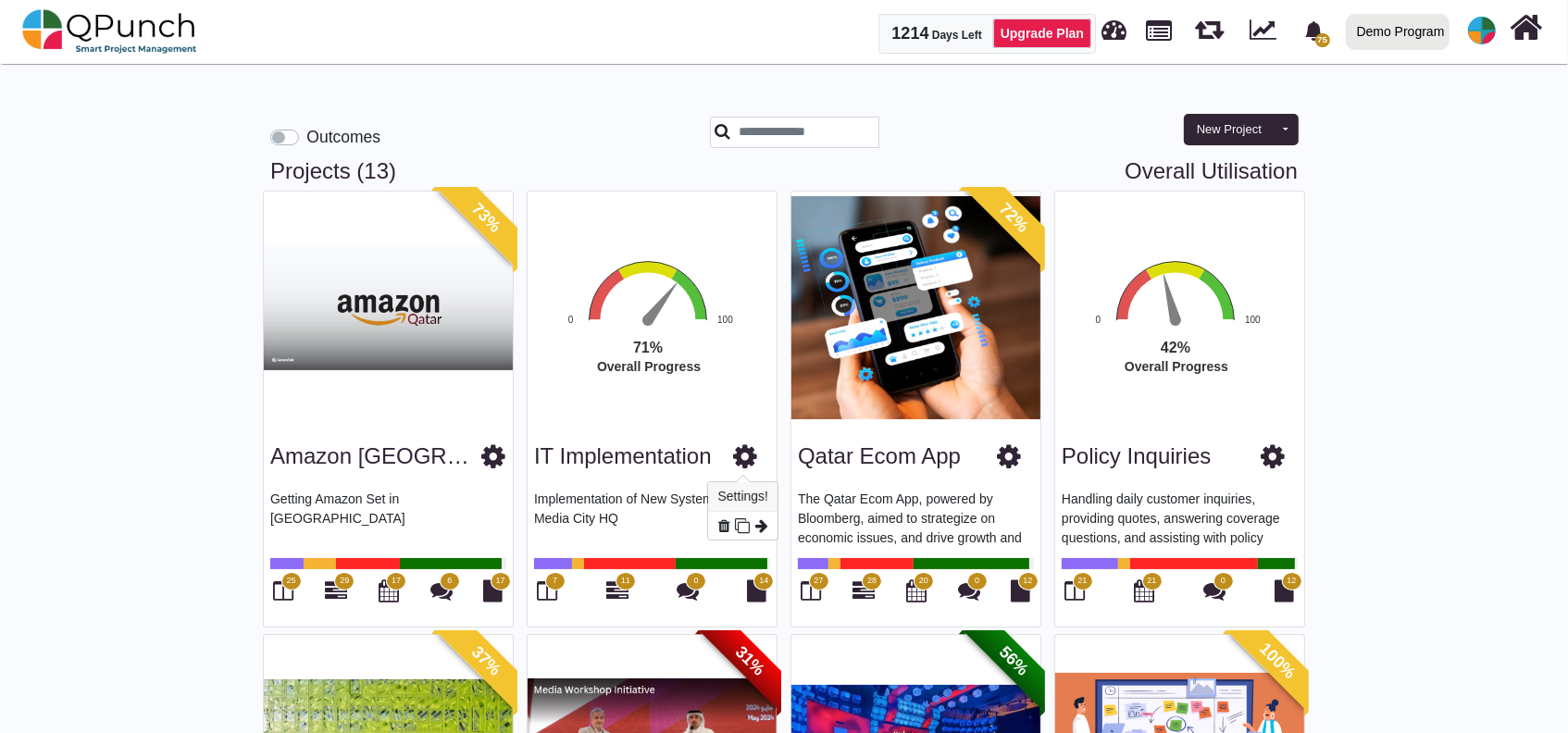
click at [747, 459] on icon at bounding box center [745, 457] width 24 height 28
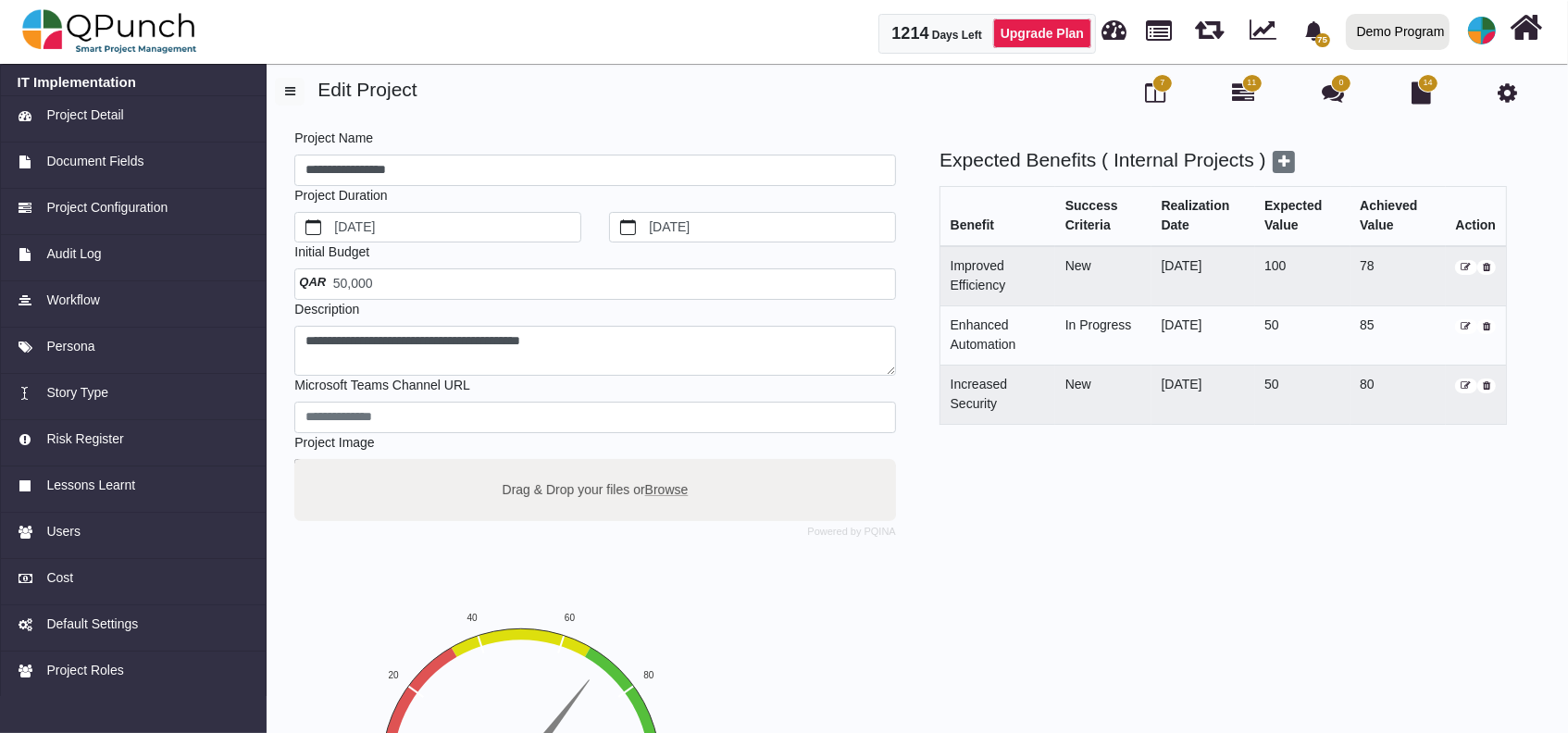
drag, startPoint x: 545, startPoint y: 462, endPoint x: 533, endPoint y: 493, distance: 33.2
drag, startPoint x: 533, startPoint y: 493, endPoint x: 502, endPoint y: 477, distance: 34.9
click at [502, 477] on label "Drag & Drop your files or Browse" at bounding box center [595, 489] width 199 height 32
click at [502, 465] on input "Drag & Drop your files or Browse" at bounding box center [594, 462] width 602 height 6
type input "**********"
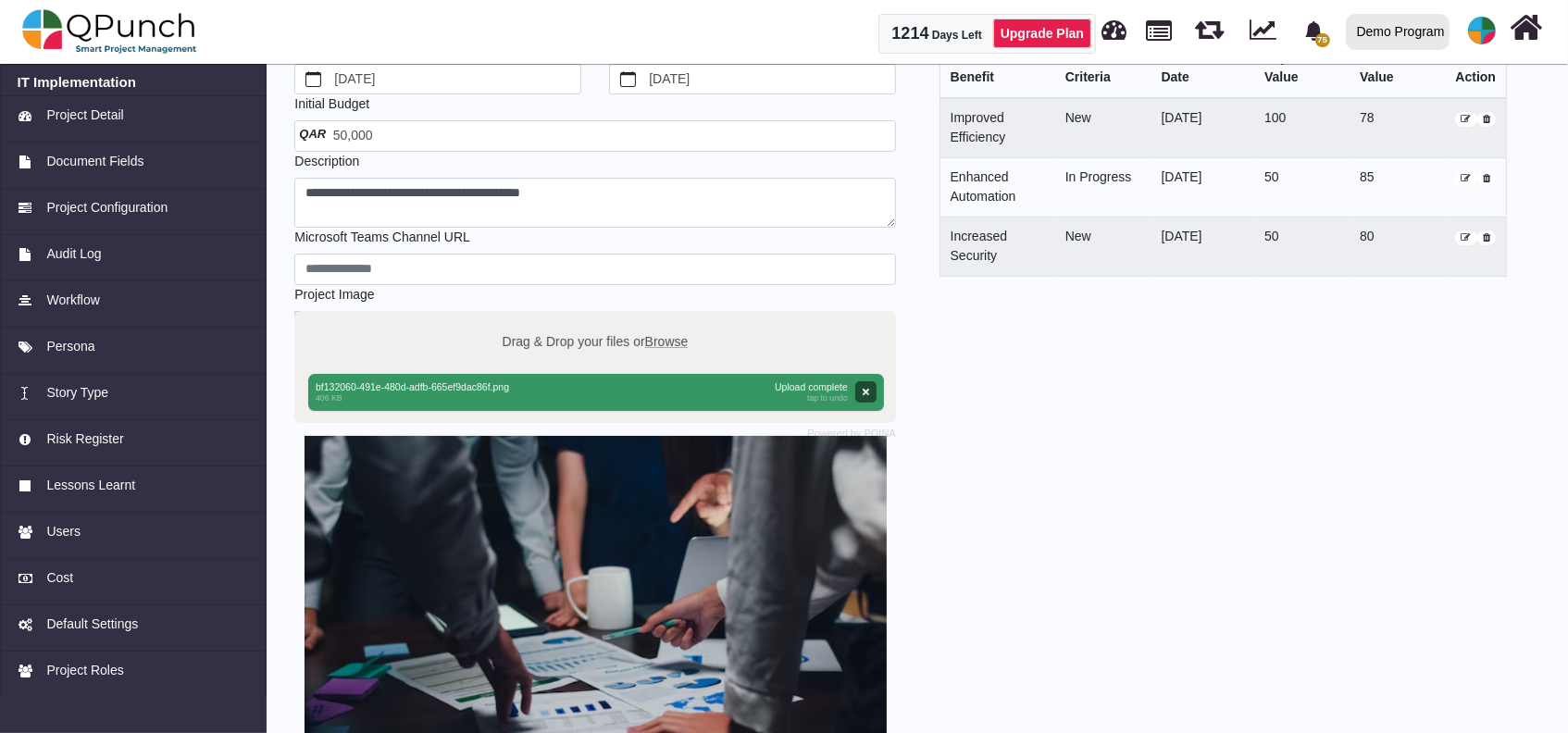
scroll to position [303, 0]
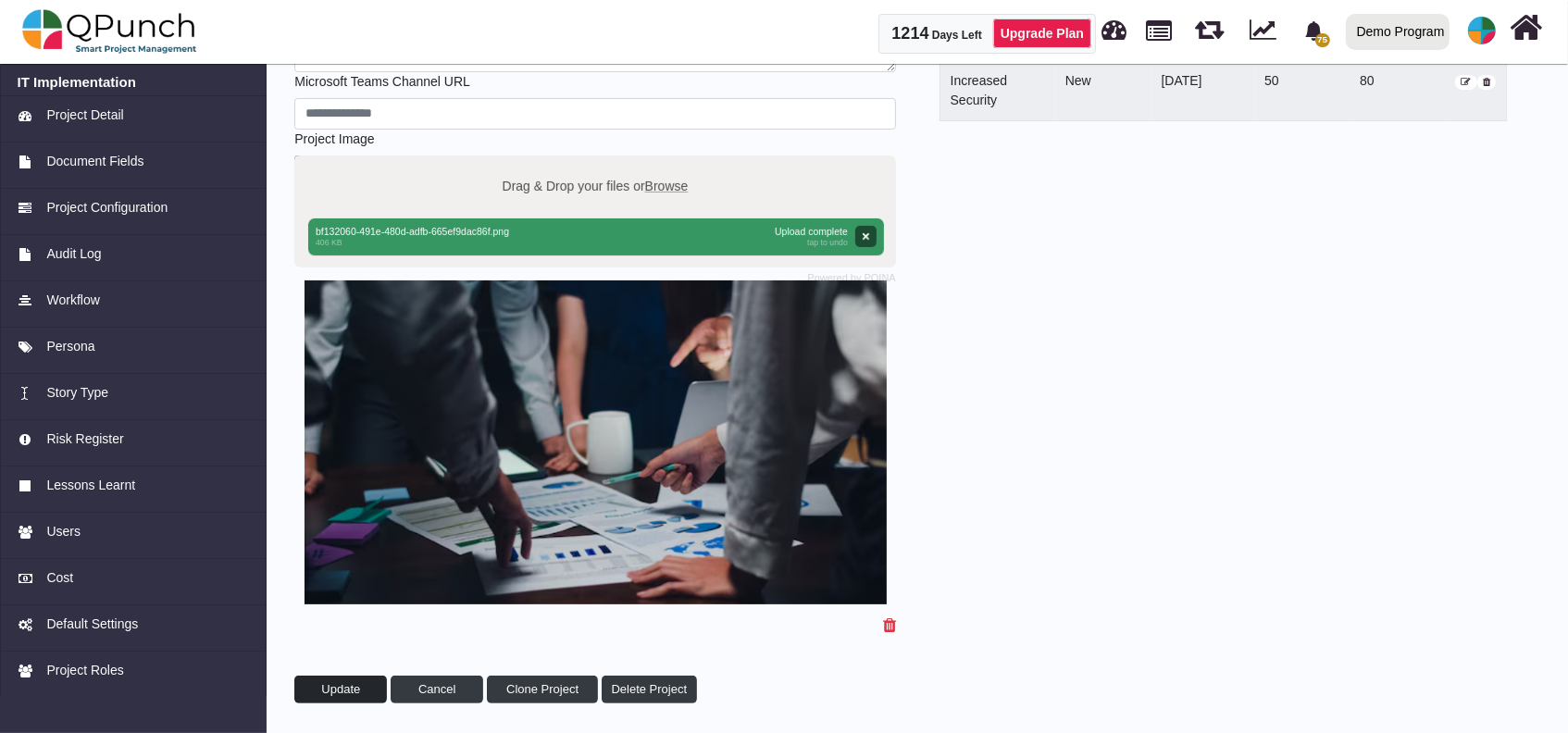
click at [363, 685] on button "Update" at bounding box center [340, 690] width 93 height 28
click at [328, 689] on button "button" at bounding box center [340, 690] width 93 height 28
click at [340, 693] on span "Update" at bounding box center [340, 689] width 39 height 14
click at [100, 7] on img at bounding box center [109, 32] width 175 height 56
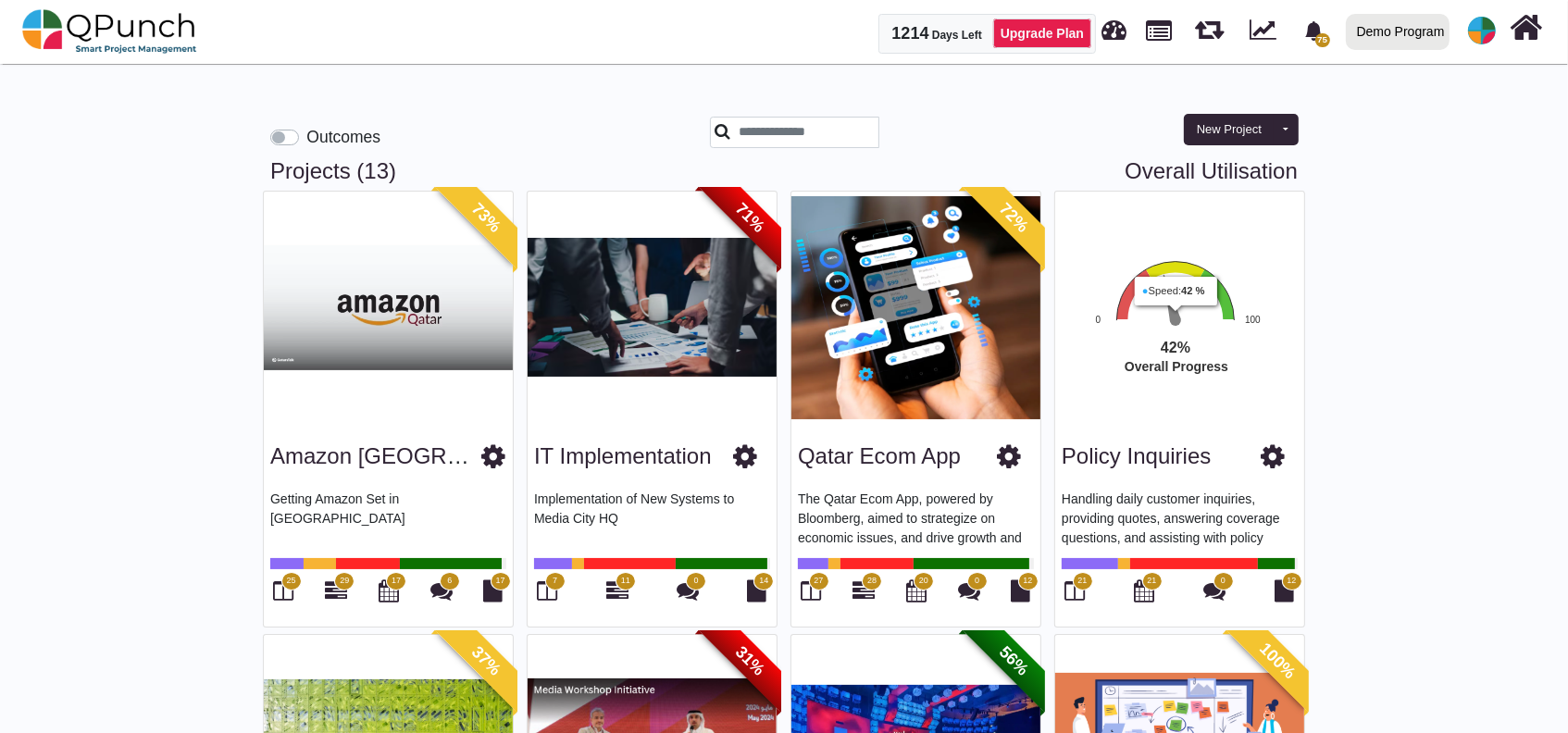
click at [1182, 178] on link "Overall Utilisation" at bounding box center [1211, 172] width 173 height 27
select select "**********"
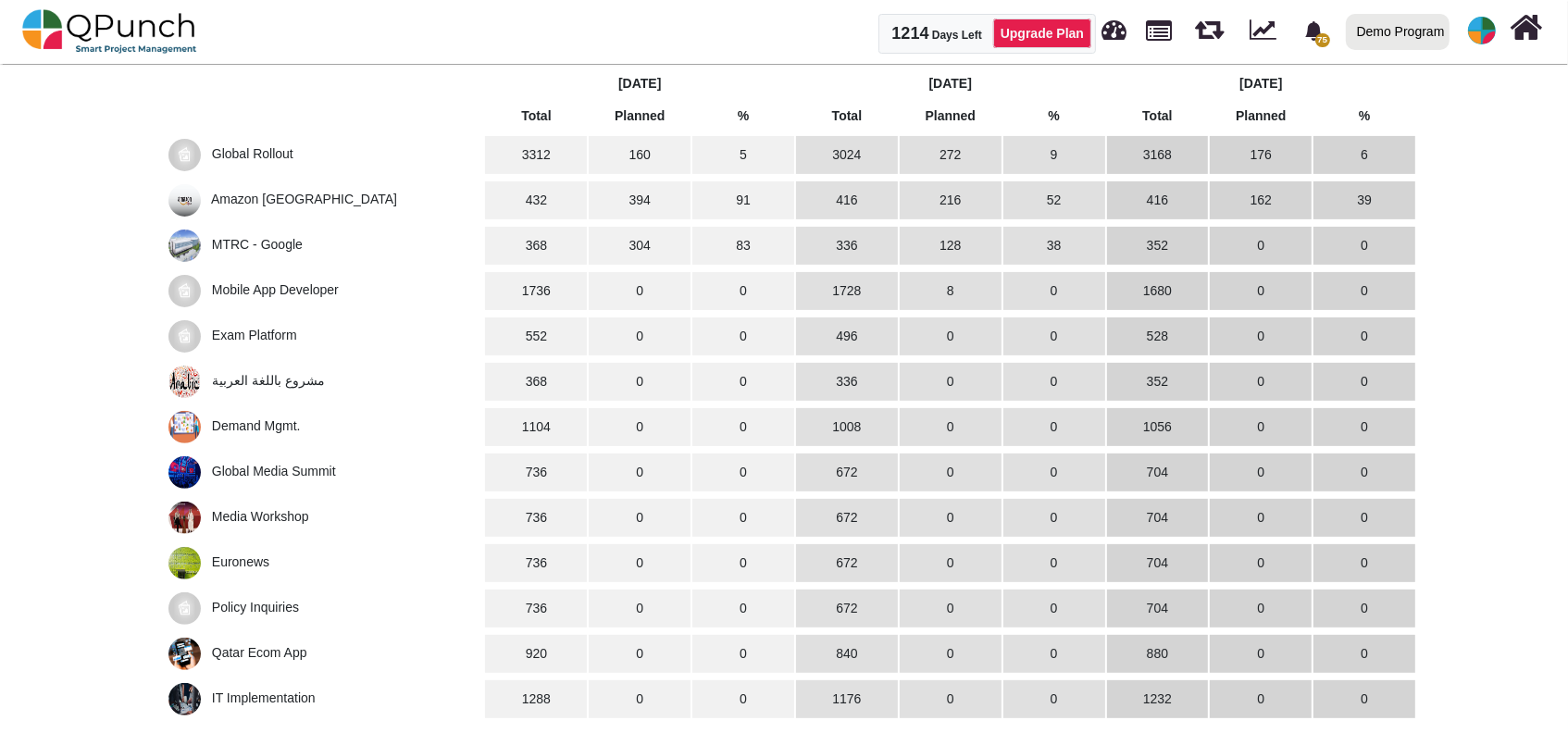
scroll to position [508, 0]
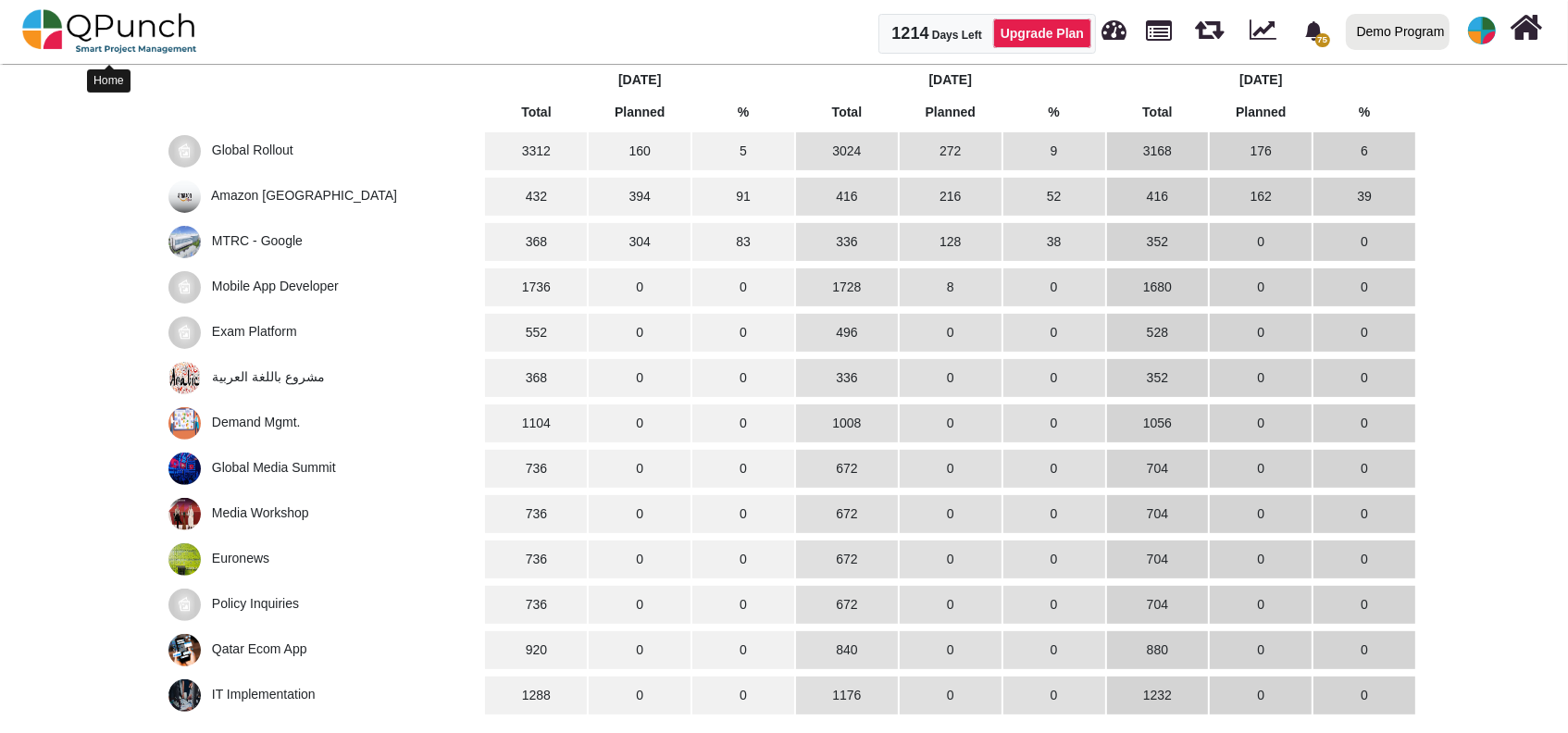
click at [122, 28] on img at bounding box center [109, 32] width 175 height 56
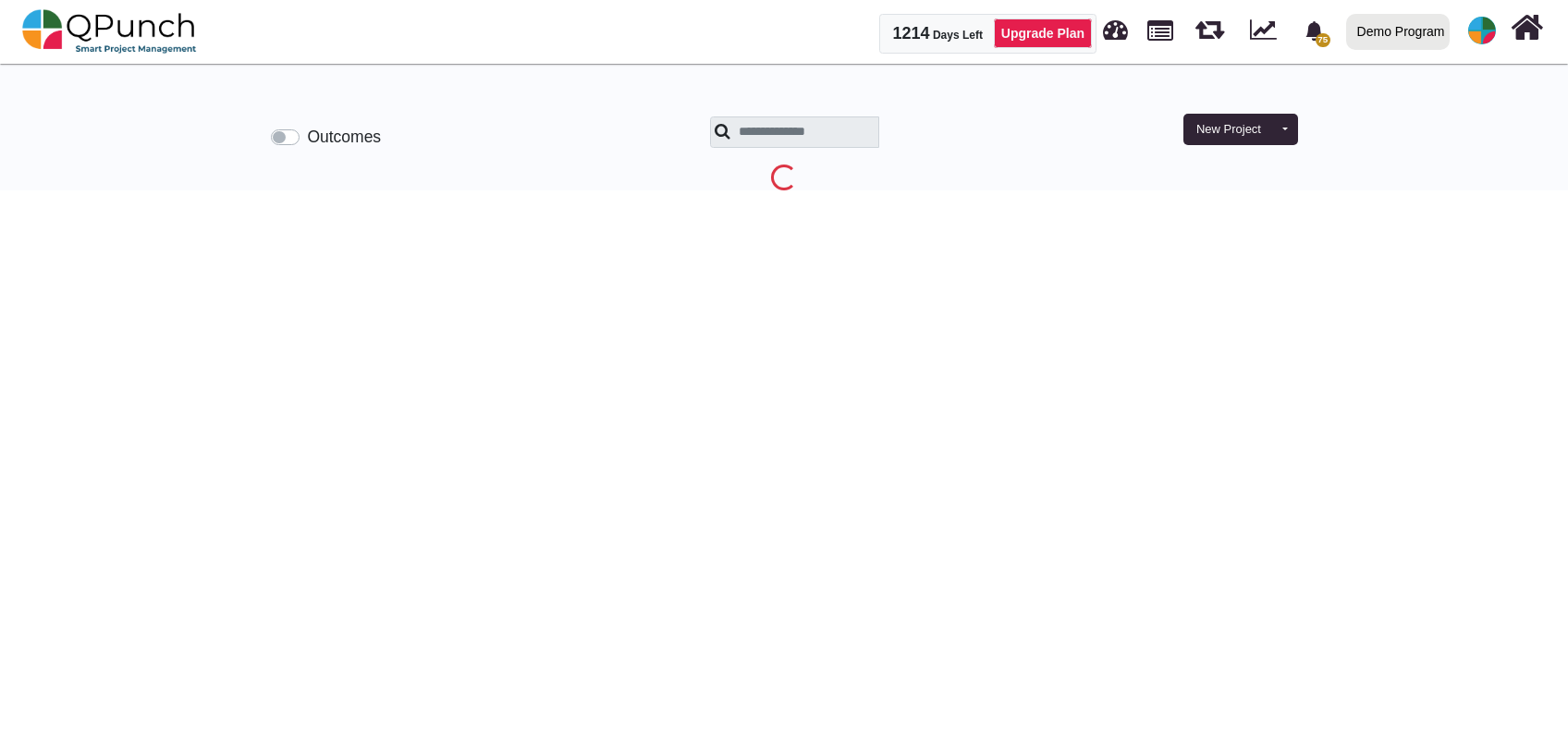
click at [307, 142] on label "Outcomes" at bounding box center [344, 137] width 74 height 24
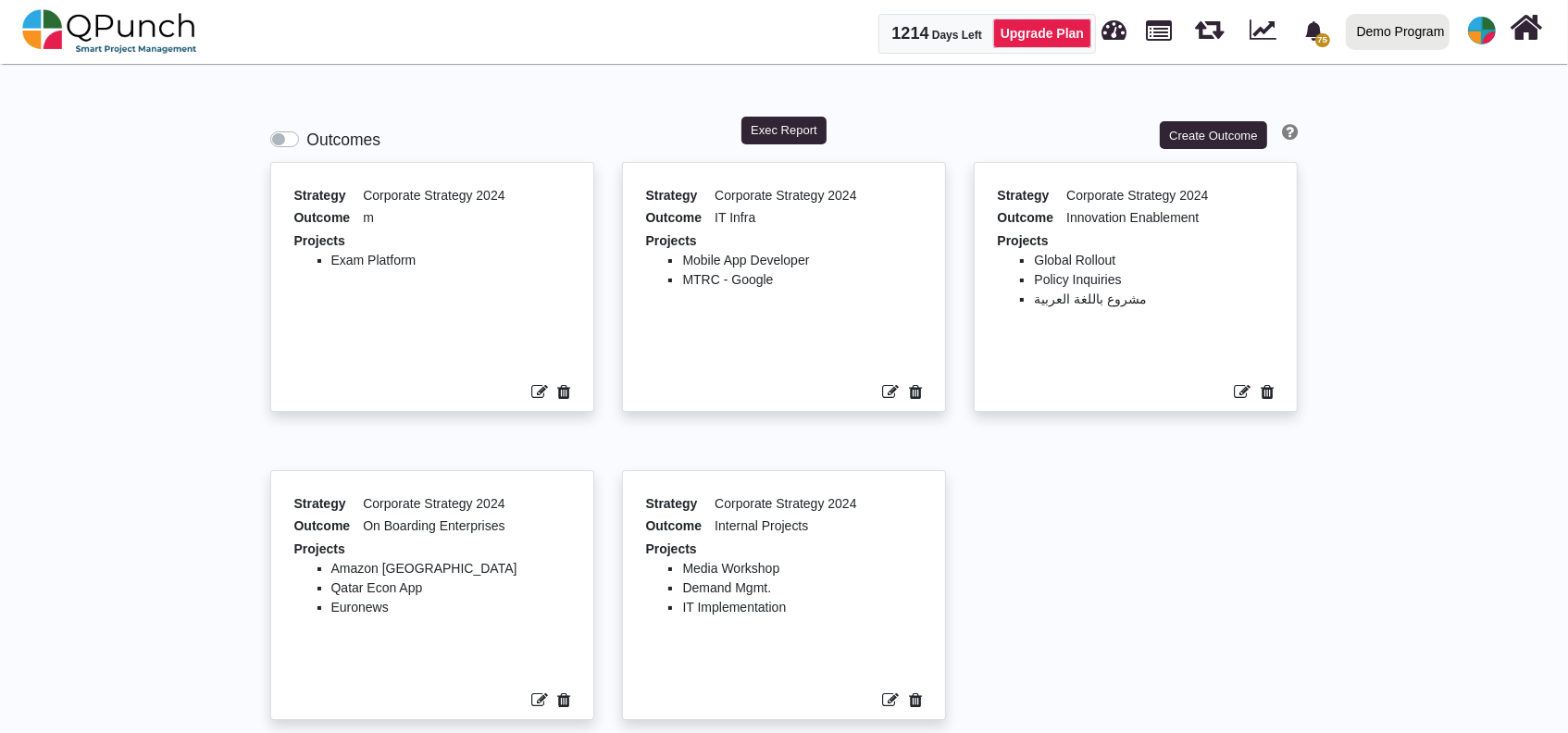
click at [568, 399] on icon at bounding box center [564, 392] width 13 height 17
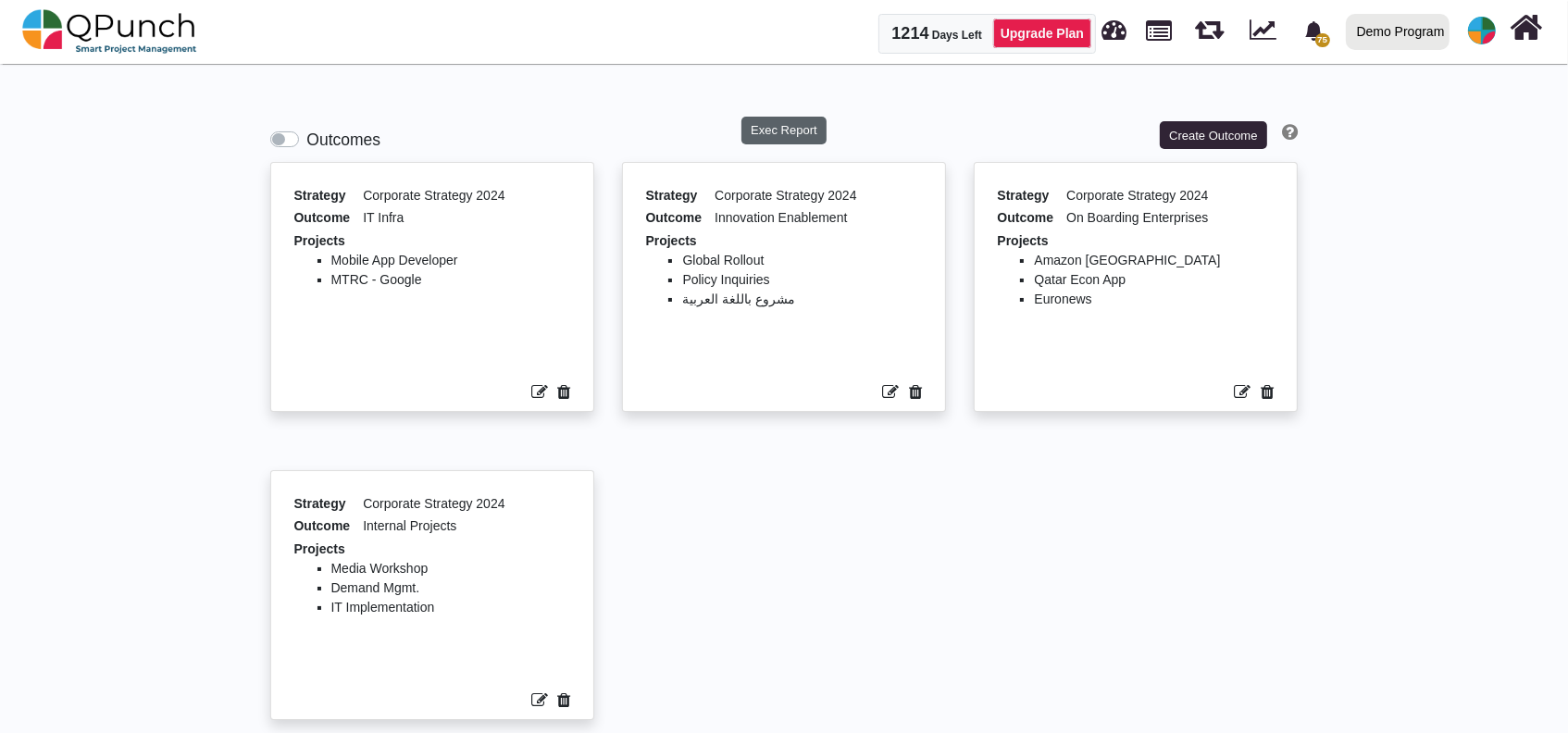
click at [797, 132] on button "Exec Report" at bounding box center [784, 131] width 86 height 28
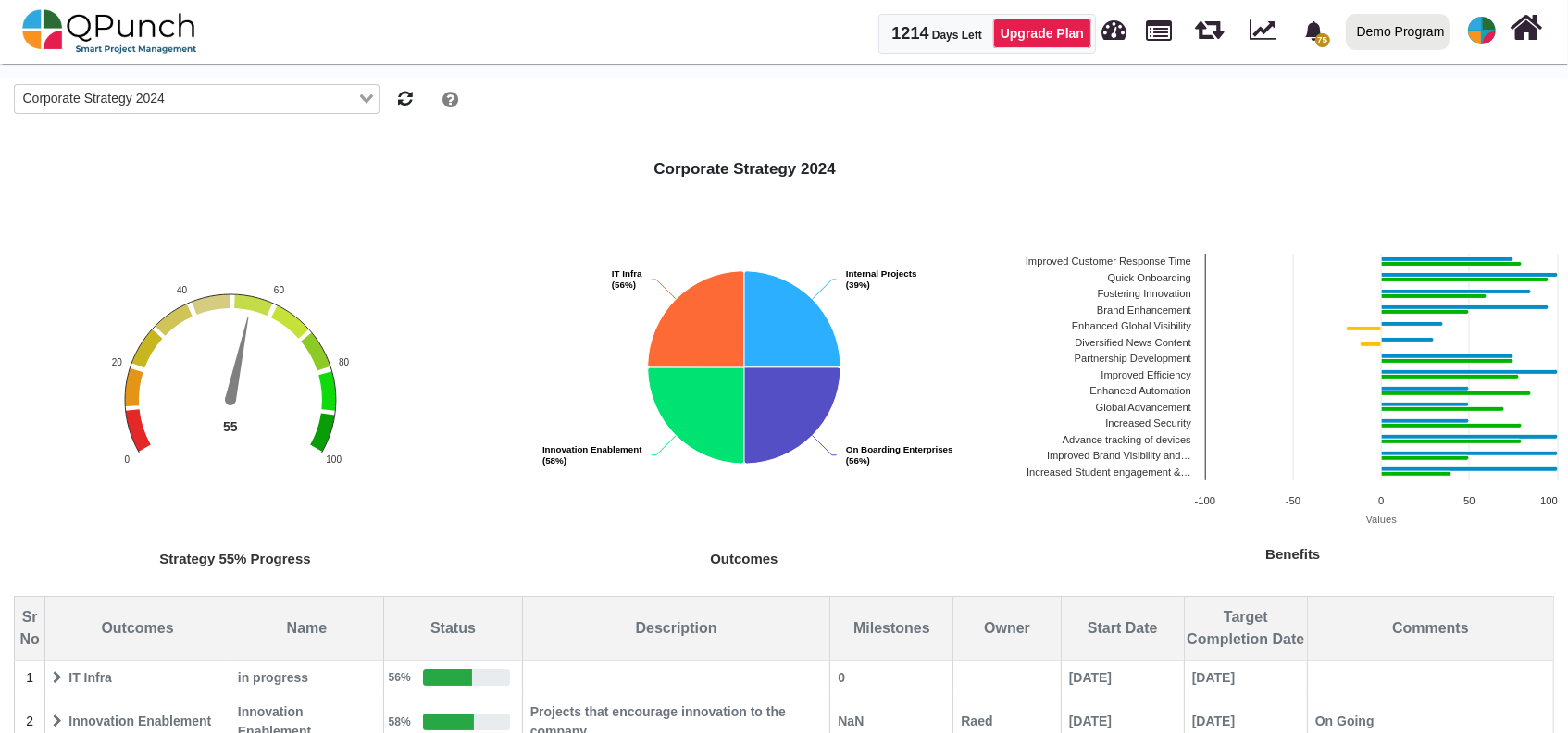
click at [76, 686] on span "IT Infra" at bounding box center [137, 678] width 183 height 32
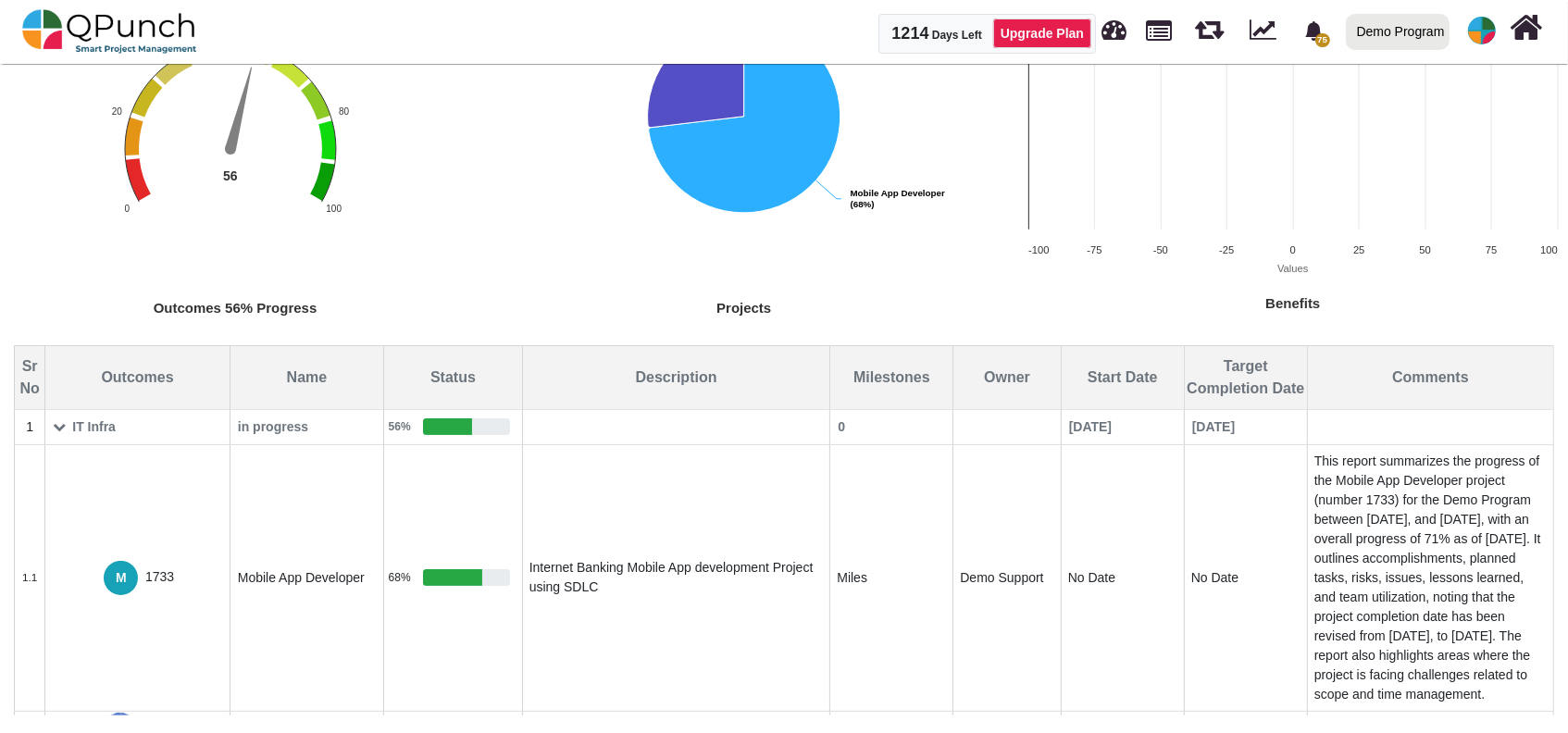
click at [74, 426] on span "IT Infra" at bounding box center [137, 427] width 183 height 32
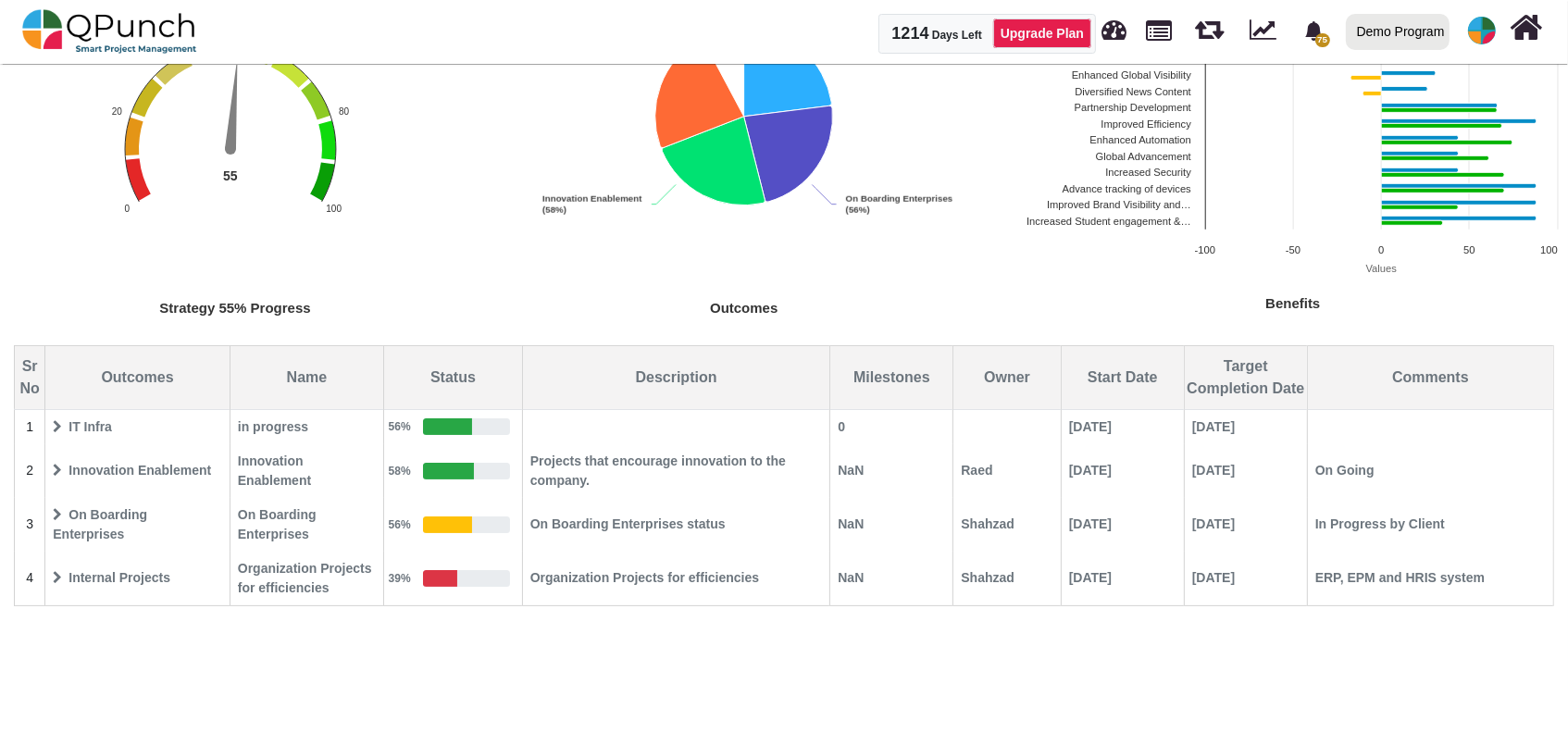
click at [83, 465] on span "Innovation Enablement" at bounding box center [137, 470] width 183 height 32
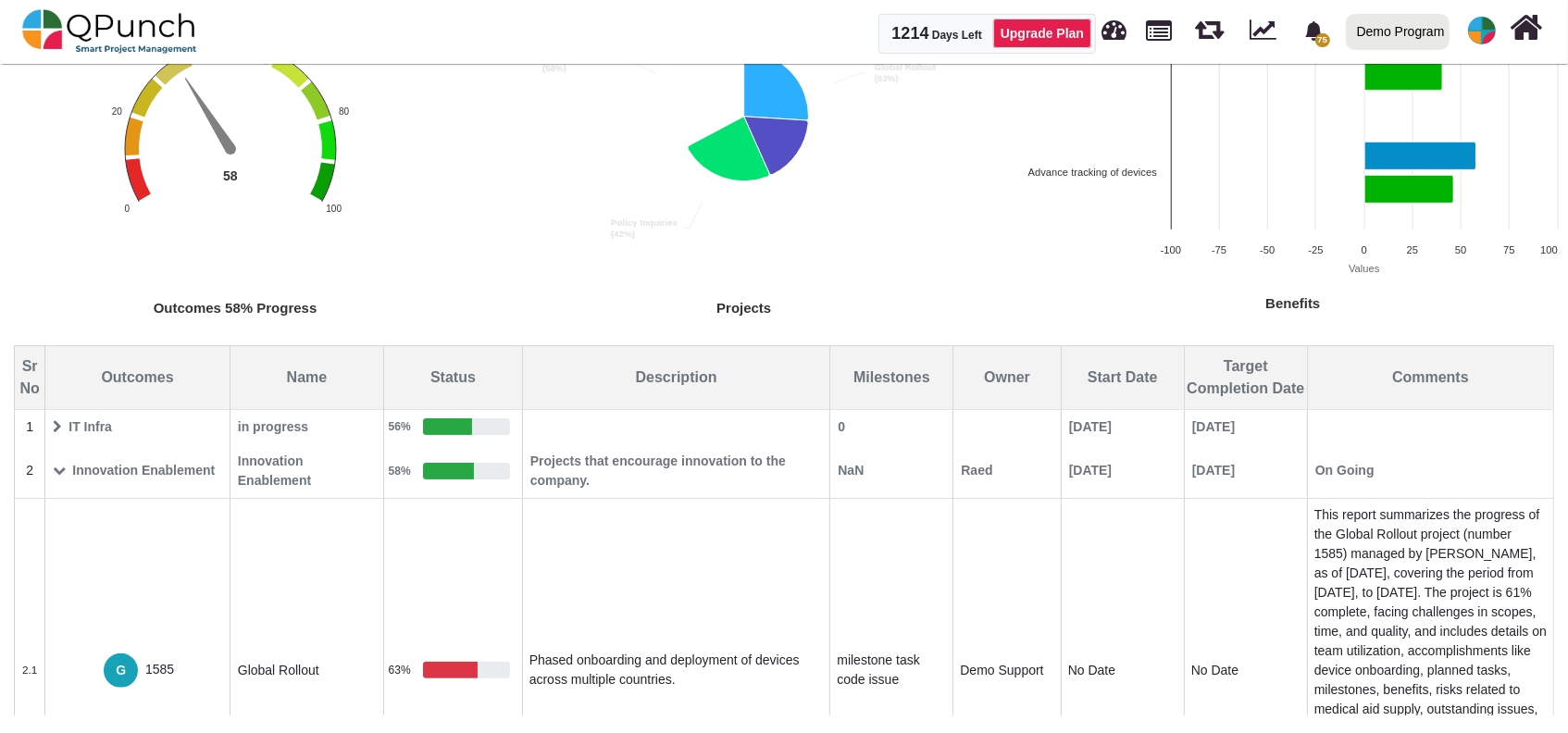
click at [83, 470] on span "Innovation Enablement" at bounding box center [137, 470] width 183 height 32
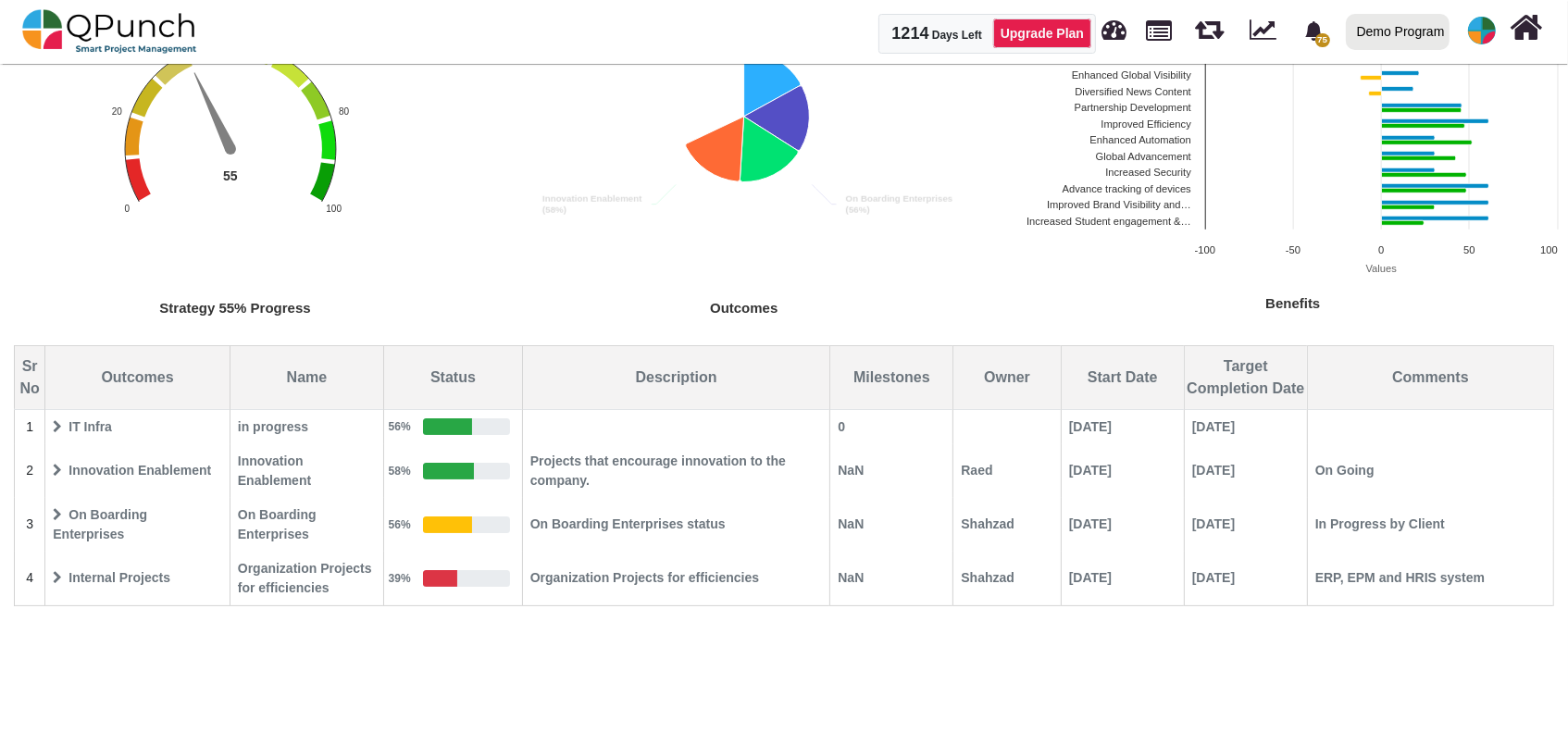
click at [89, 519] on span "On Boarding Enterprises" at bounding box center [137, 525] width 183 height 52
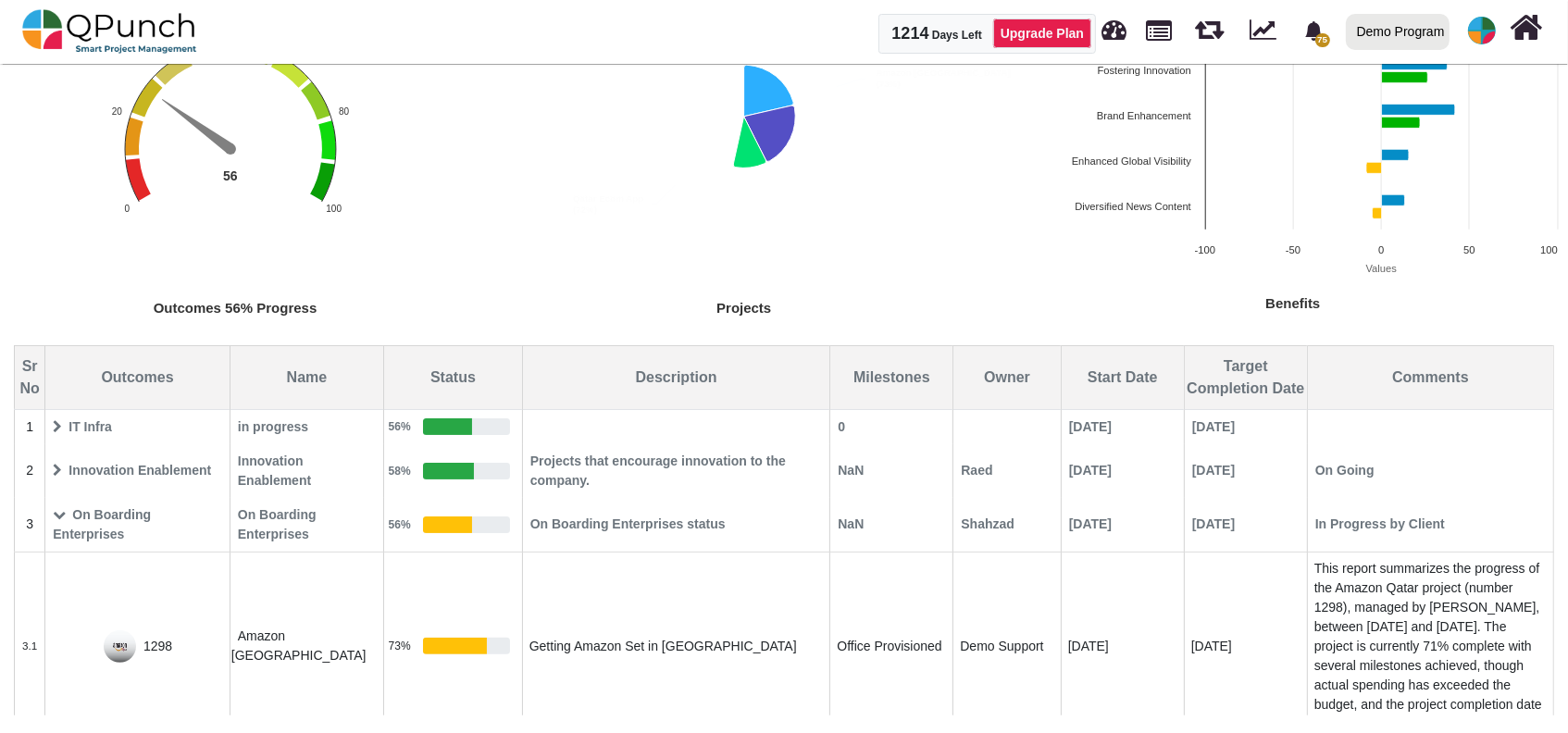
click at [89, 521] on span "On Boarding Enterprises" at bounding box center [137, 525] width 183 height 52
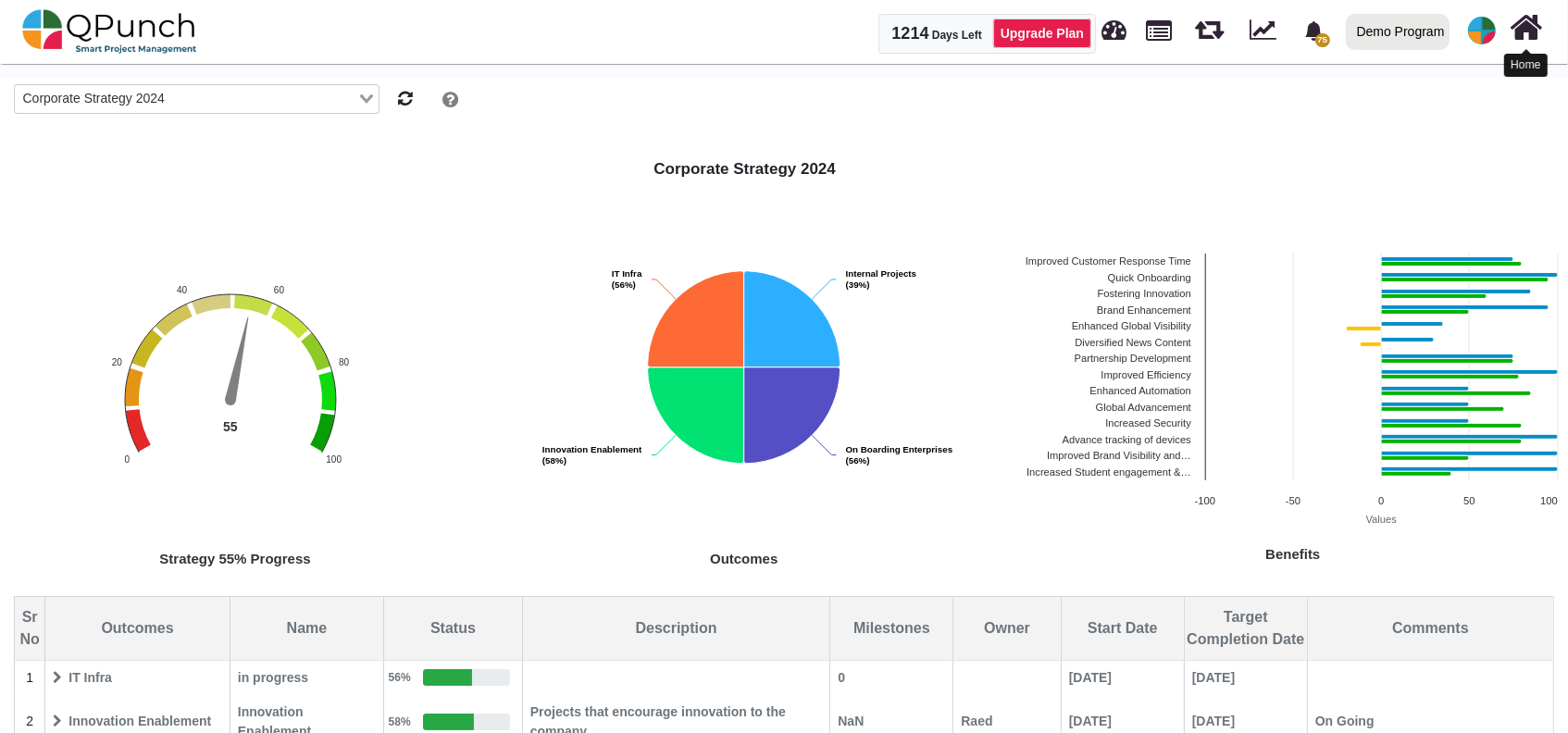
click at [1511, 33] on icon at bounding box center [1526, 28] width 32 height 35
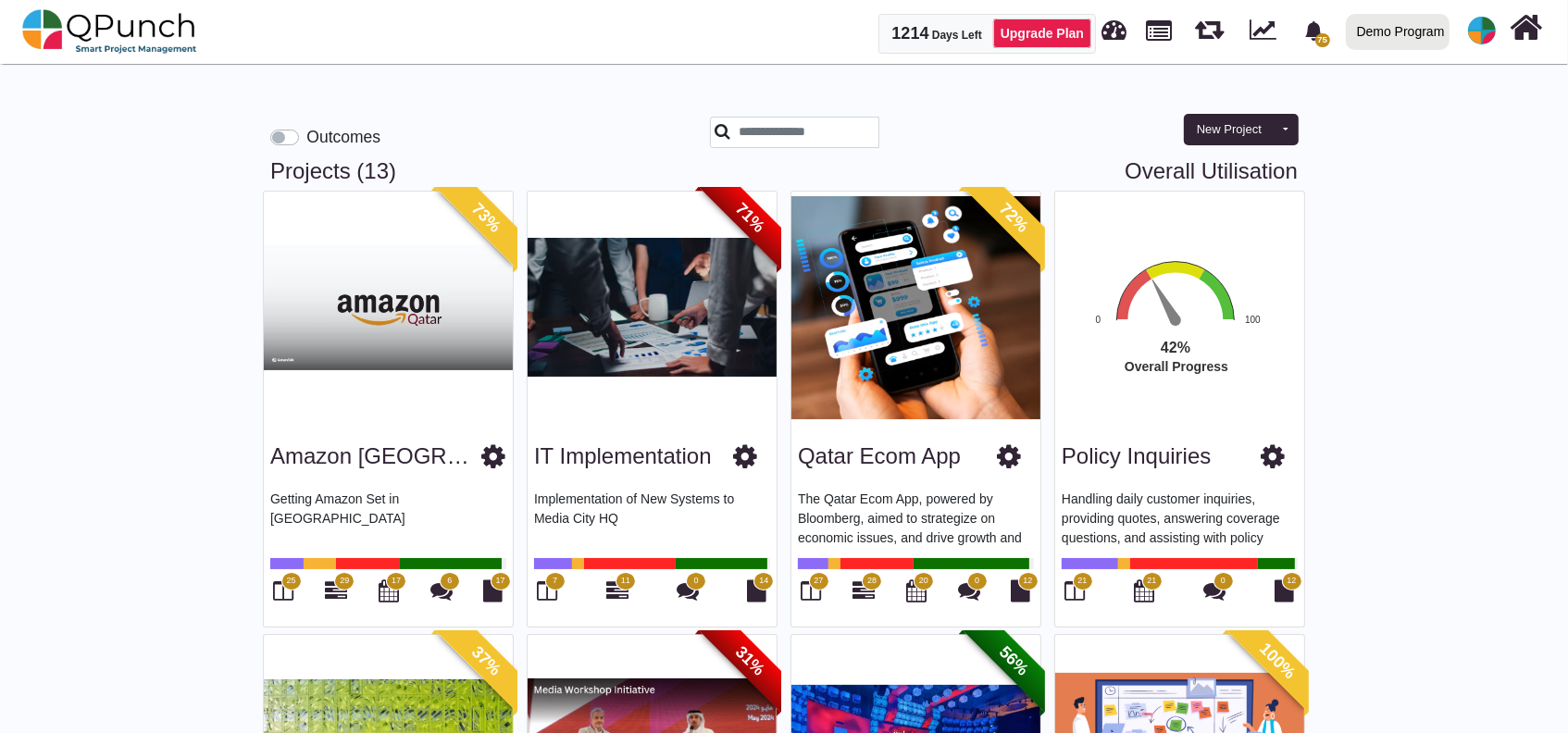
click at [1242, 173] on link "Overall Utilisation" at bounding box center [1211, 172] width 173 height 27
select select "**********"
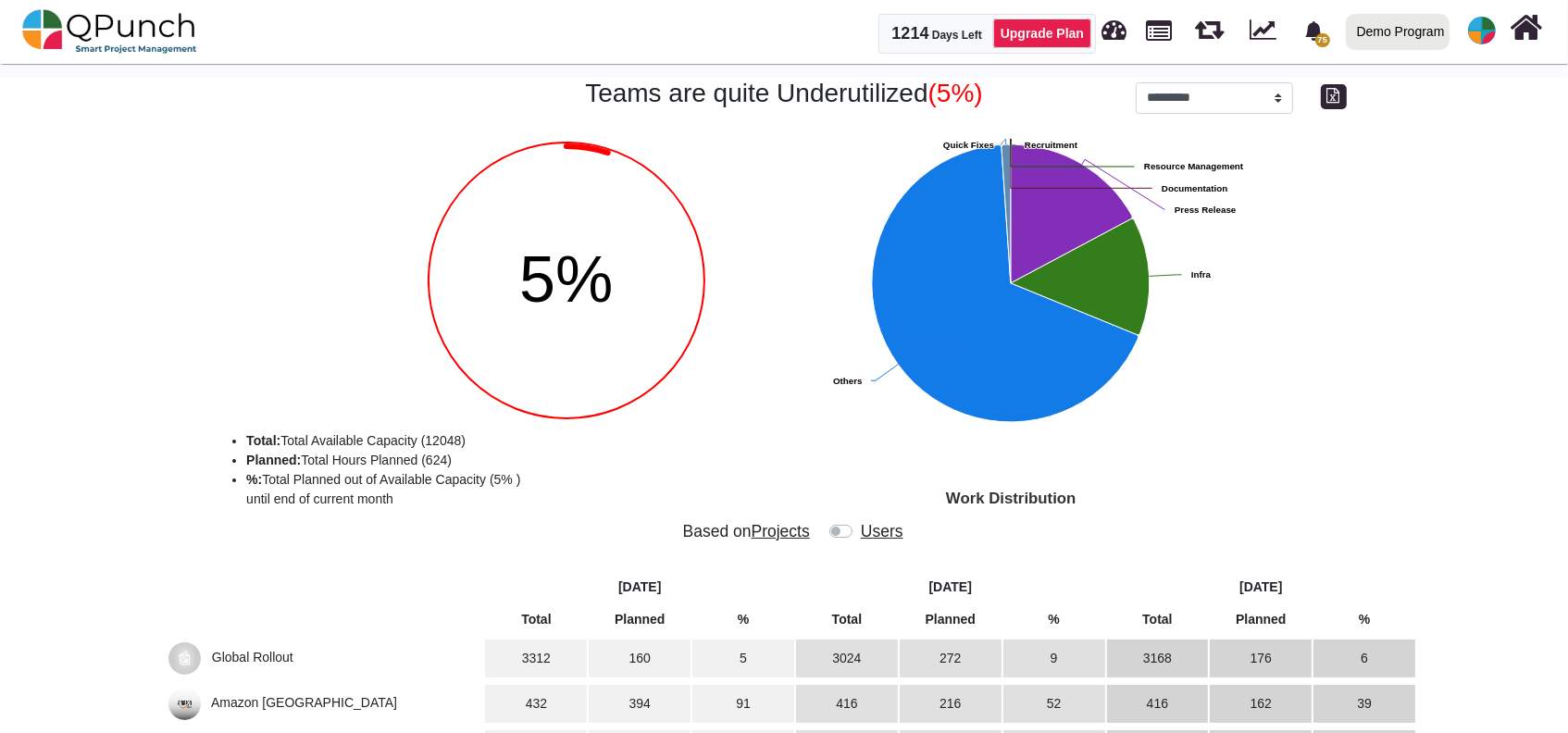
click at [859, 522] on label at bounding box center [859, 522] width 0 height 0
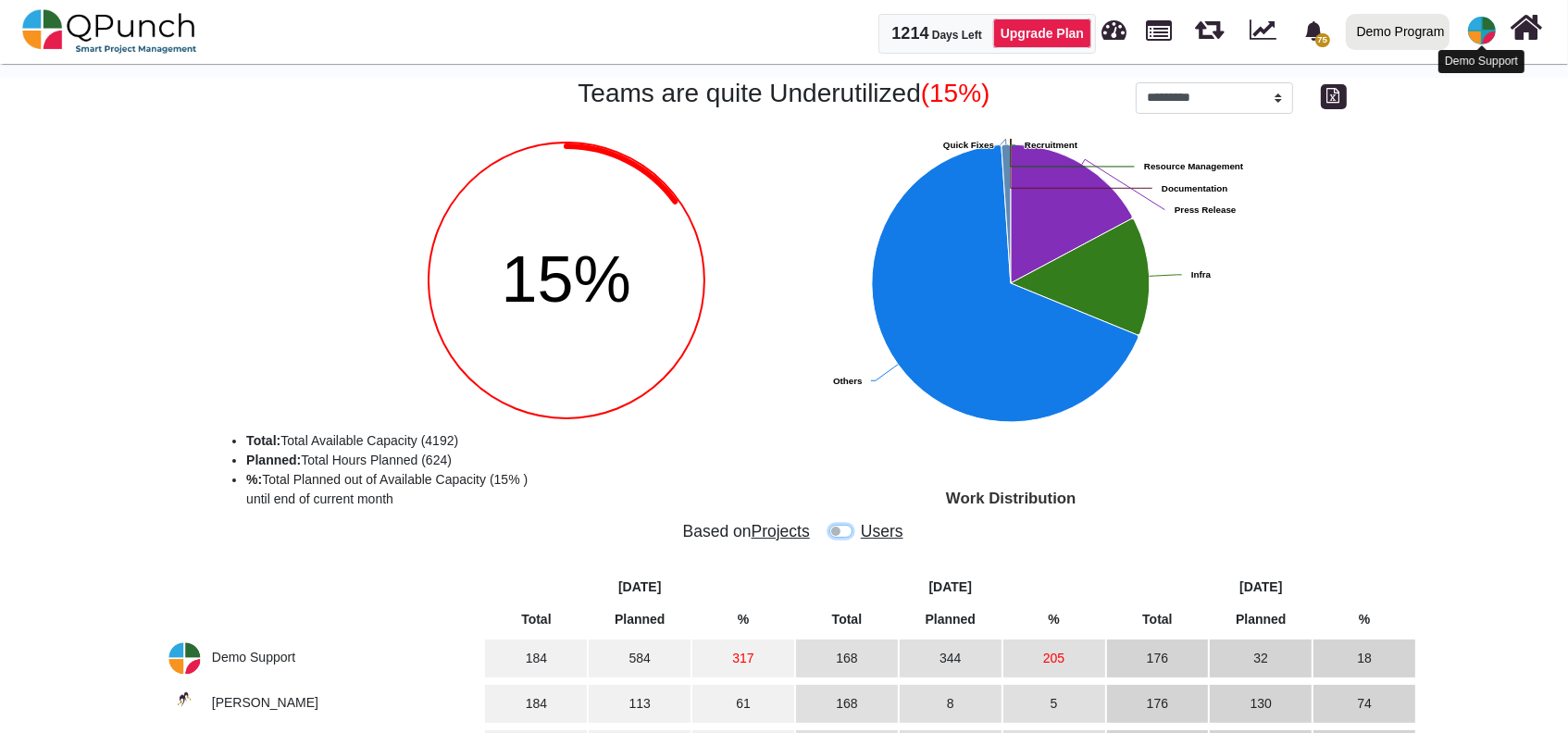
click at [1485, 22] on img at bounding box center [1482, 31] width 28 height 28
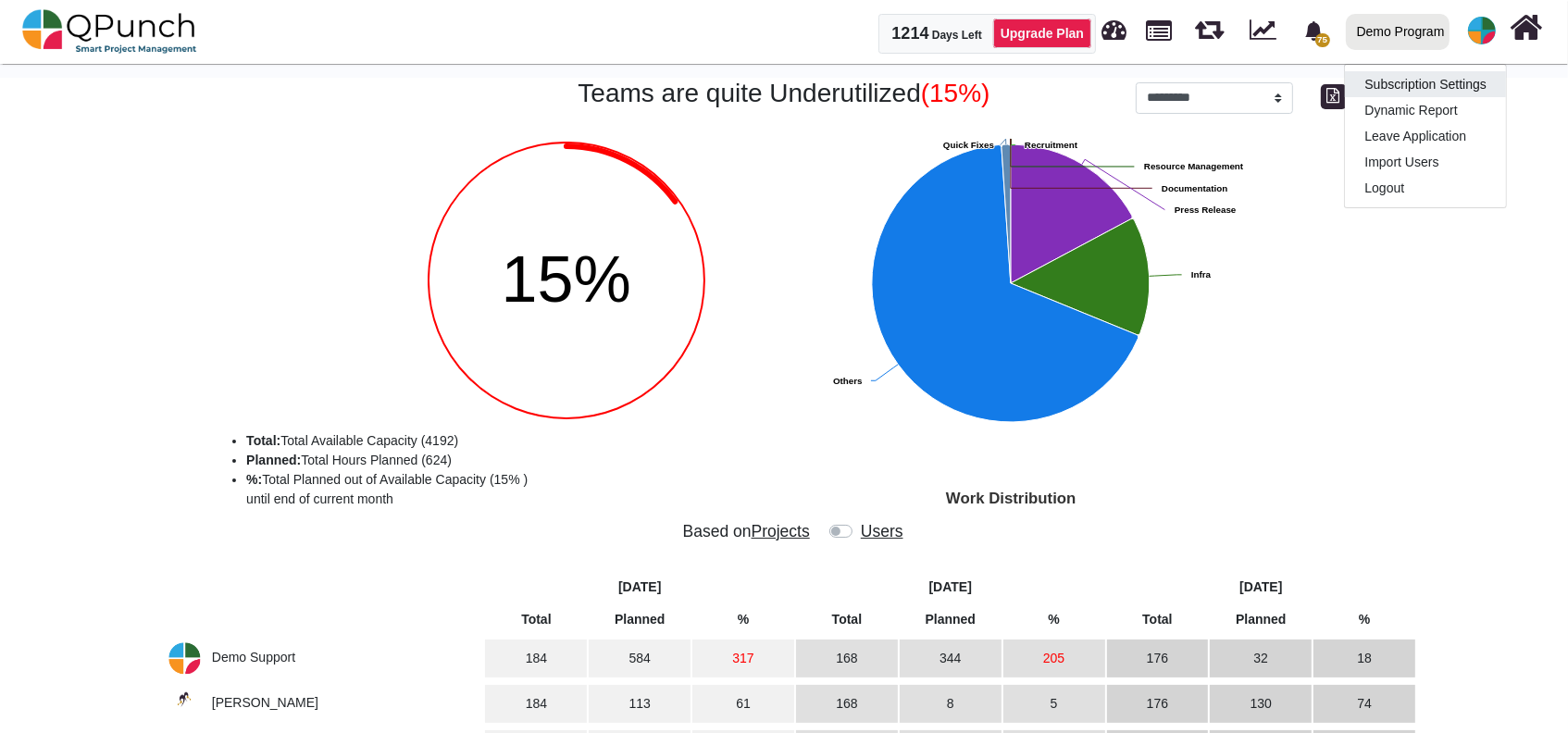
click at [1444, 90] on link "Subscription Settings" at bounding box center [1425, 84] width 161 height 26
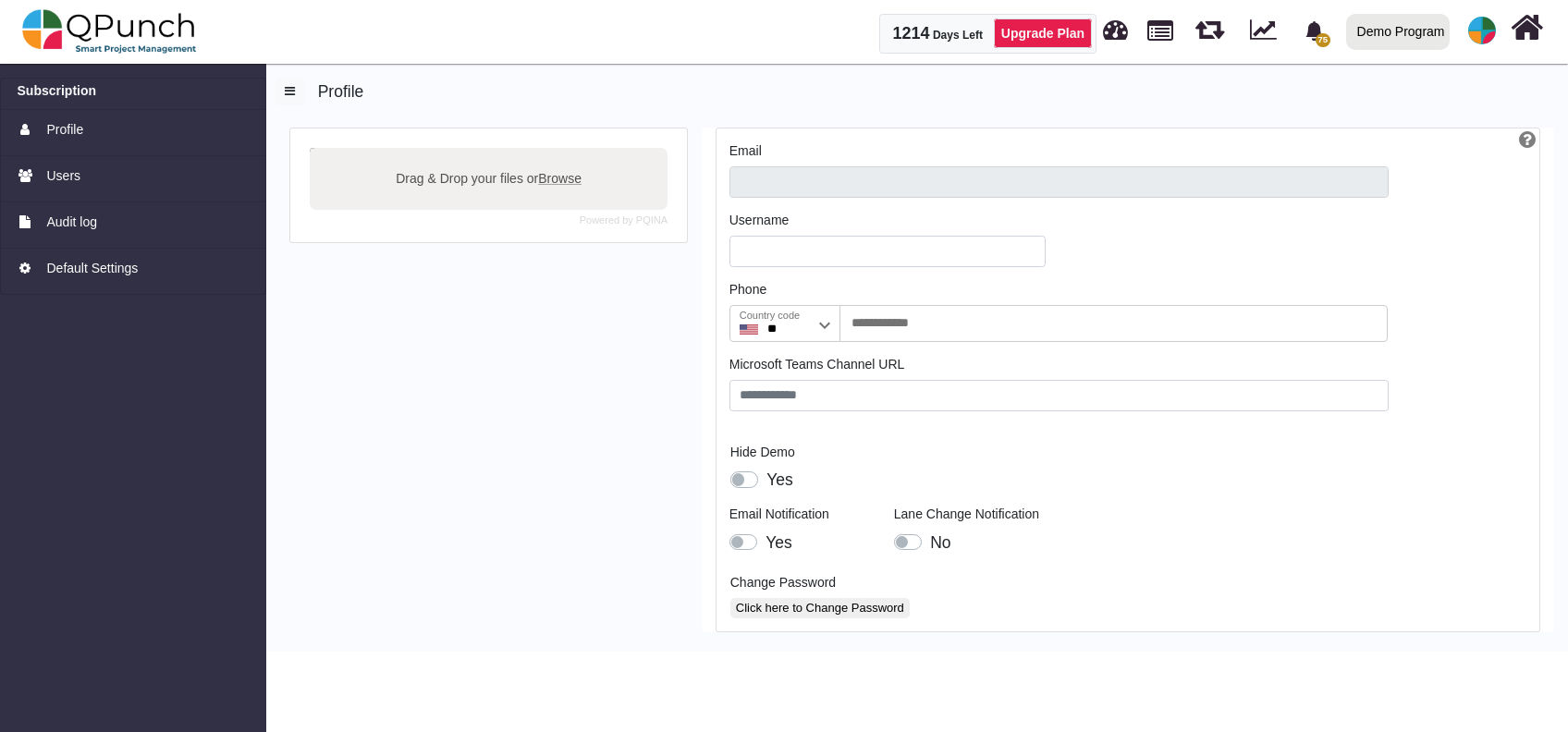
type input "**********"
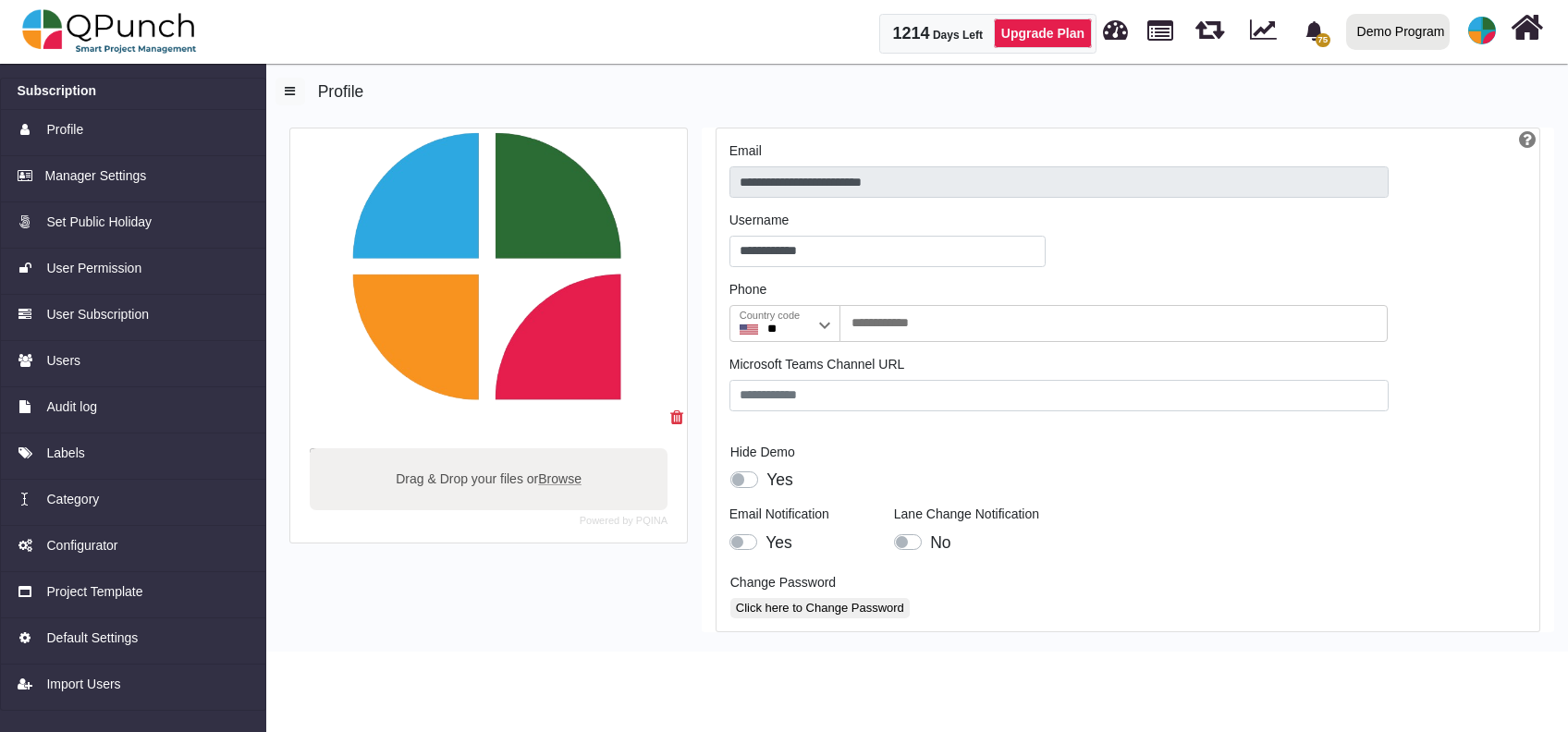
click at [513, 473] on label "Drag & Drop your files or Browse" at bounding box center [488, 478] width 199 height 32
click at [513, 454] on input "Drag & Drop your files or Browse" at bounding box center [488, 451] width 358 height 6
type input "**********"
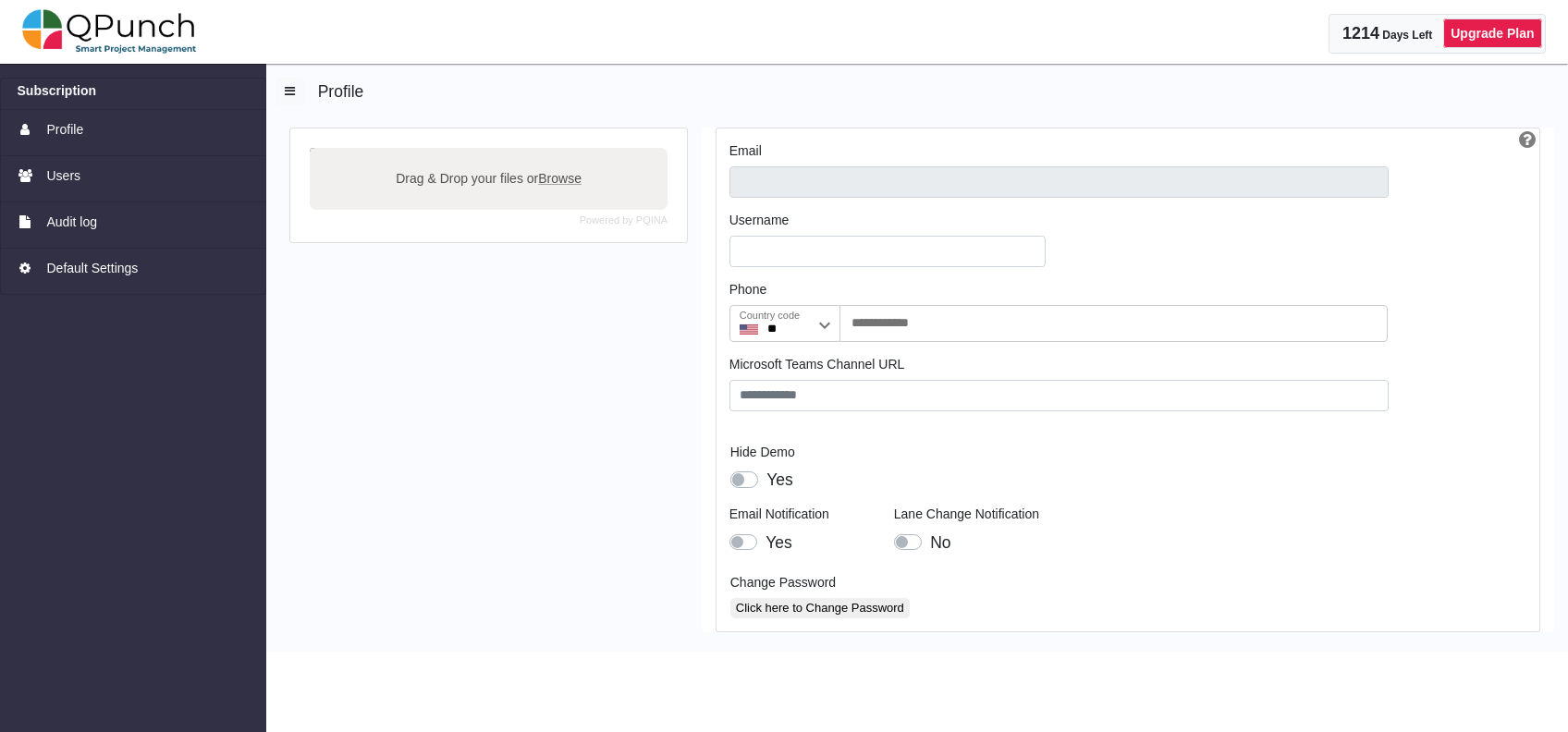
type input "**********"
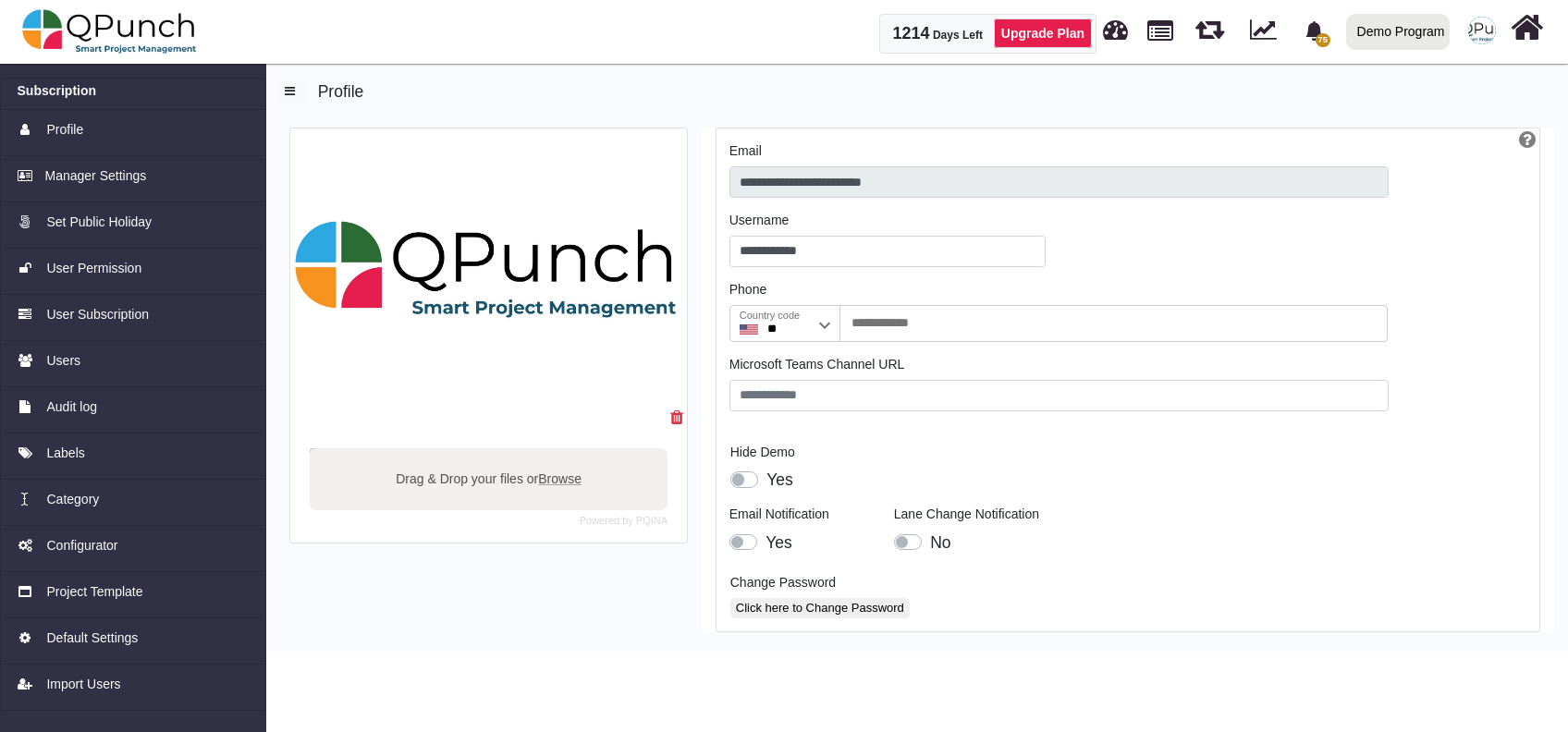
click at [494, 473] on label "Drag & Drop your files or Browse" at bounding box center [488, 478] width 199 height 32
click at [494, 454] on input "Drag & Drop your files or Browse" at bounding box center [488, 451] width 358 height 6
type input "**********"
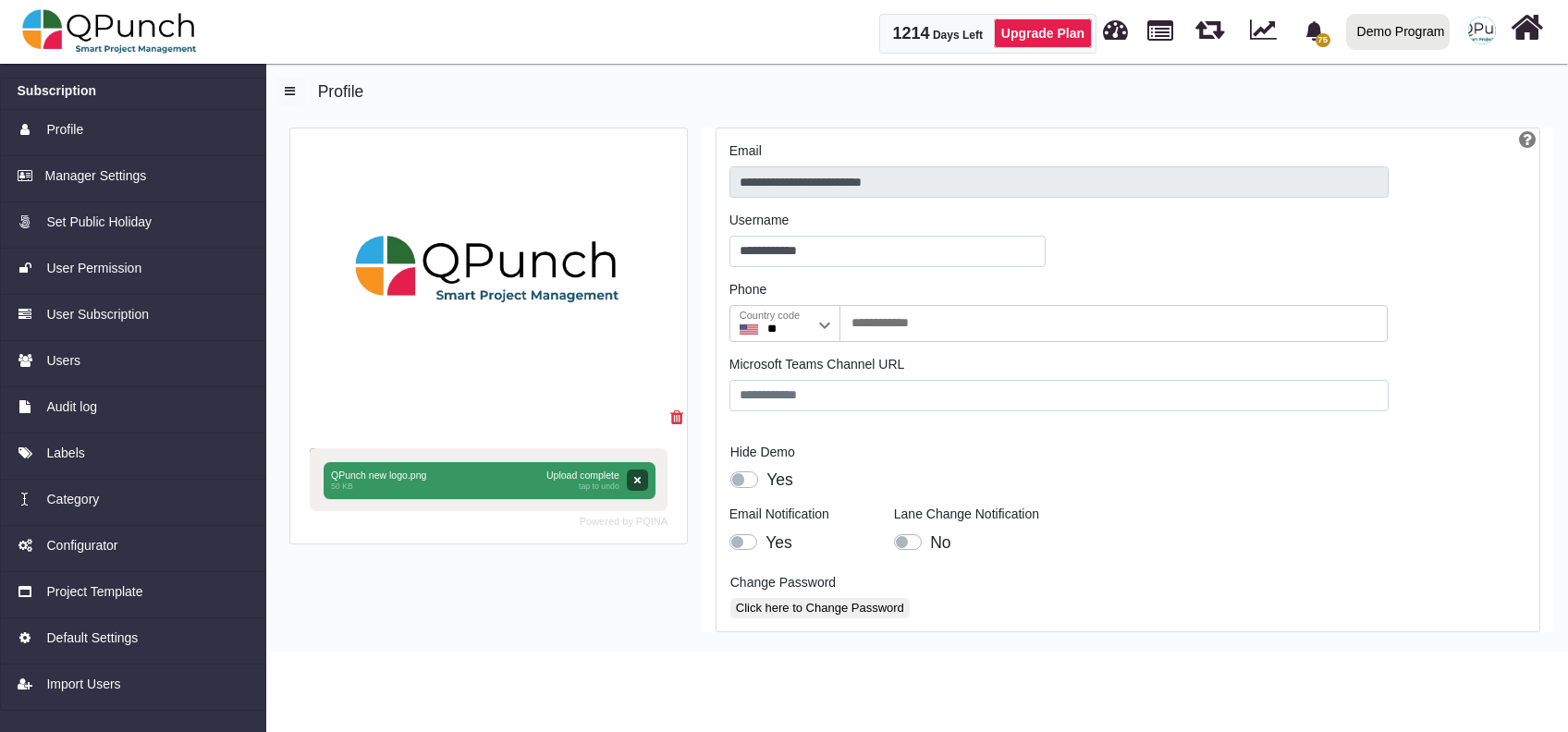
click at [443, 448] on input "Drag & Drop your files or Browse" at bounding box center [488, 451] width 358 height 6
type input "**********"
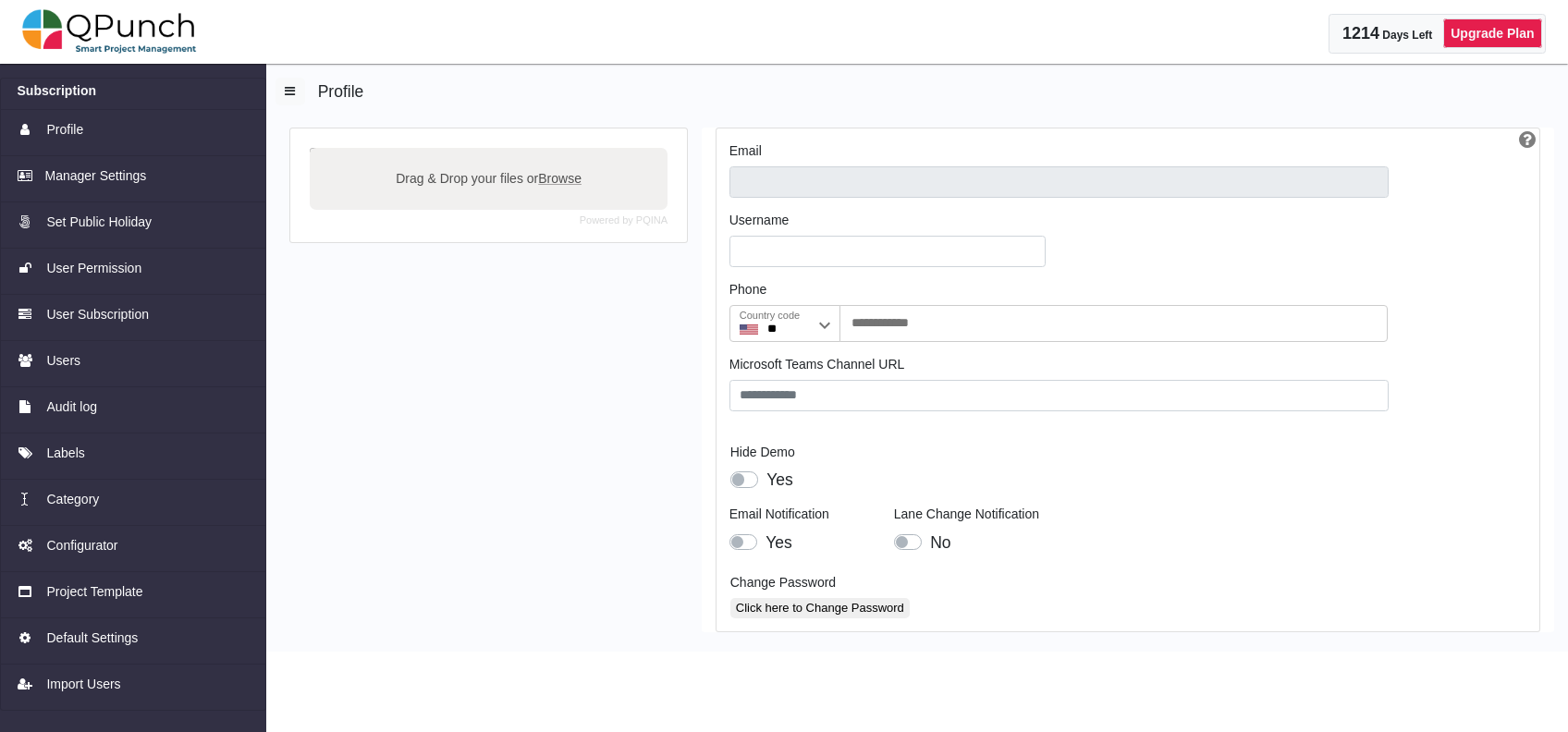
type input "**********"
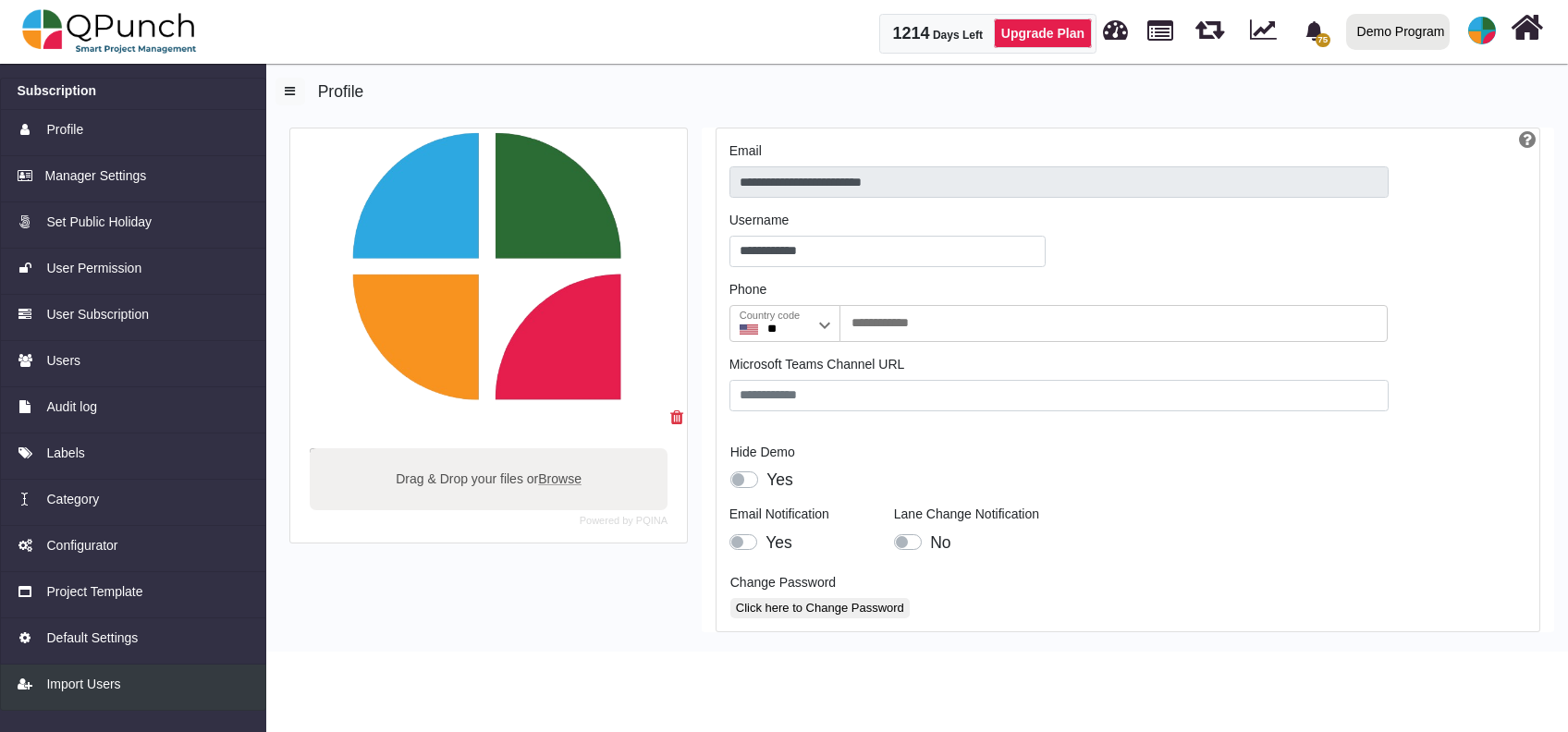
click at [91, 674] on link "Import Users" at bounding box center [132, 688] width 266 height 46
